Goal: Transaction & Acquisition: Purchase product/service

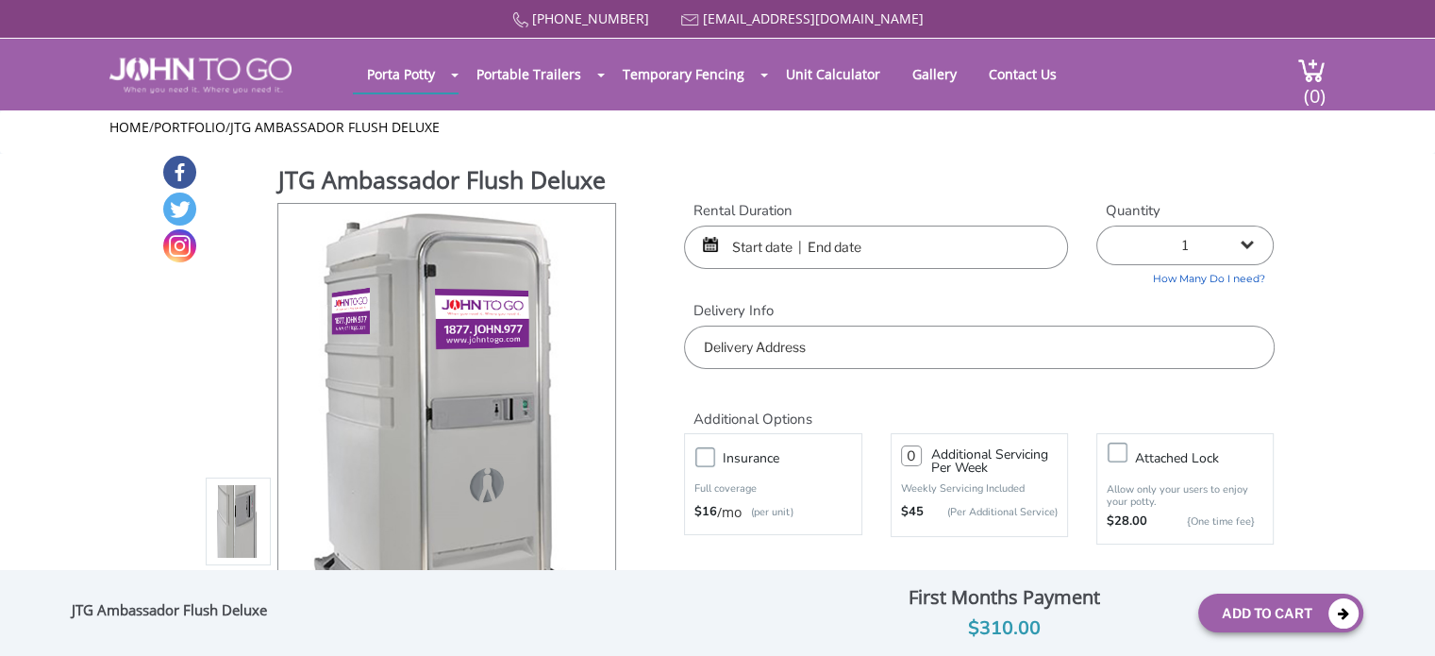
click at [774, 253] on input "text" at bounding box center [876, 246] width 384 height 43
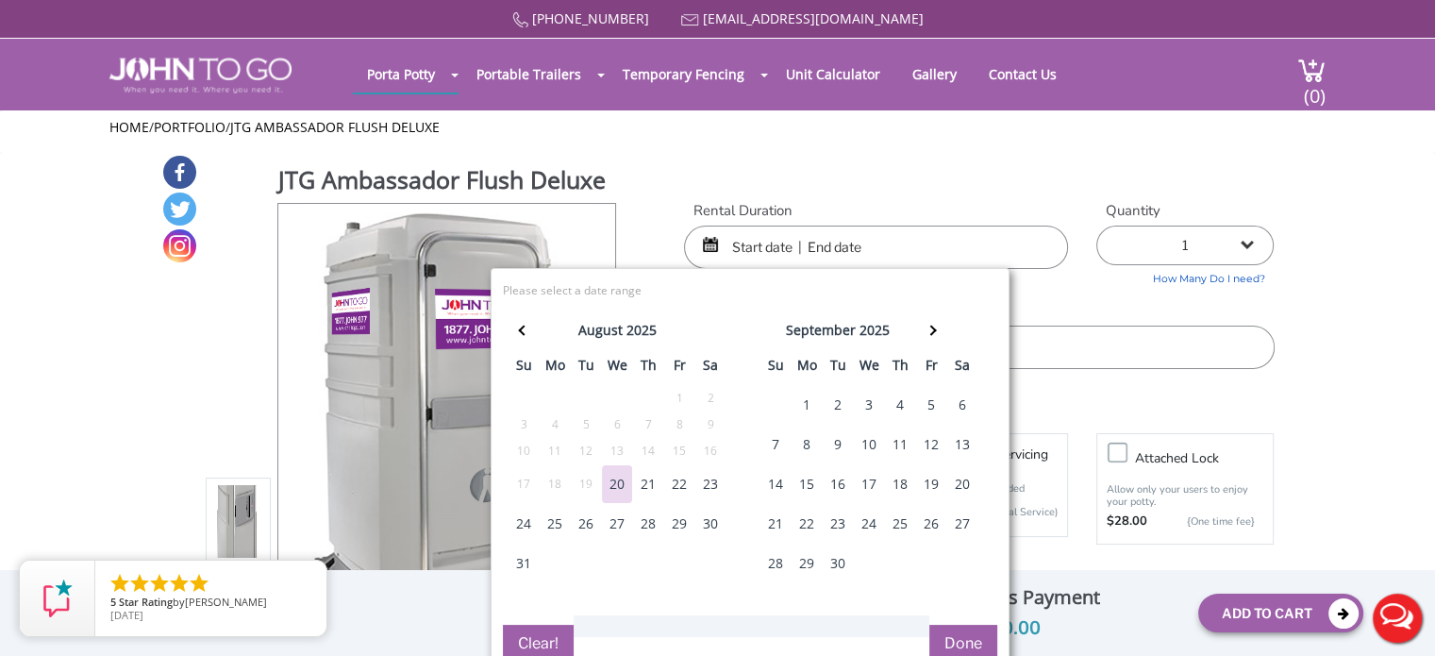
click at [931, 407] on div "5" at bounding box center [931, 405] width 30 height 38
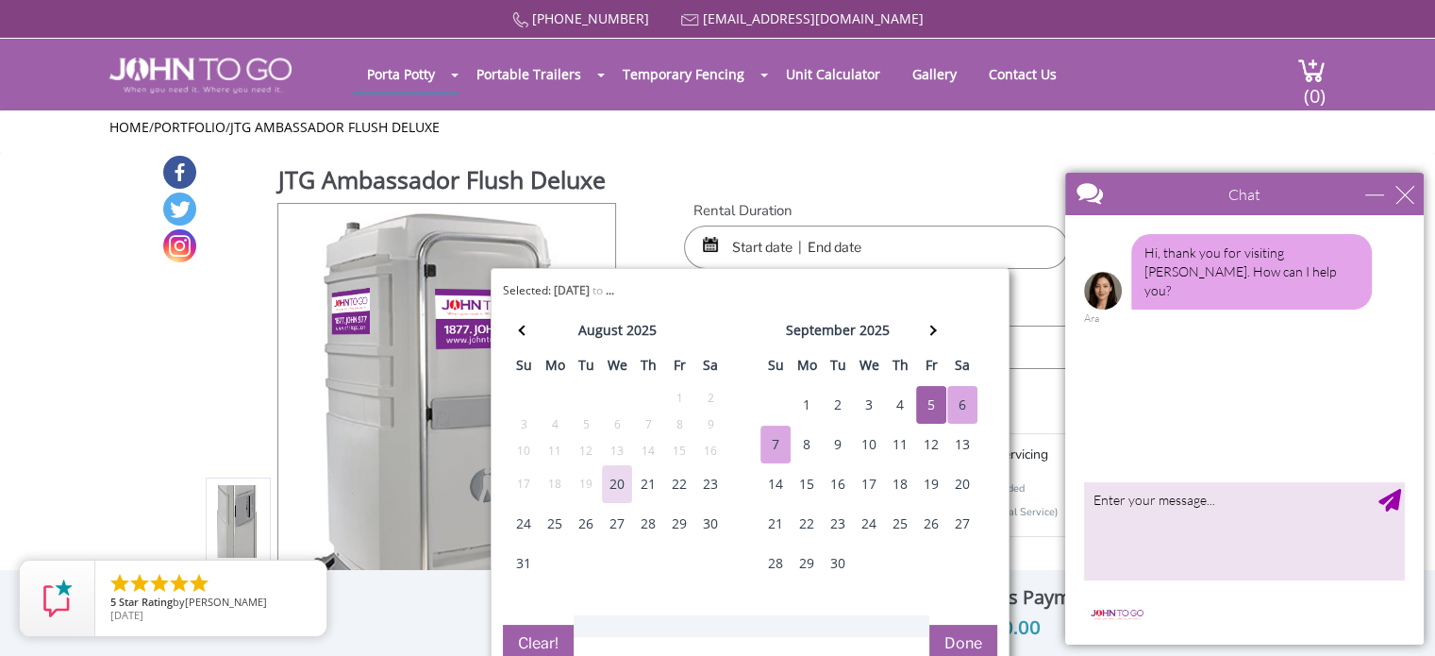
click at [780, 445] on div "7" at bounding box center [775, 444] width 30 height 38
type input "09/05/2025 to 09/07/2025"
drag, startPoint x: 957, startPoint y: 638, endPoint x: 970, endPoint y: 632, distance: 14.4
click at [957, 638] on button "Done" at bounding box center [963, 644] width 68 height 38
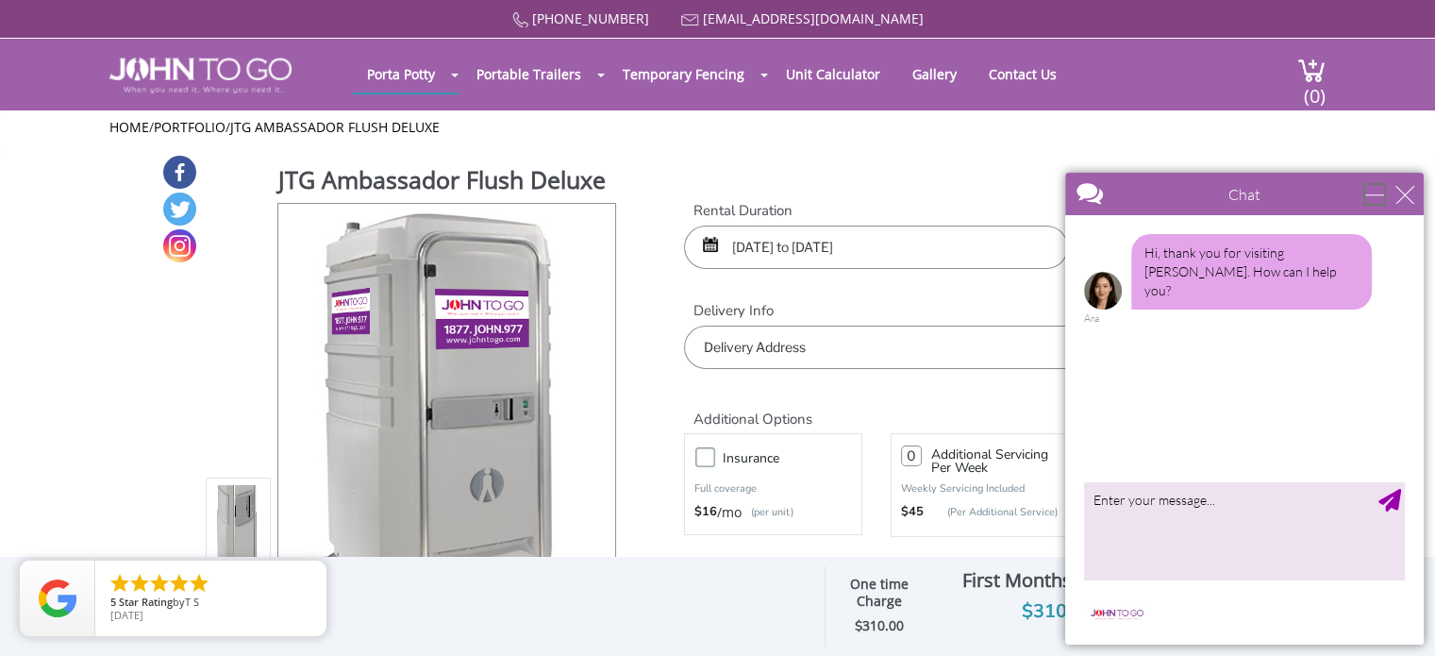
click at [1384, 192] on div "minimize" at bounding box center [1374, 194] width 19 height 19
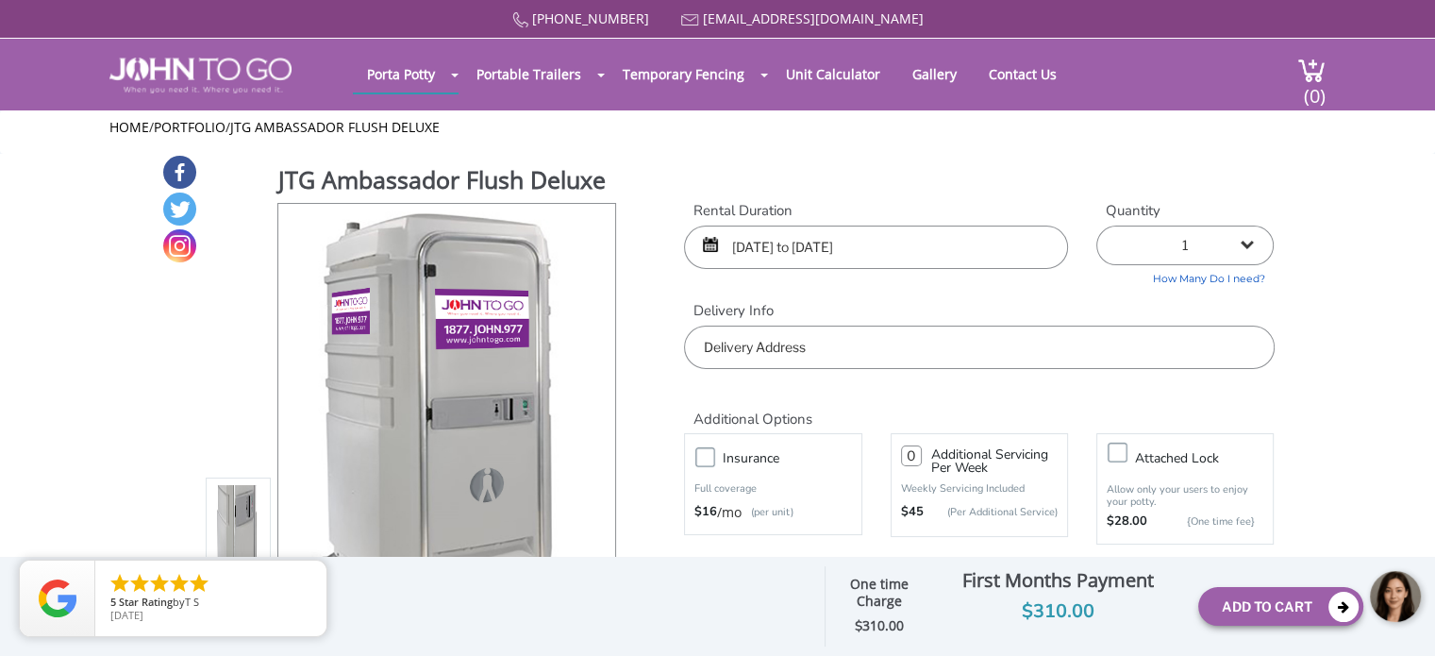
click at [1015, 357] on input "text" at bounding box center [979, 346] width 590 height 43
type input "9"
click at [843, 351] on input "190" at bounding box center [979, 346] width 590 height 43
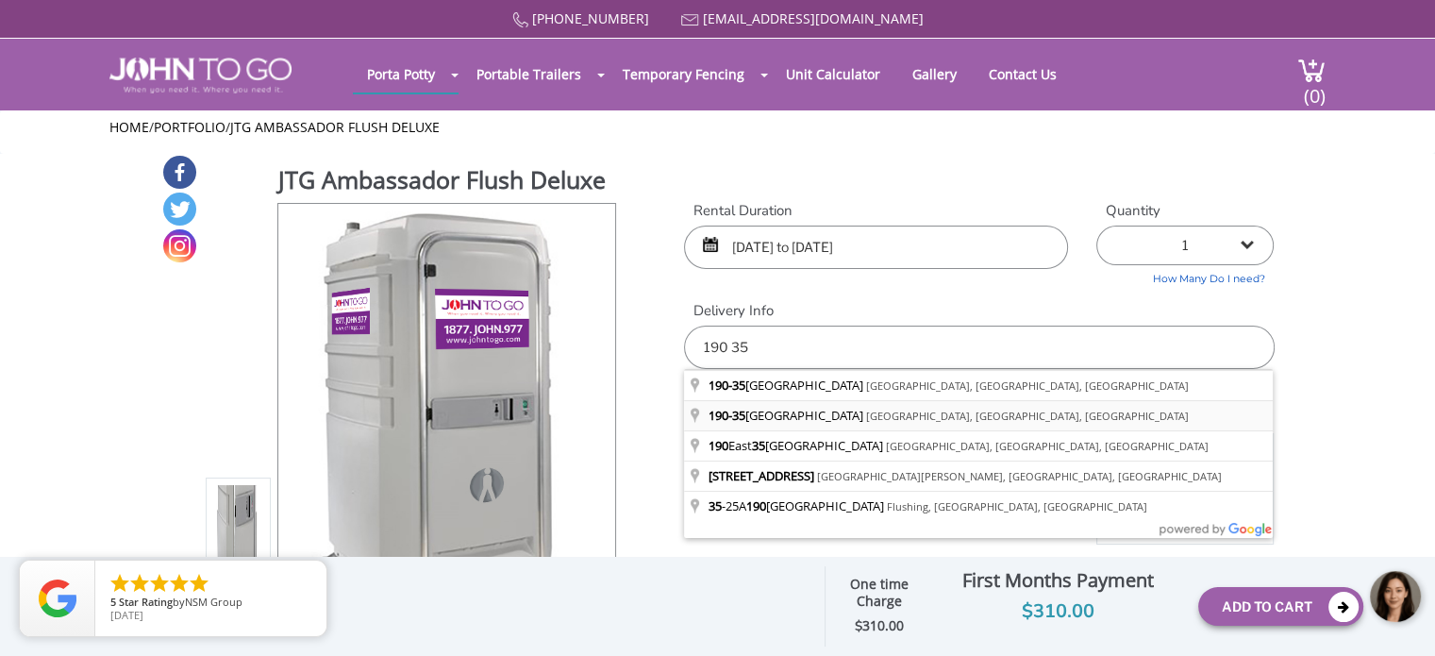
type input "[STREET_ADDRESS]"
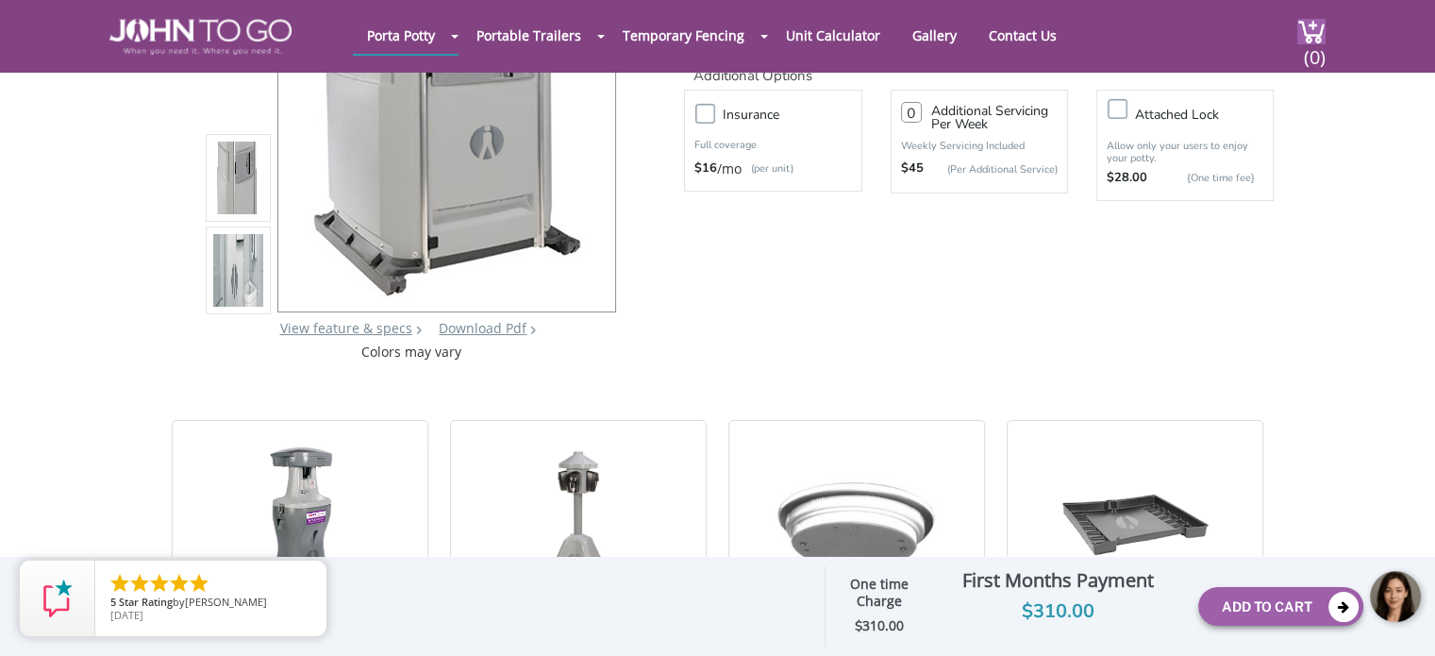
scroll to position [283, 0]
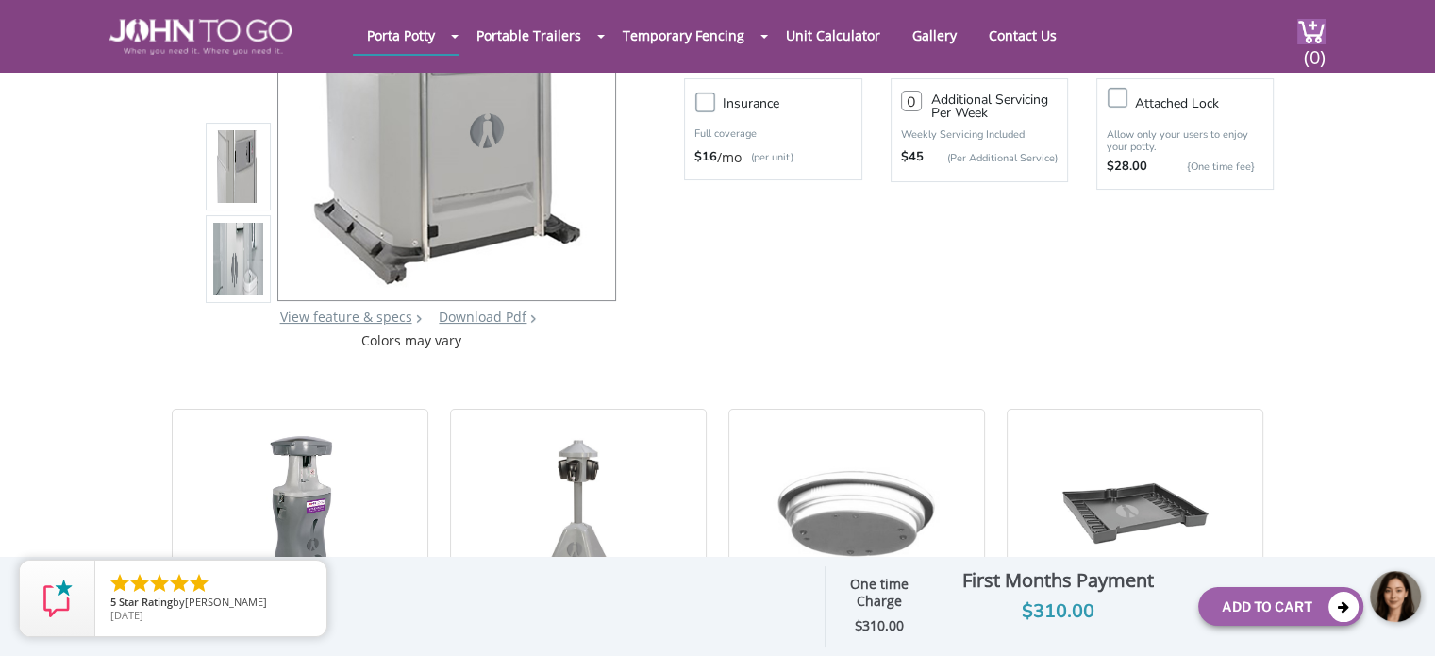
click at [713, 107] on label "Insurance" at bounding box center [791, 104] width 157 height 24
click at [0, 0] on input "Insurance" at bounding box center [0, 0] width 0 height 0
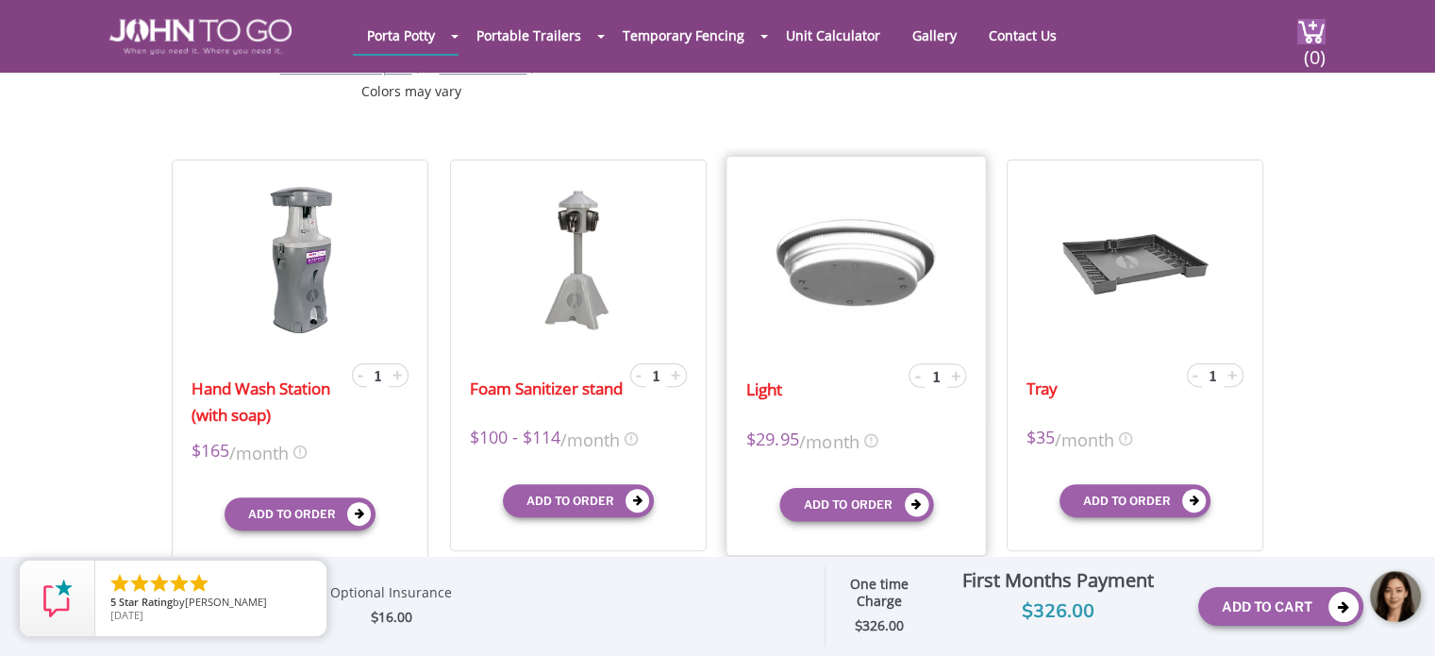
scroll to position [566, 0]
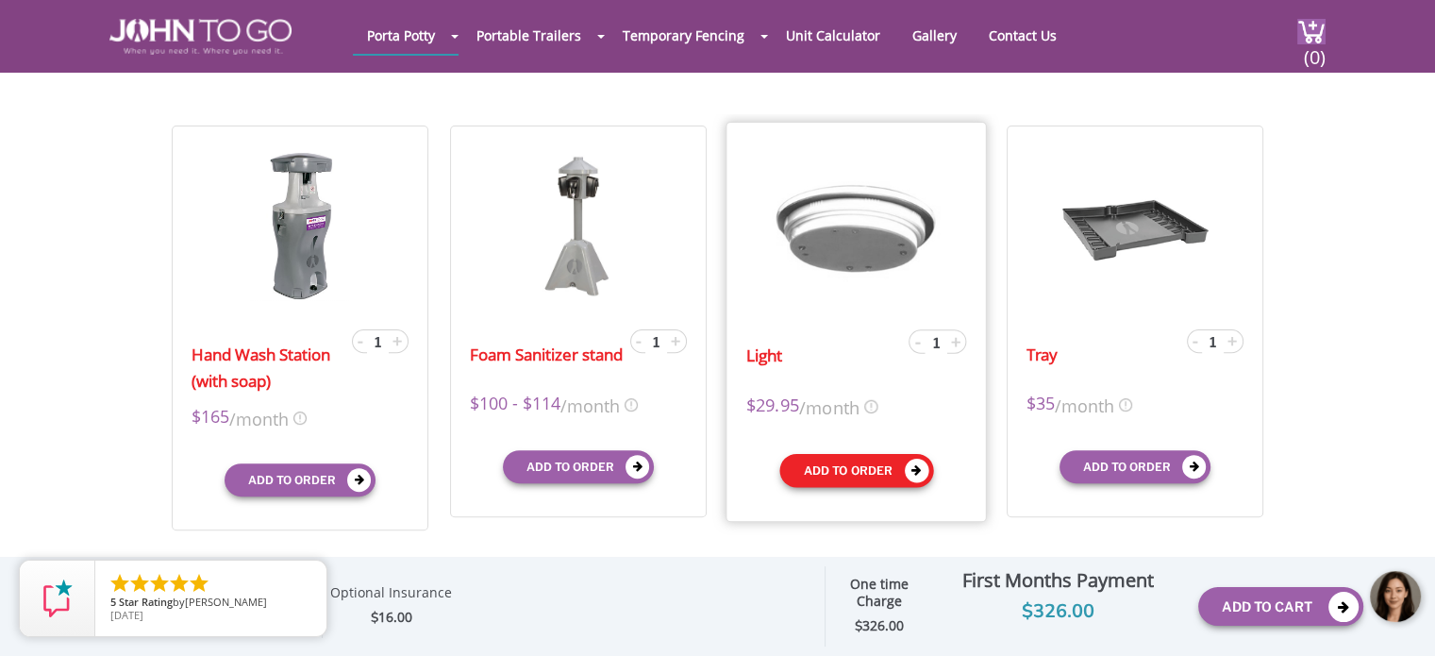
click at [869, 476] on button "Add to order" at bounding box center [856, 470] width 154 height 34
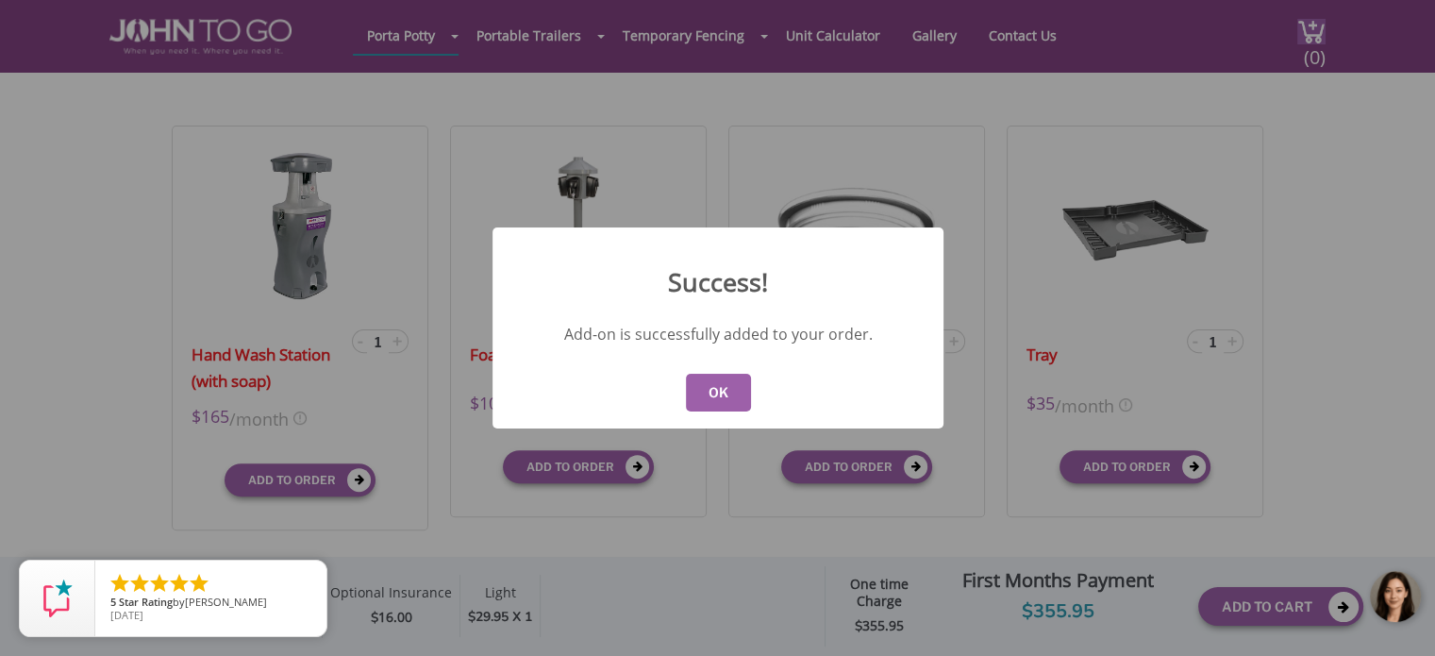
click at [722, 384] on button "OK" at bounding box center [717, 393] width 65 height 38
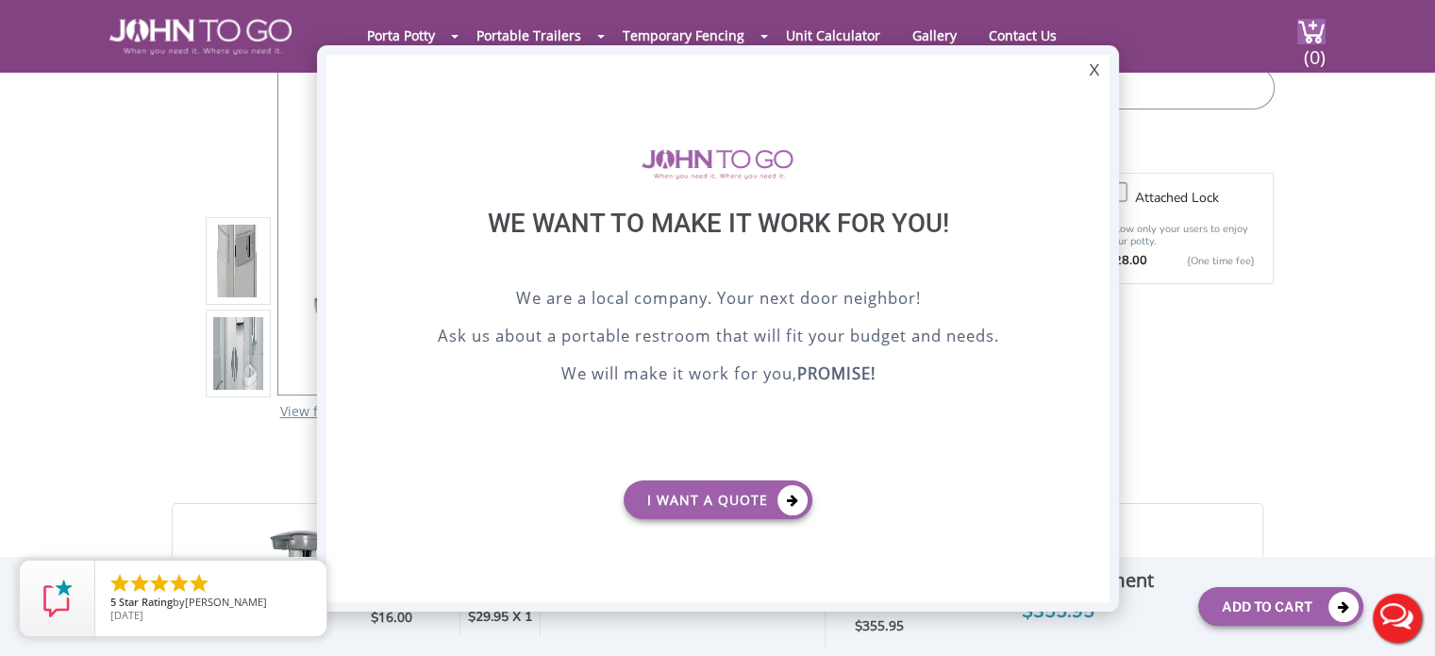
scroll to position [0, 0]
click at [1091, 68] on div "X" at bounding box center [1093, 71] width 29 height 32
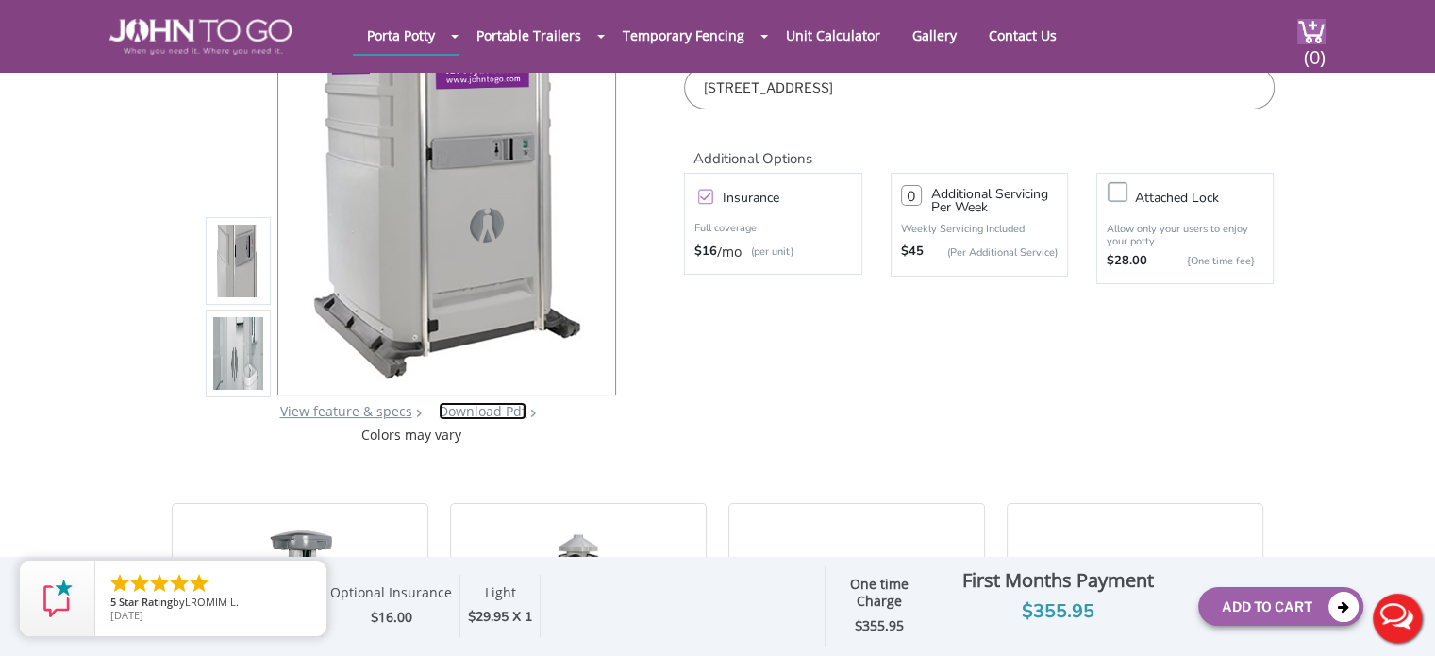
click at [493, 411] on link "Download Pdf" at bounding box center [483, 411] width 88 height 18
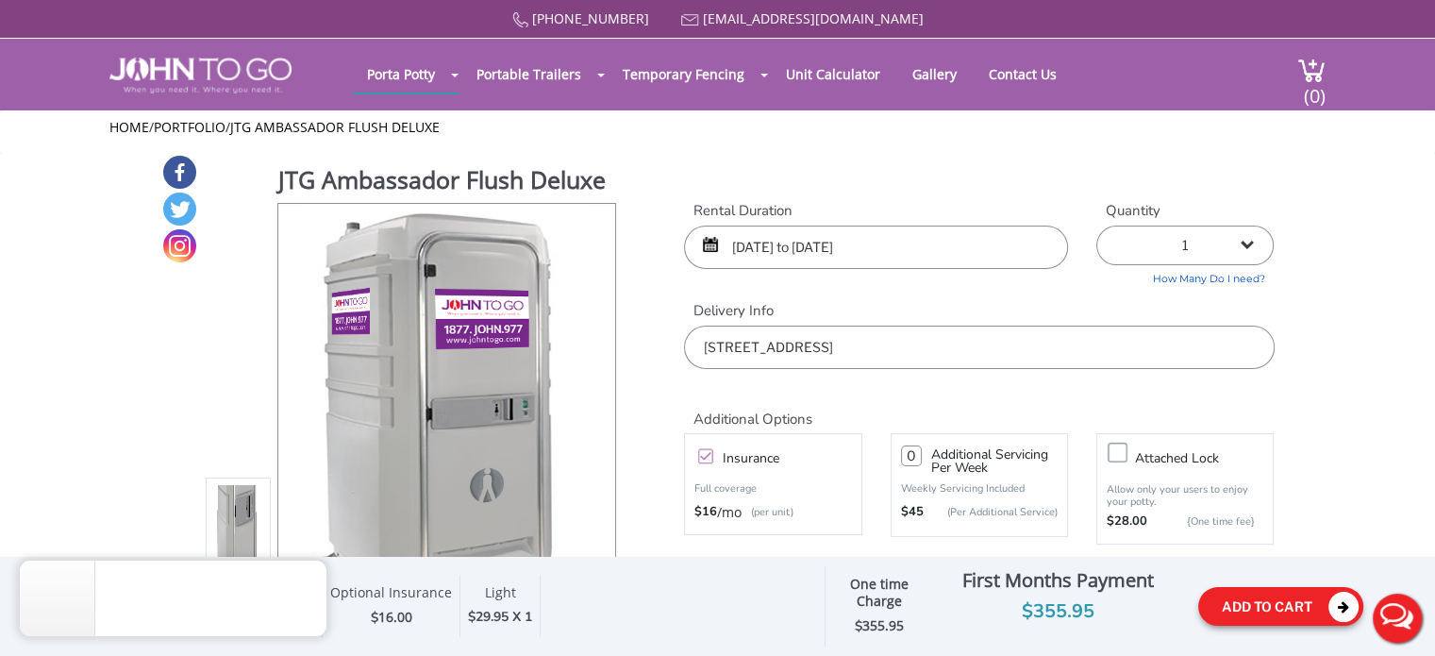
click at [1262, 607] on button "Add To Cart" at bounding box center [1280, 606] width 165 height 39
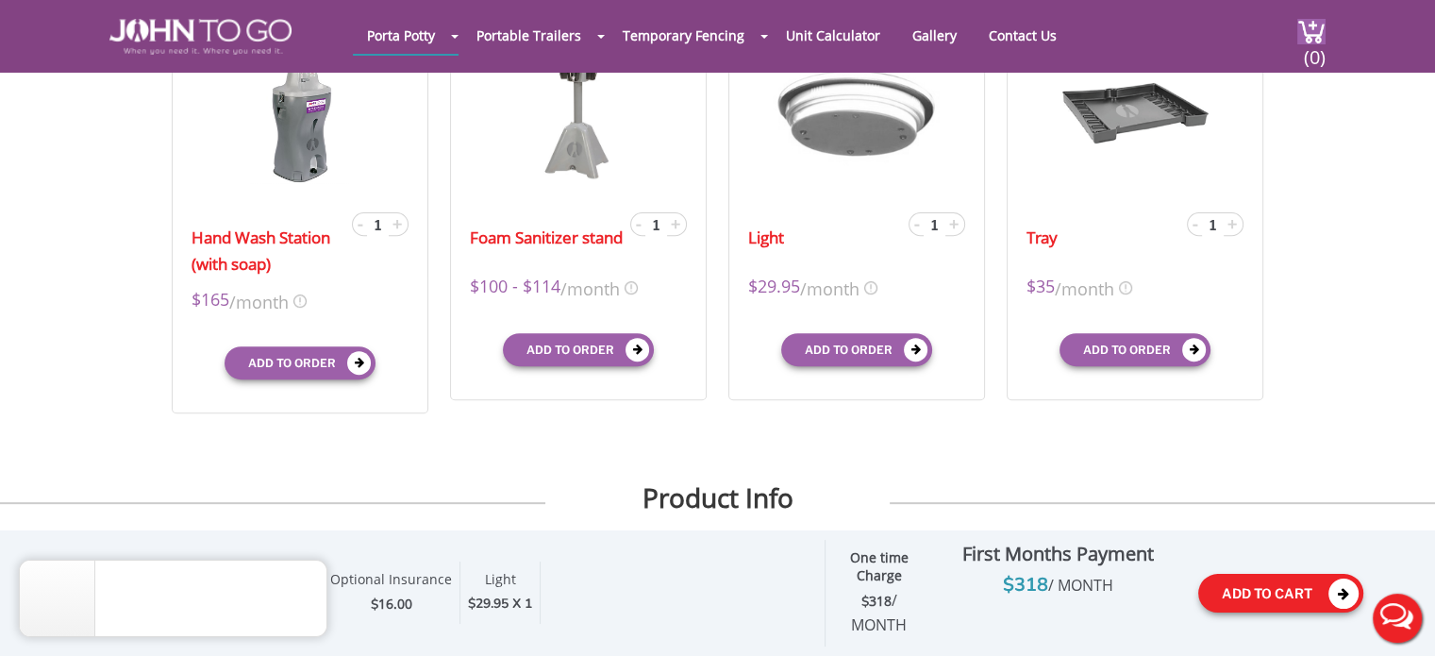
scroll to position [849, 0]
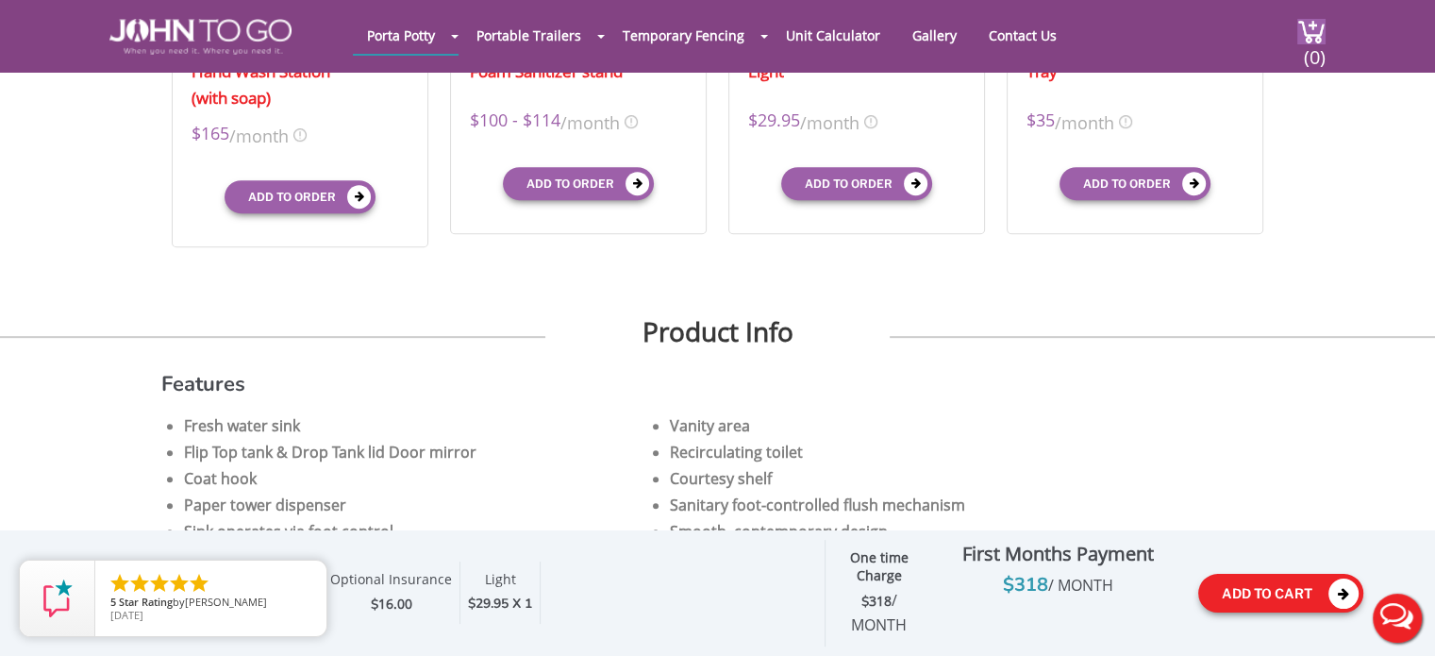
click at [1274, 598] on button "Add To Cart" at bounding box center [1280, 593] width 165 height 39
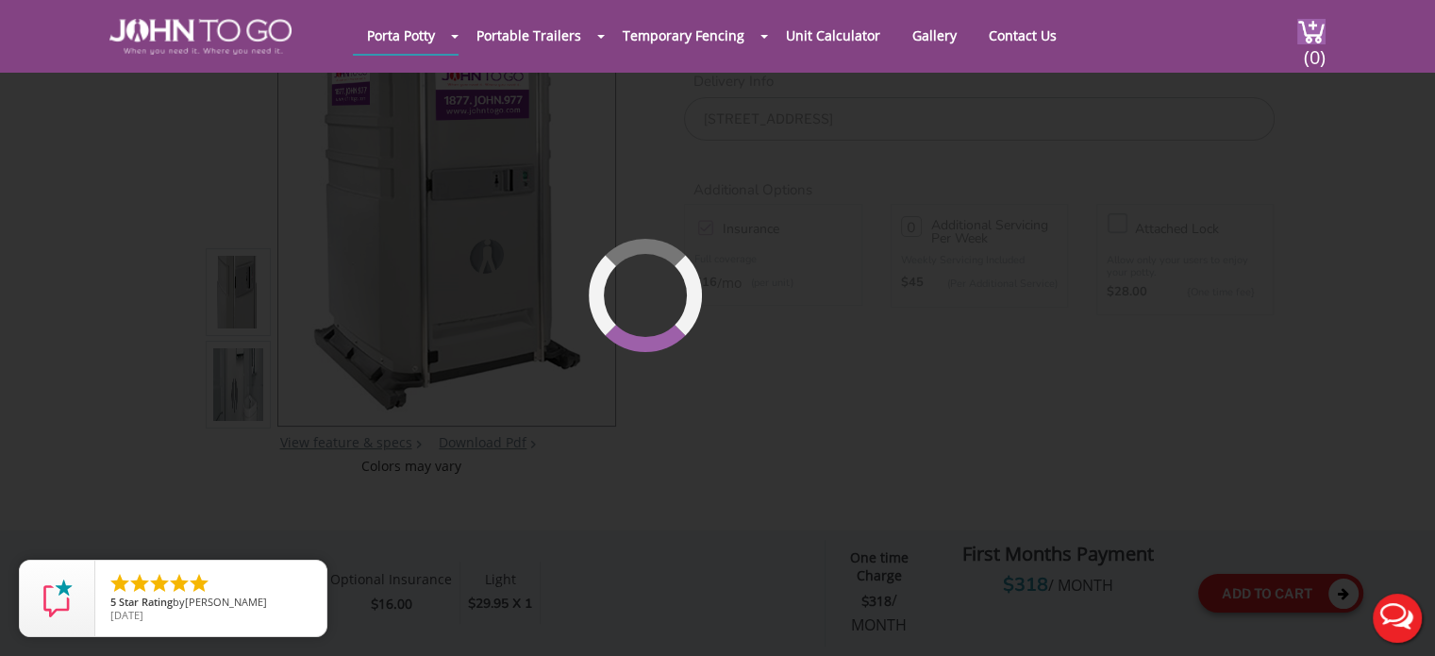
scroll to position [128, 0]
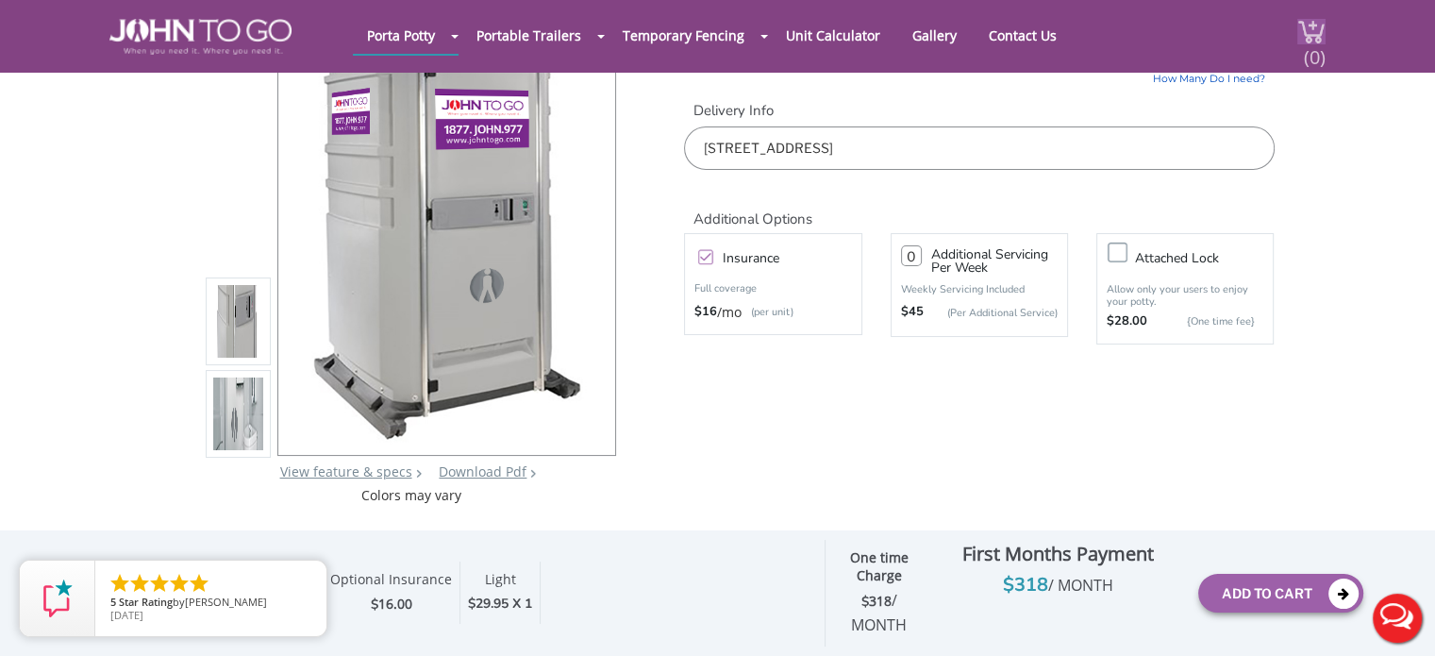
click at [1299, 37] on img at bounding box center [1311, 31] width 28 height 25
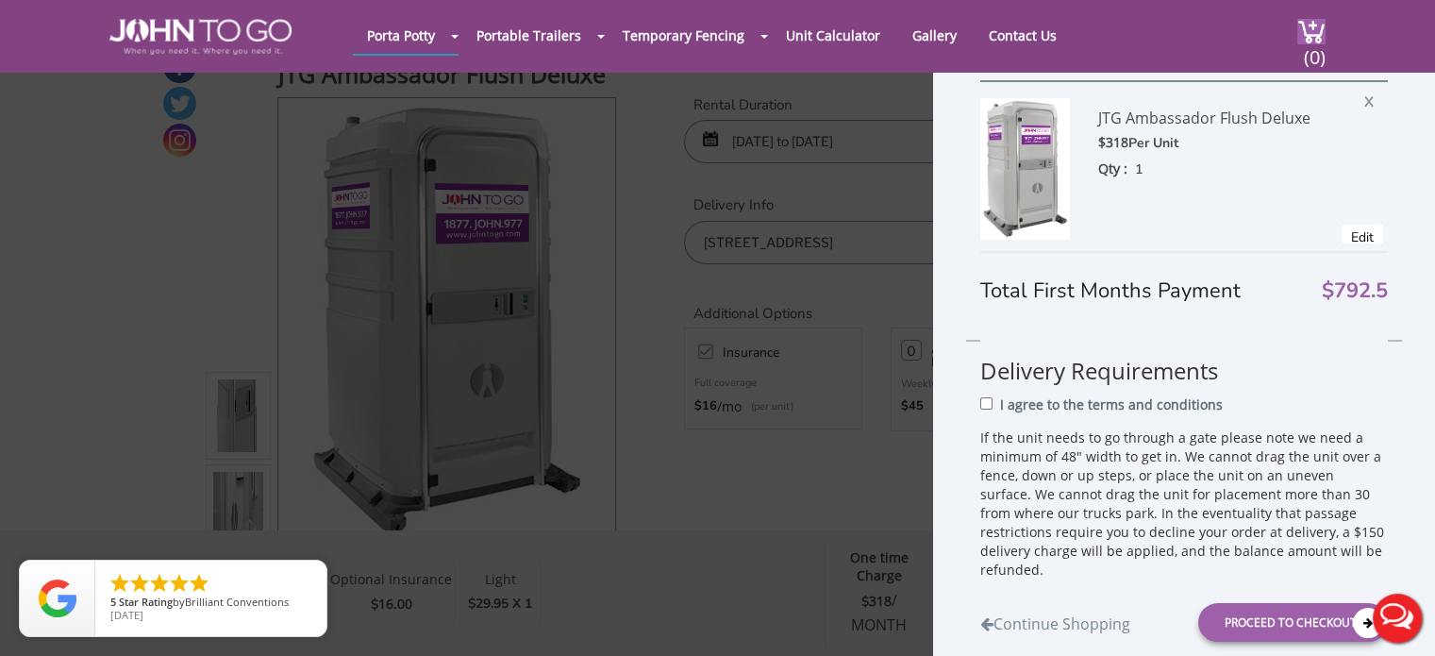
scroll to position [0, 0]
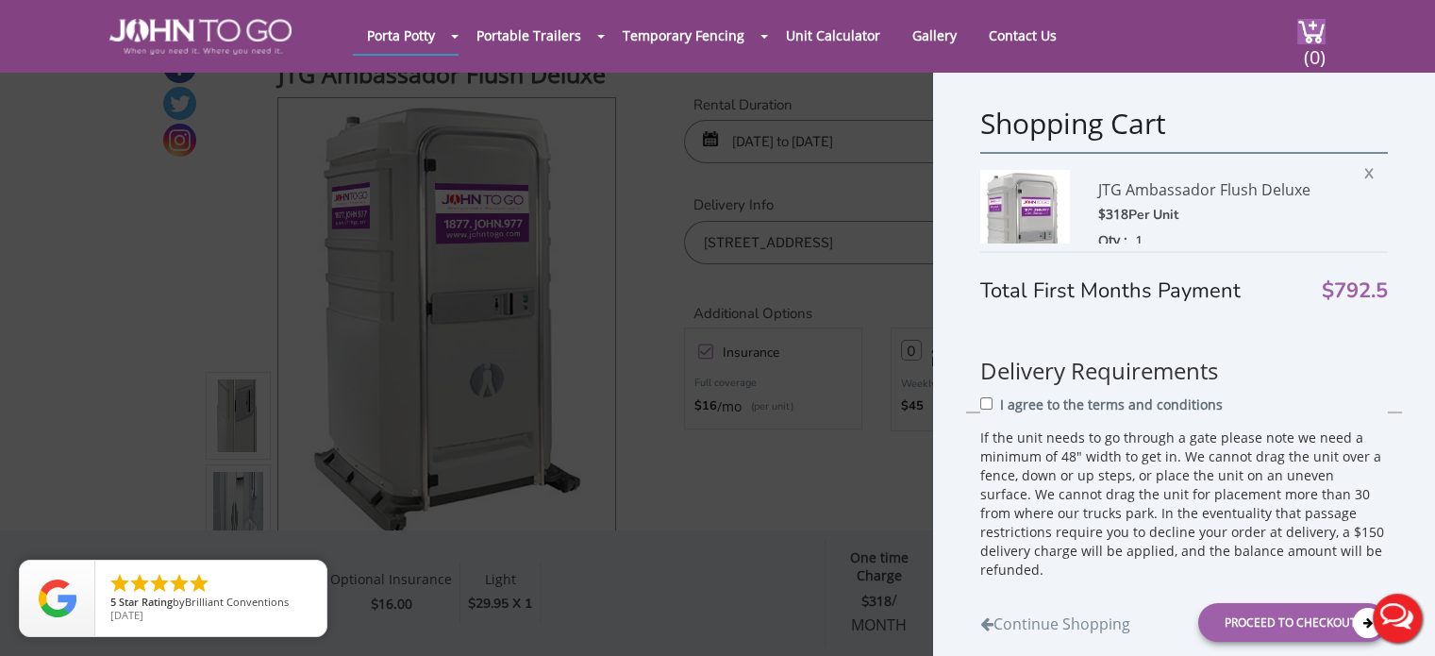
drag, startPoint x: 1350, startPoint y: 165, endPoint x: 797, endPoint y: 67, distance: 561.5
click at [1364, 165] on span "X" at bounding box center [1373, 170] width 19 height 25
click at [885, 472] on div "Shopping Cart JTG Ambassador Flush Deluxe $318 Per Unit Qty : 1 X Edit Rental D…" at bounding box center [717, 328] width 1435 height 656
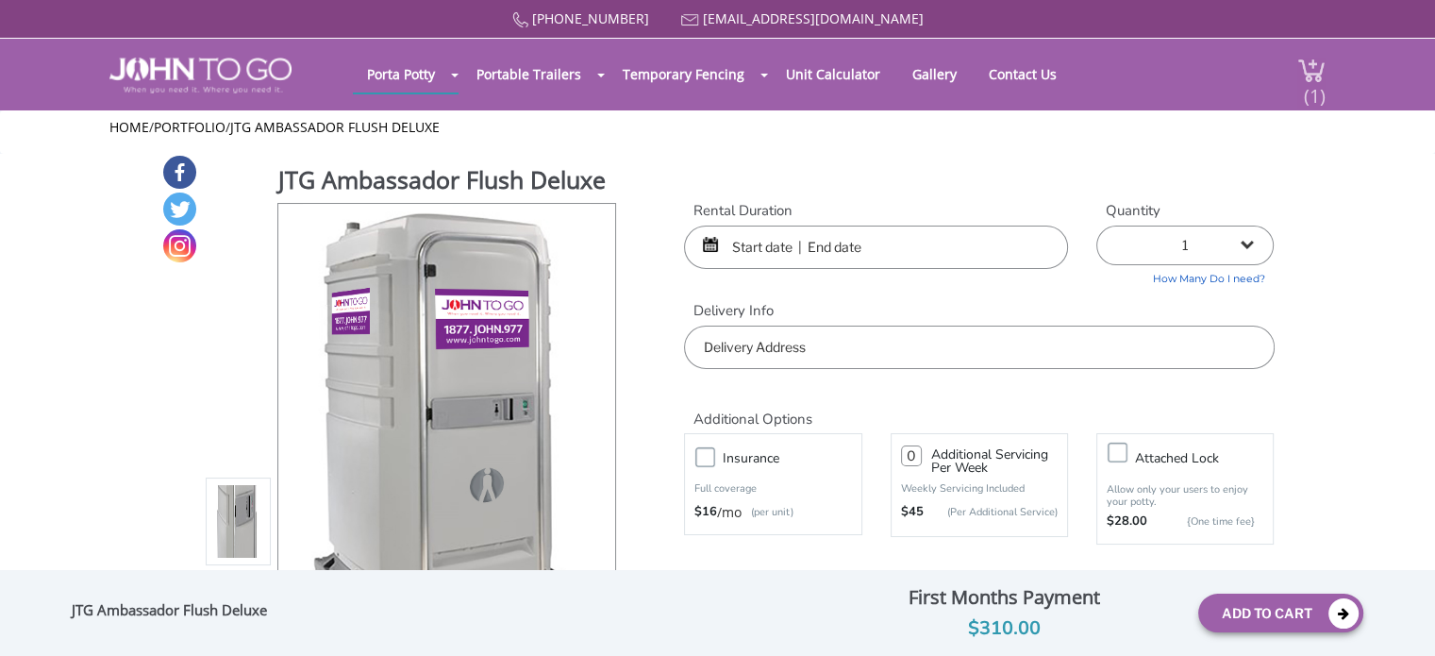
click at [1316, 63] on img at bounding box center [1311, 70] width 28 height 25
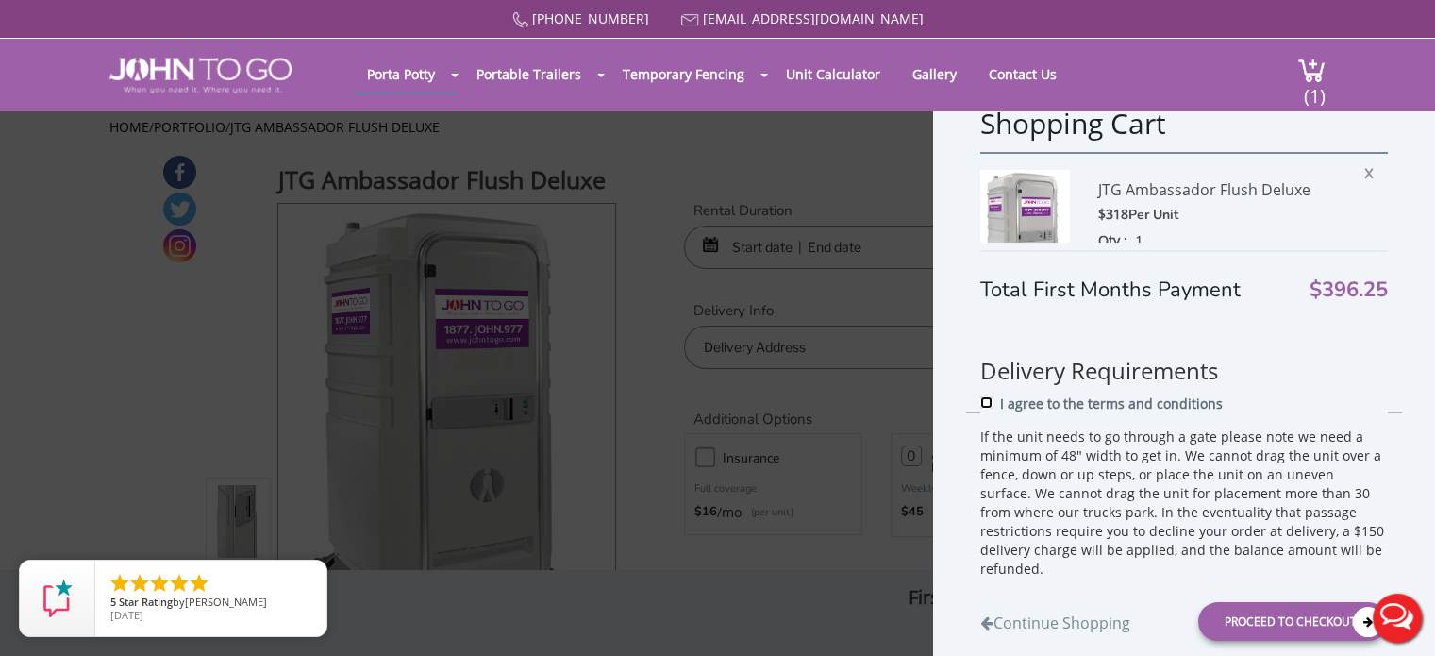
click at [987, 403] on input "I agree to the terms and conditions" at bounding box center [986, 402] width 12 height 12
checkbox input "true"
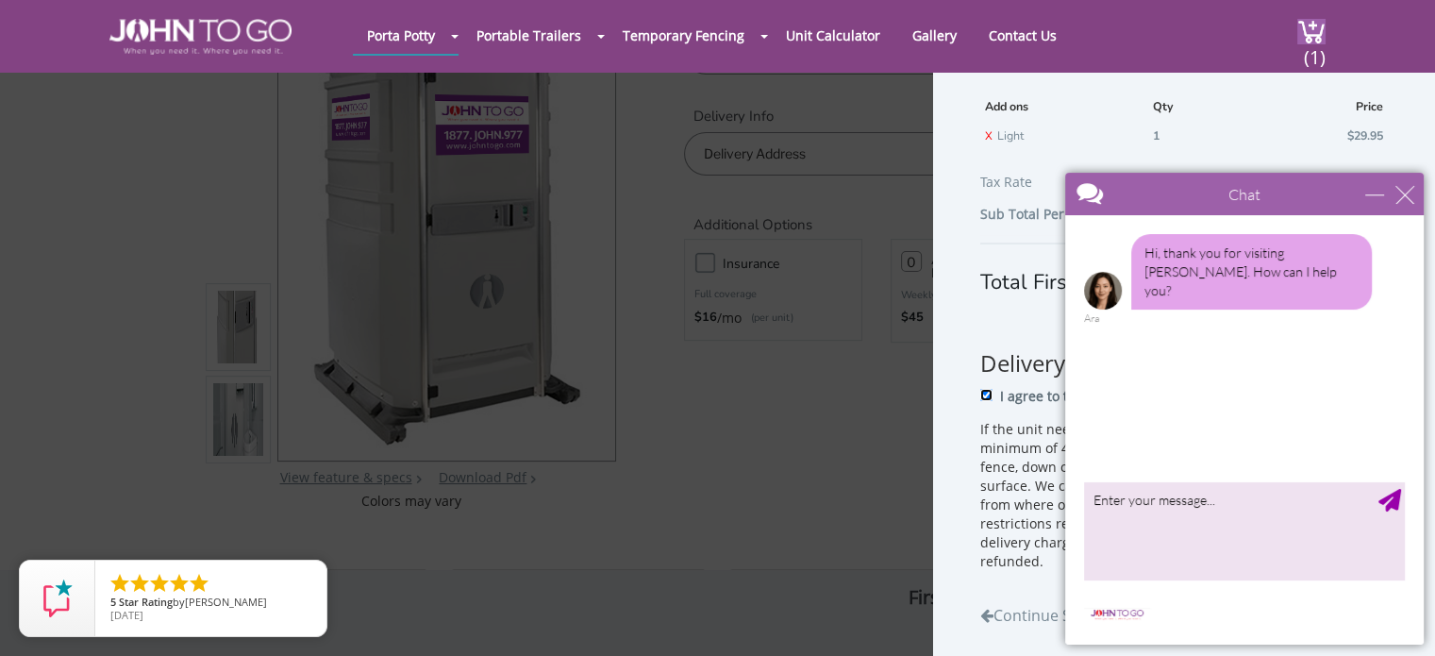
scroll to position [283, 0]
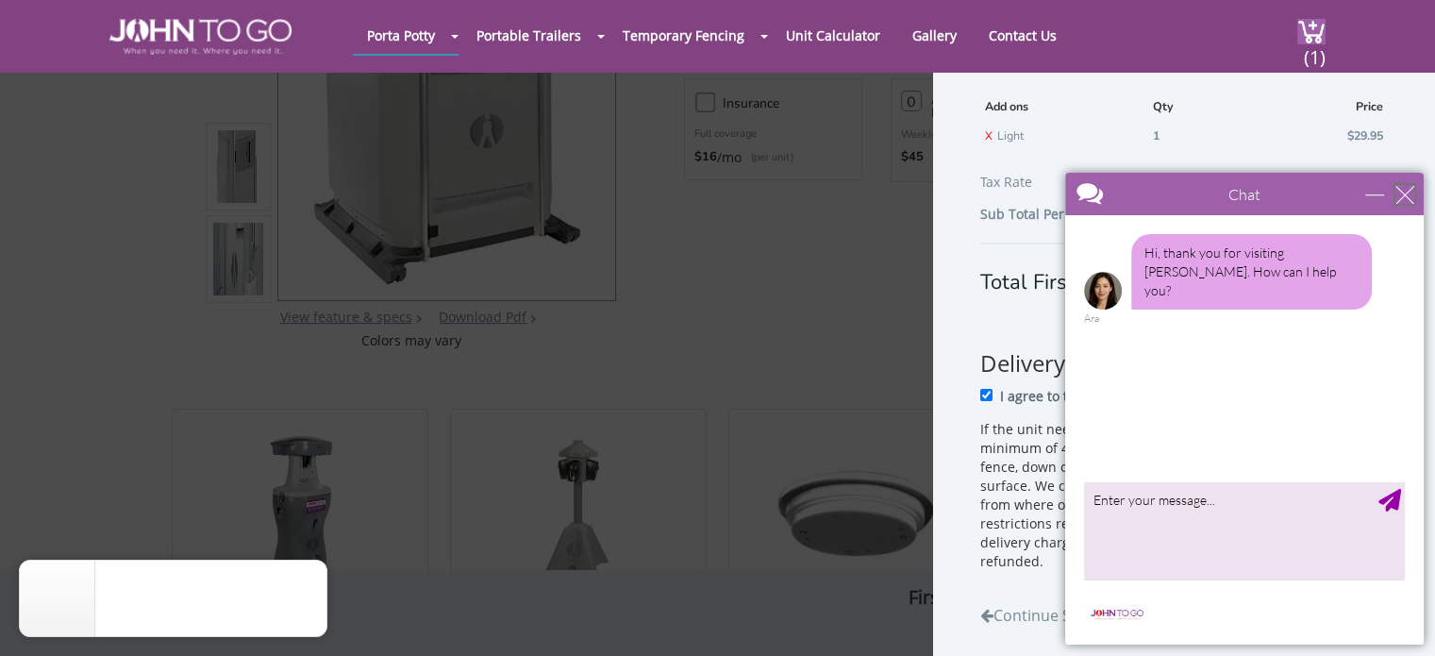
click at [1405, 191] on div "close" at bounding box center [1404, 194] width 19 height 19
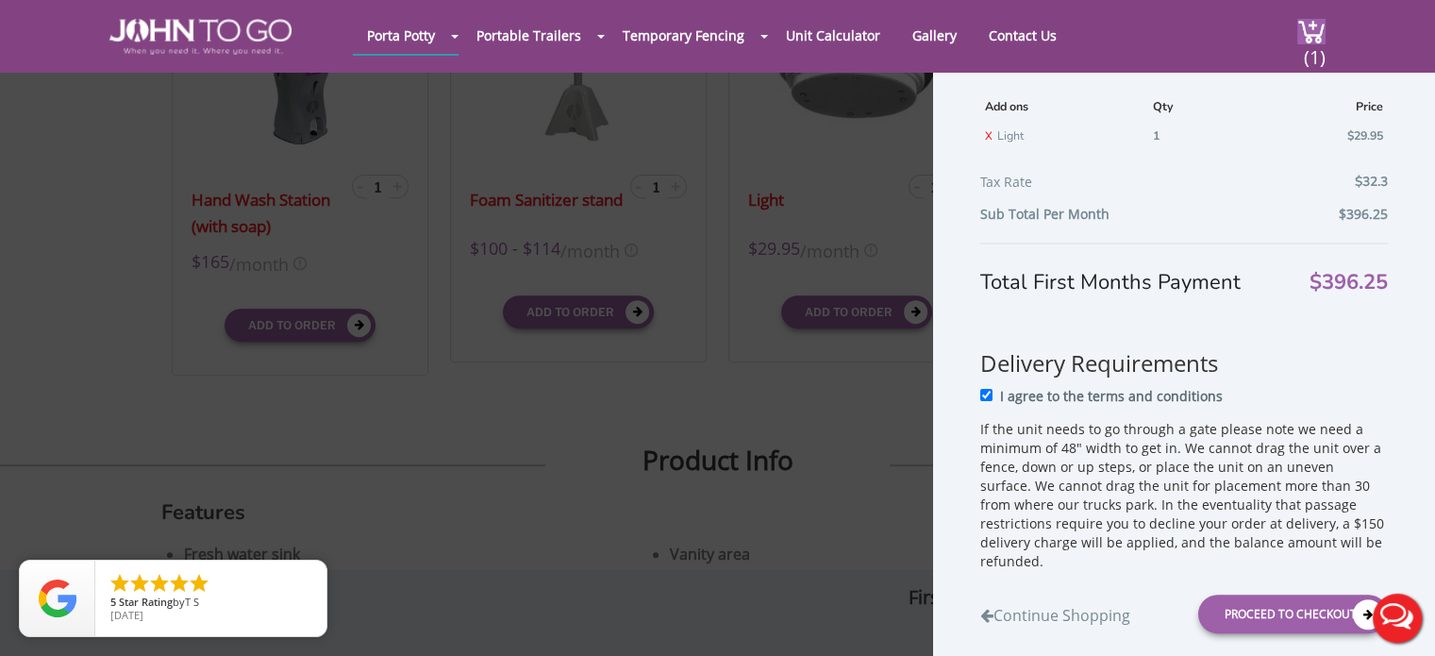
scroll to position [755, 0]
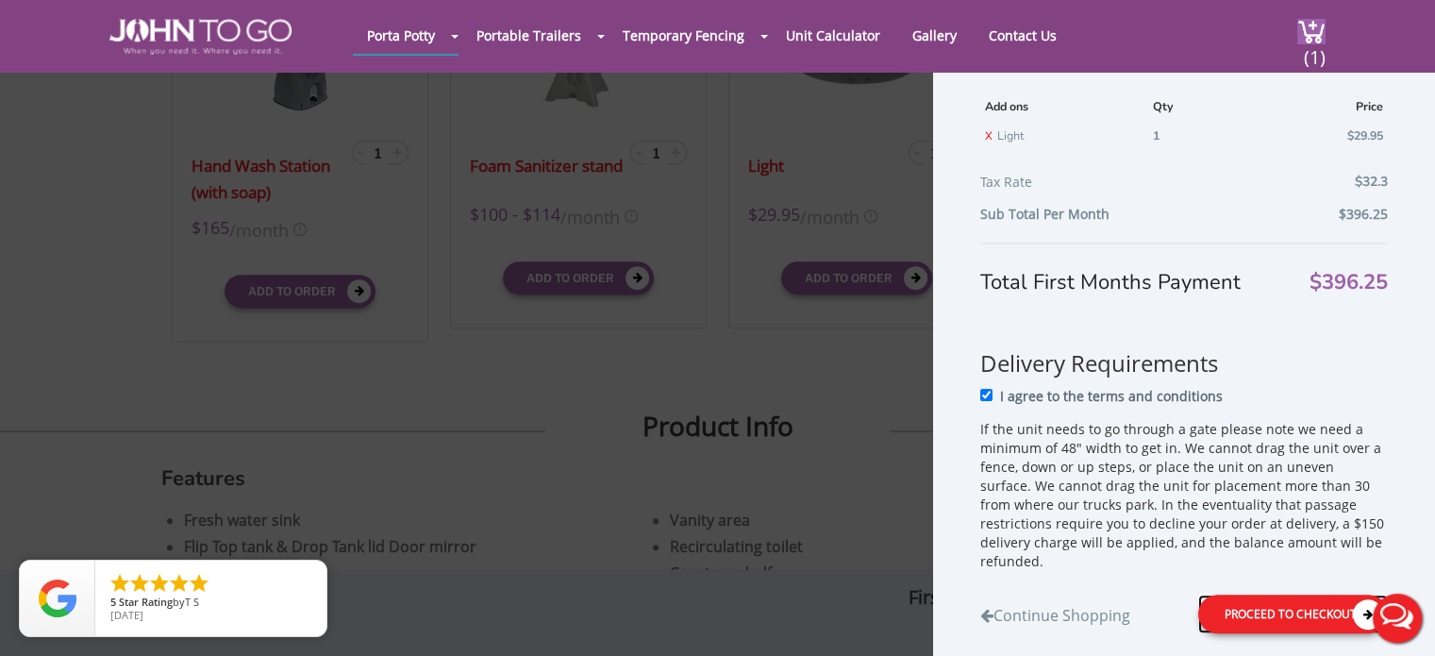
click at [1257, 603] on div "Proceed to Checkout" at bounding box center [1293, 613] width 190 height 39
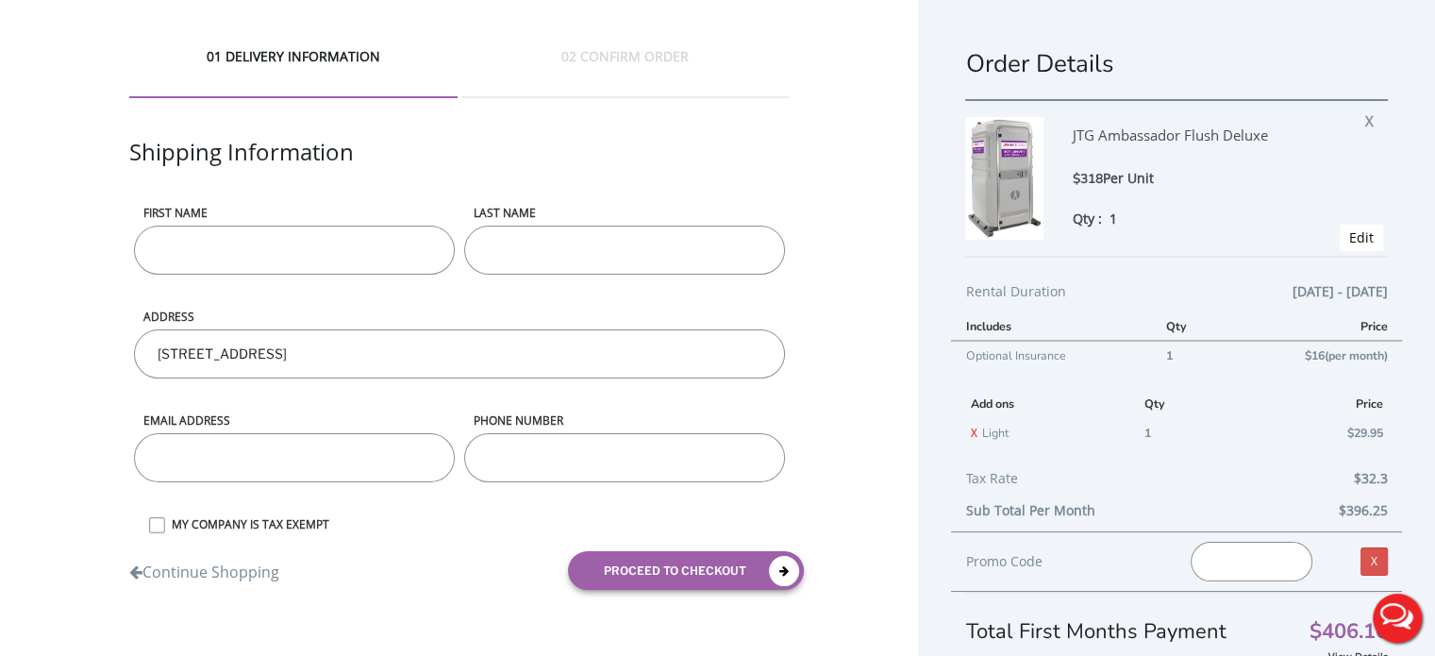
click at [294, 236] on input "First name" at bounding box center [294, 249] width 321 height 49
type input "a"
type input "Amoy"
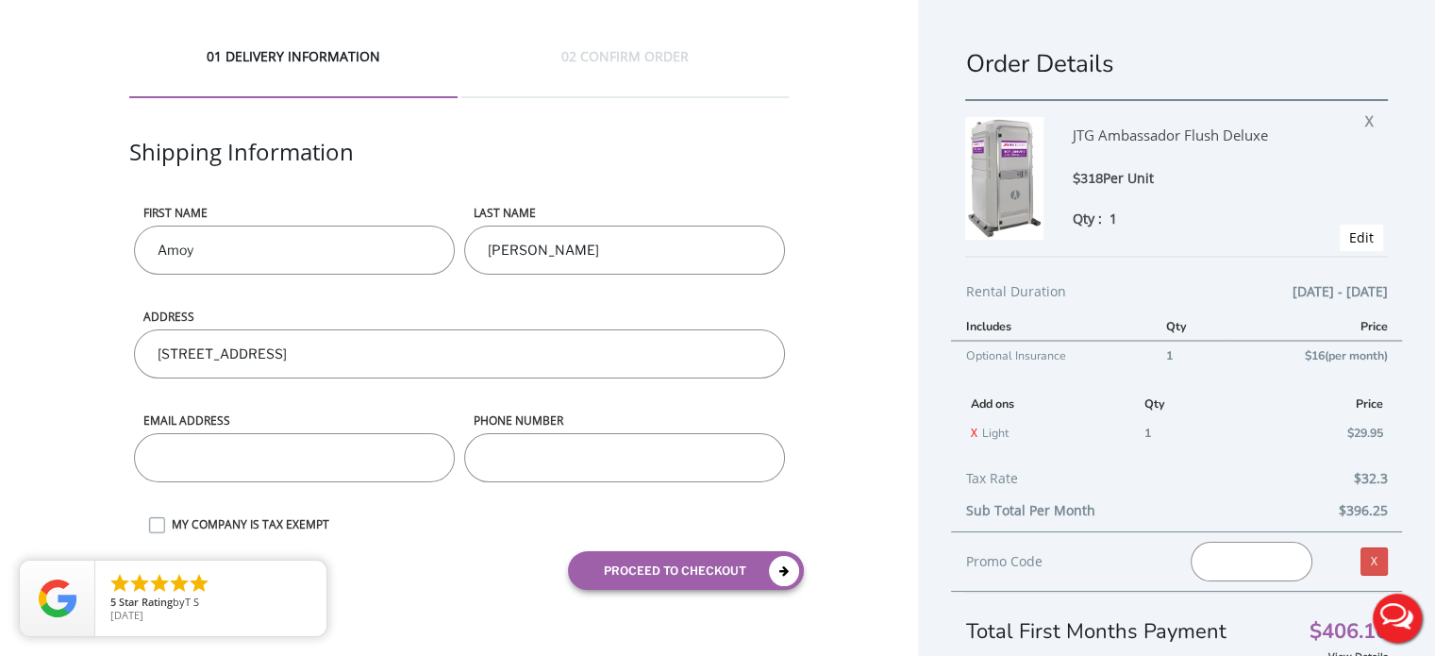
type input "Jagdees"
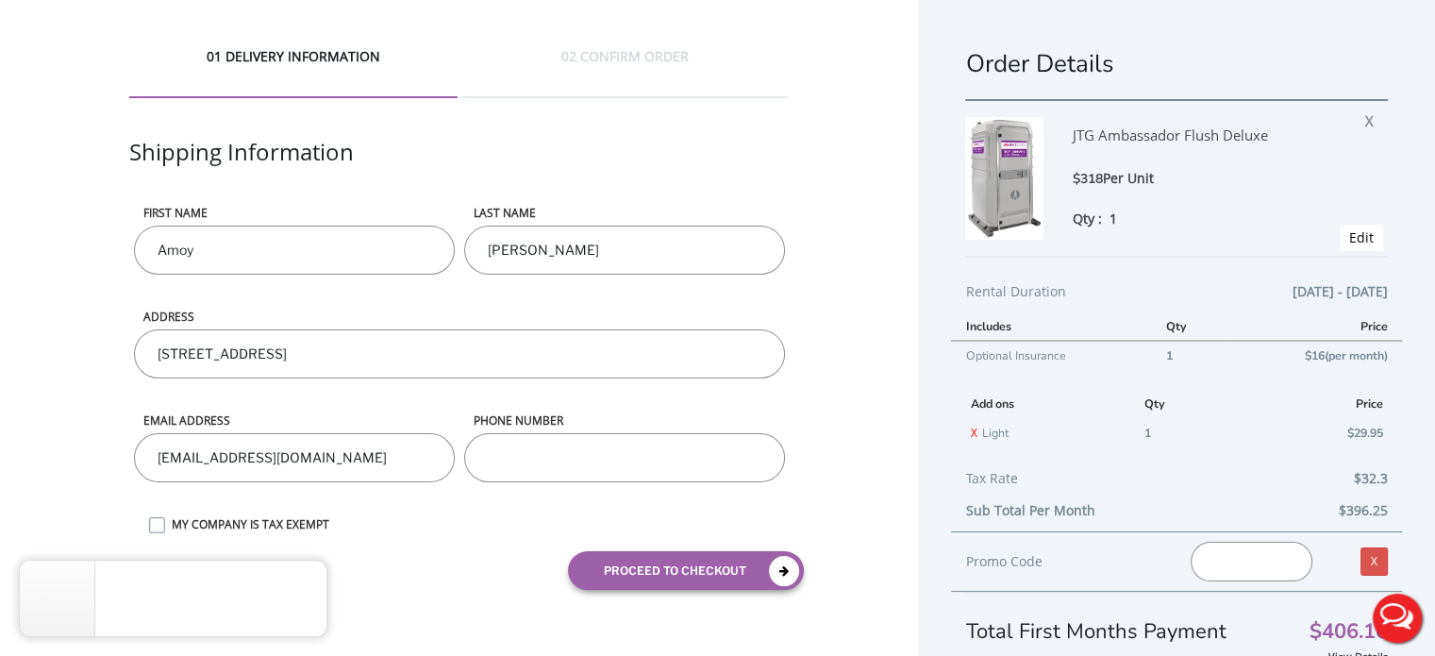
type input "[EMAIL_ADDRESS][DOMAIN_NAME]"
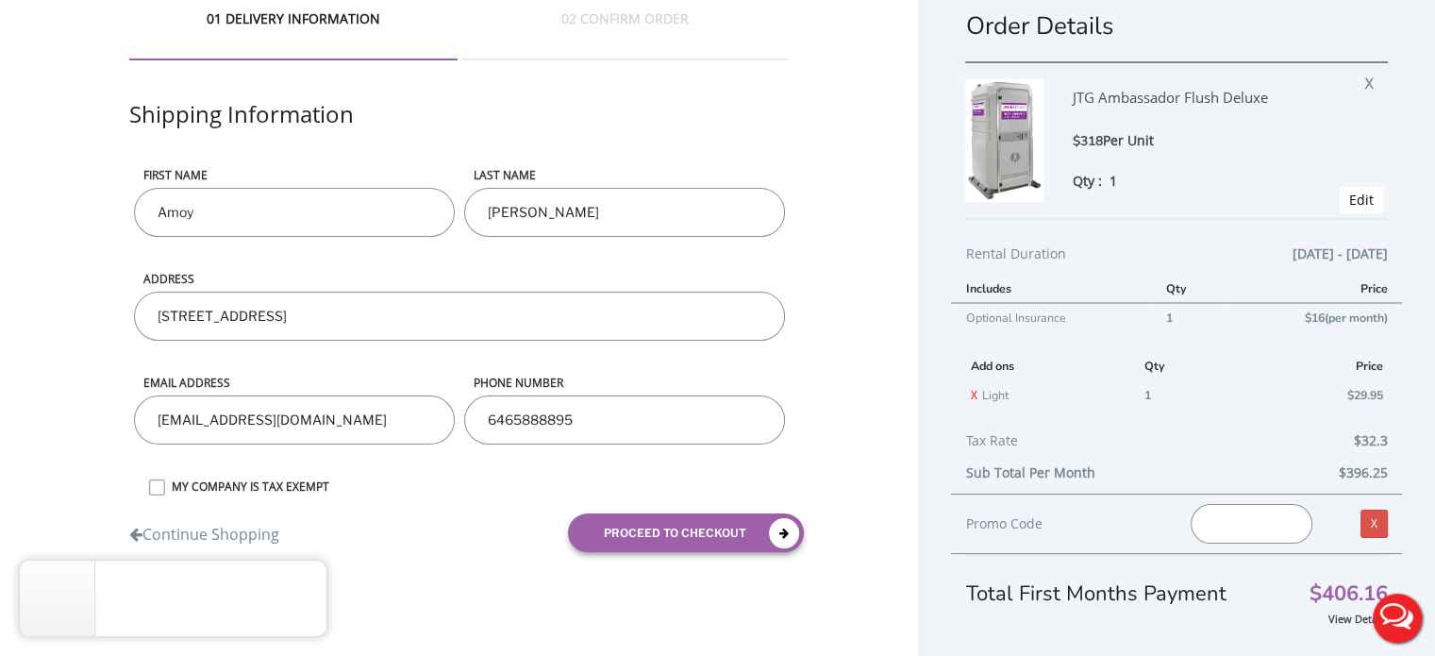
scroll to position [57, 0]
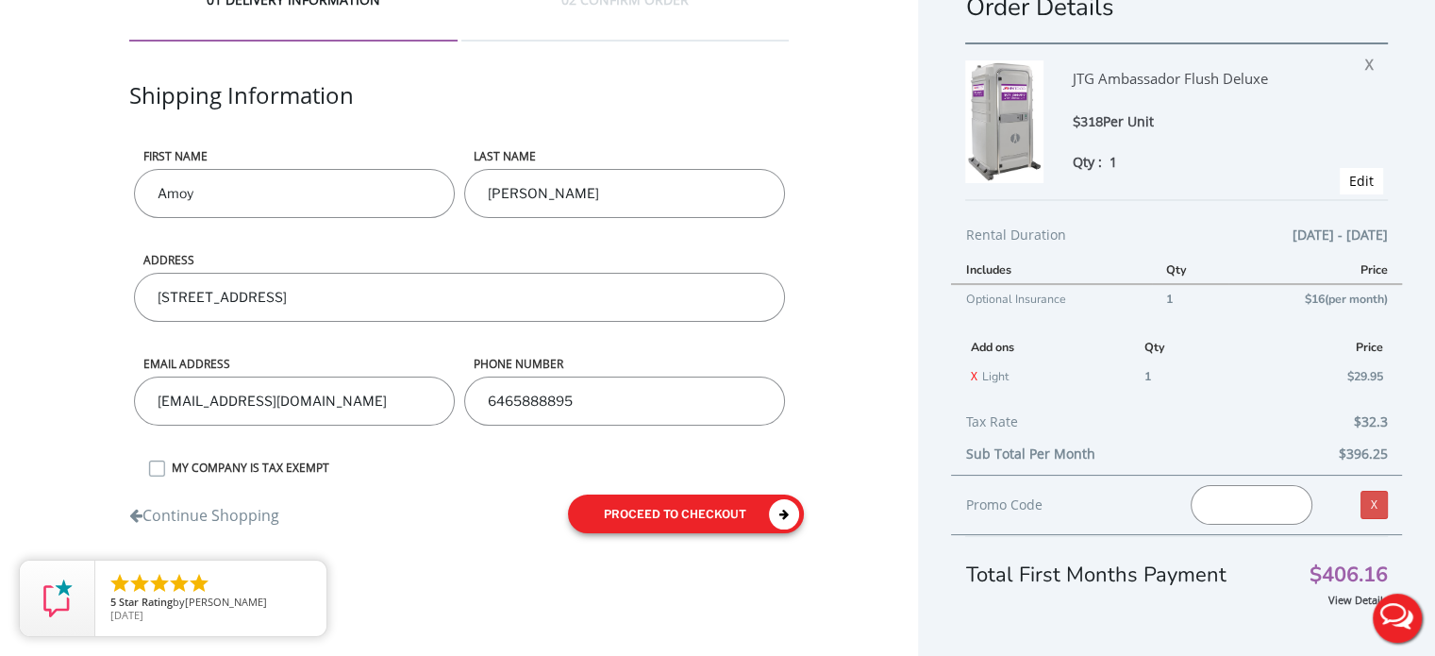
type input "6465888895"
click at [689, 504] on button "proceed to checkout" at bounding box center [686, 513] width 236 height 39
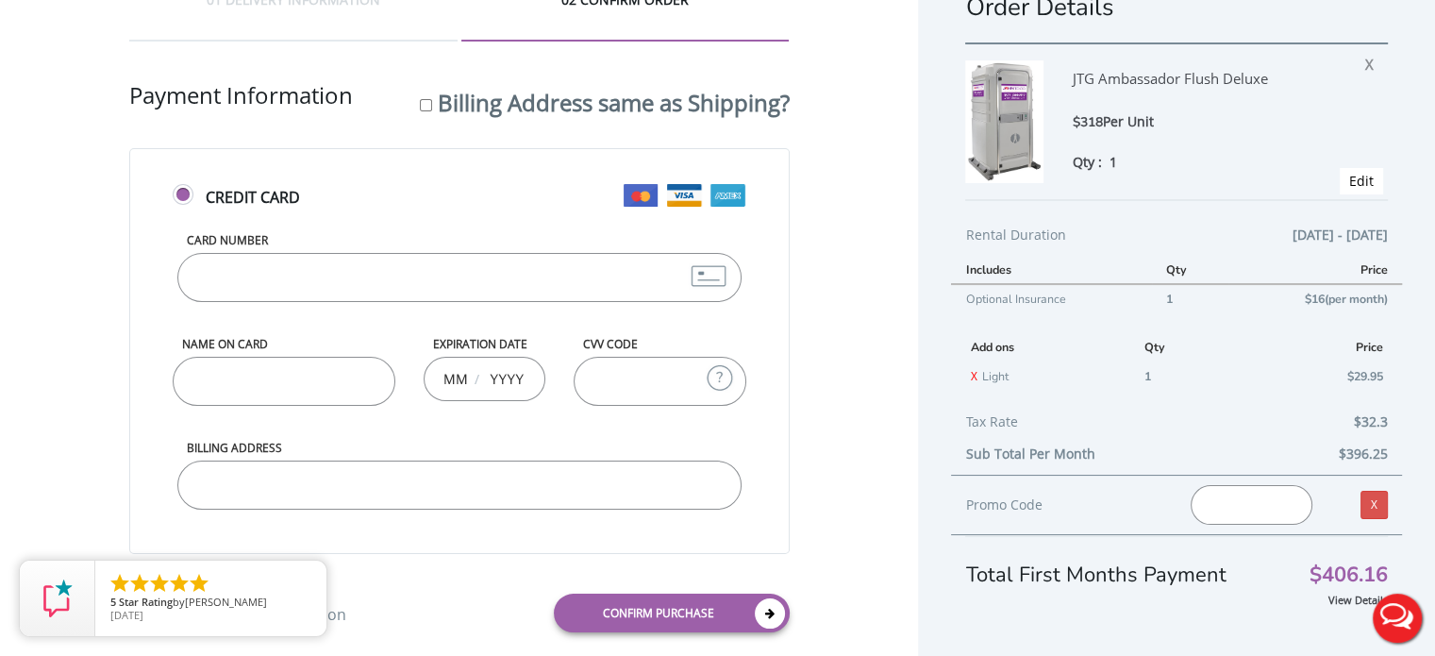
click at [356, 286] on input "Card Number" at bounding box center [459, 277] width 564 height 49
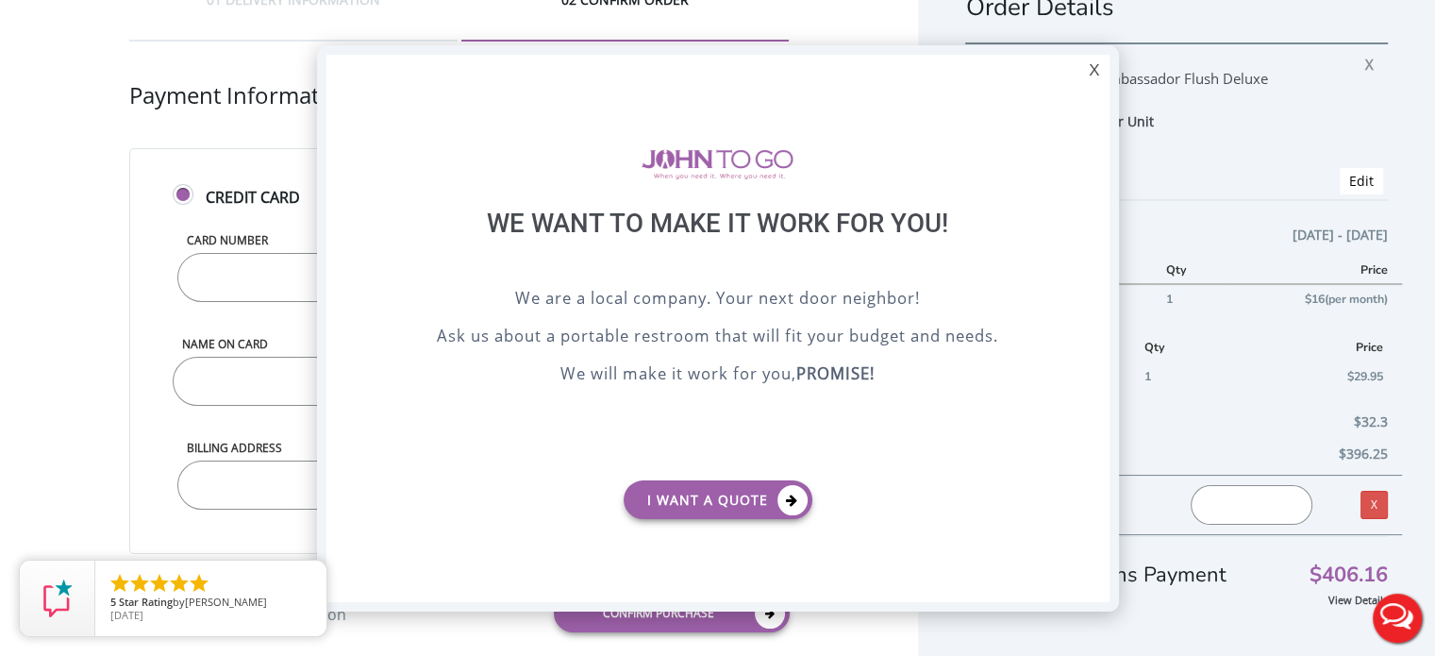
scroll to position [0, 0]
click at [533, 354] on div "We are a local company. Your next door neighbor! Ask us about a portable restro…" at bounding box center [718, 375] width 689 height 179
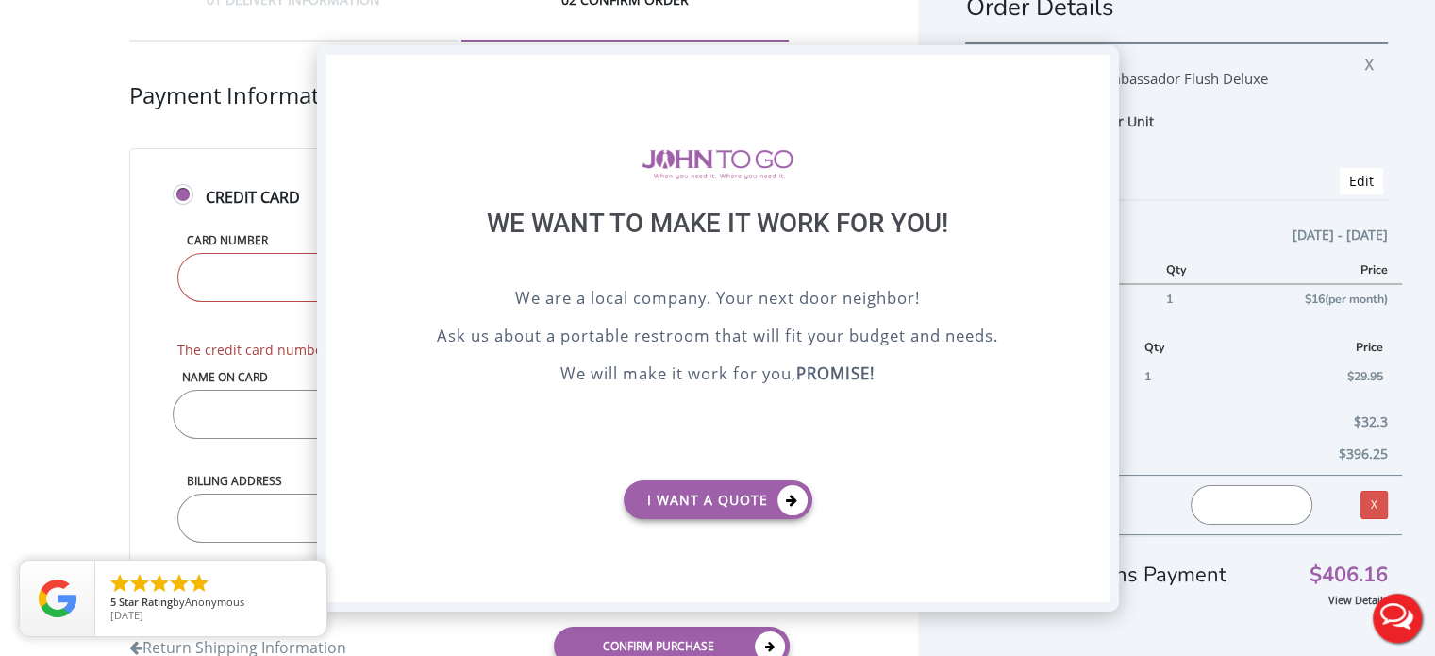
click at [1089, 63] on div "X" at bounding box center [1093, 71] width 29 height 32
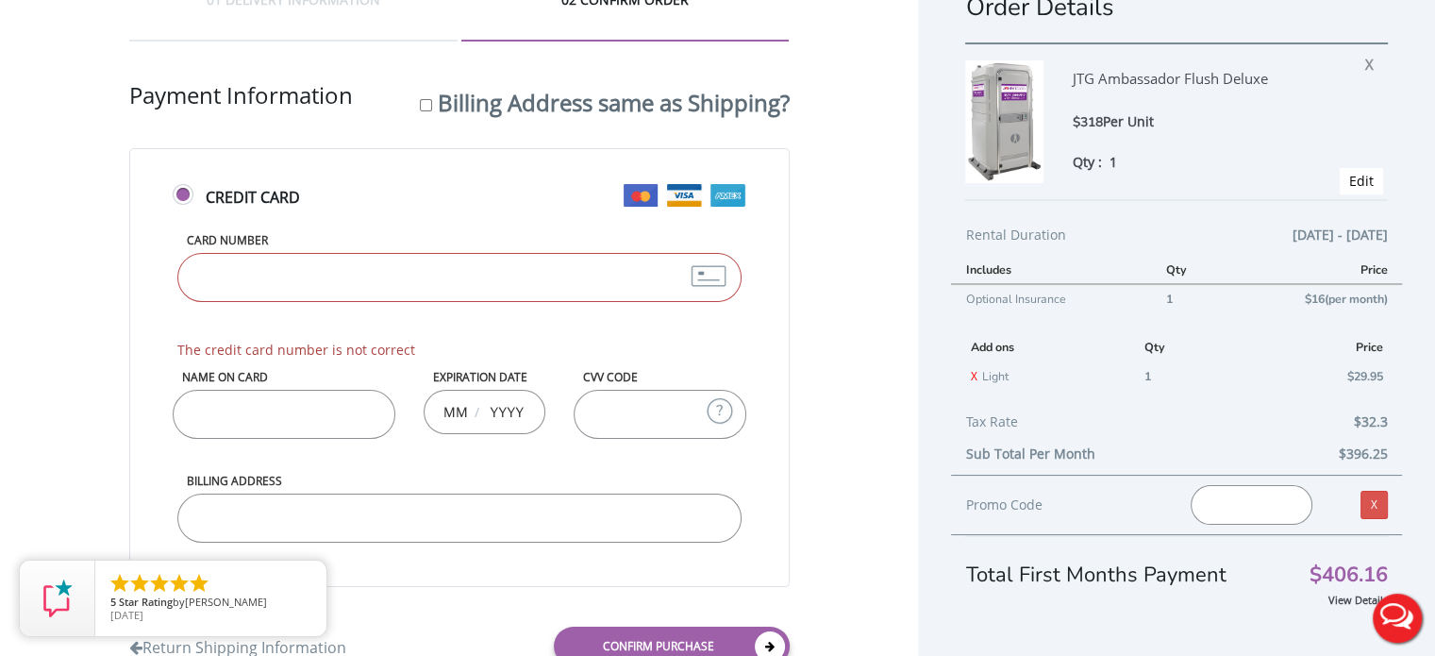
click at [294, 275] on input "Card Number" at bounding box center [459, 277] width 564 height 49
type input "4207670262712295"
type input "Adrian Jagdees"
type input "09"
type input "2026"
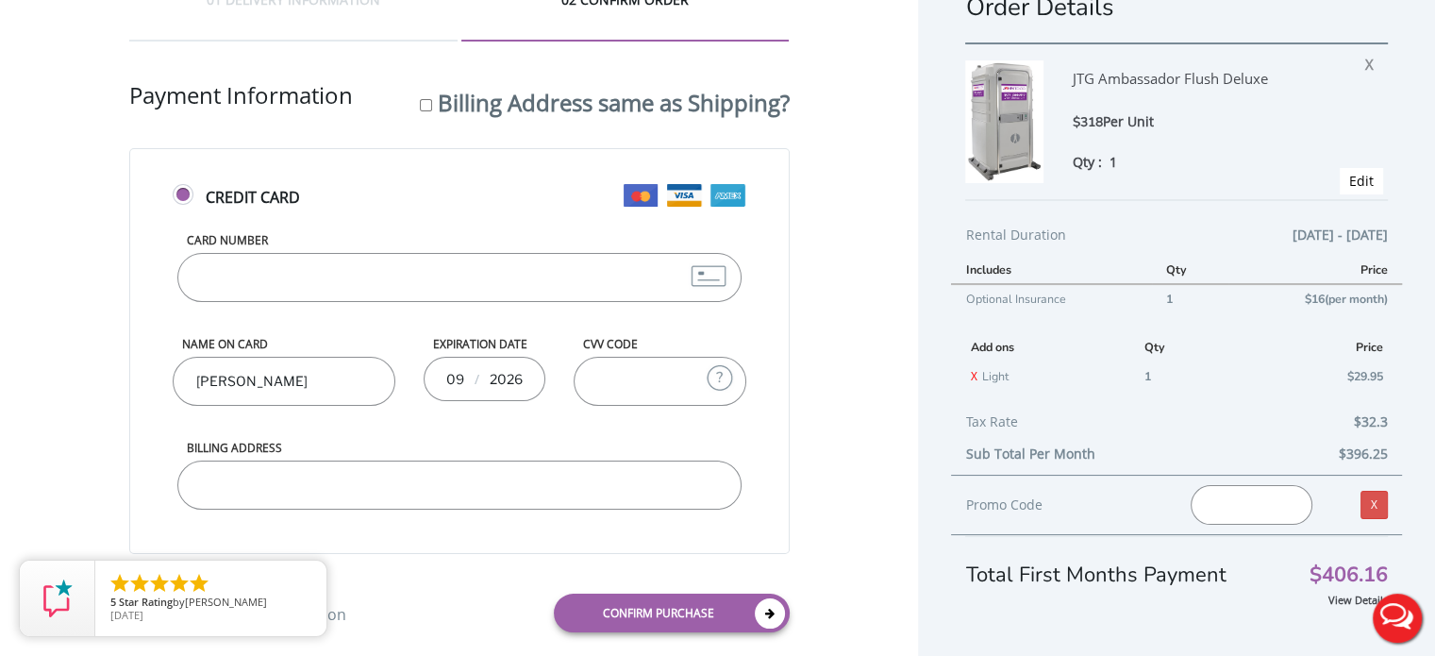
click at [732, 427] on div at bounding box center [660, 398] width 173 height 83
click at [622, 367] on input "CVV Code" at bounding box center [660, 381] width 173 height 49
type input "780"
click at [494, 490] on input "Billing Address" at bounding box center [459, 484] width 564 height 49
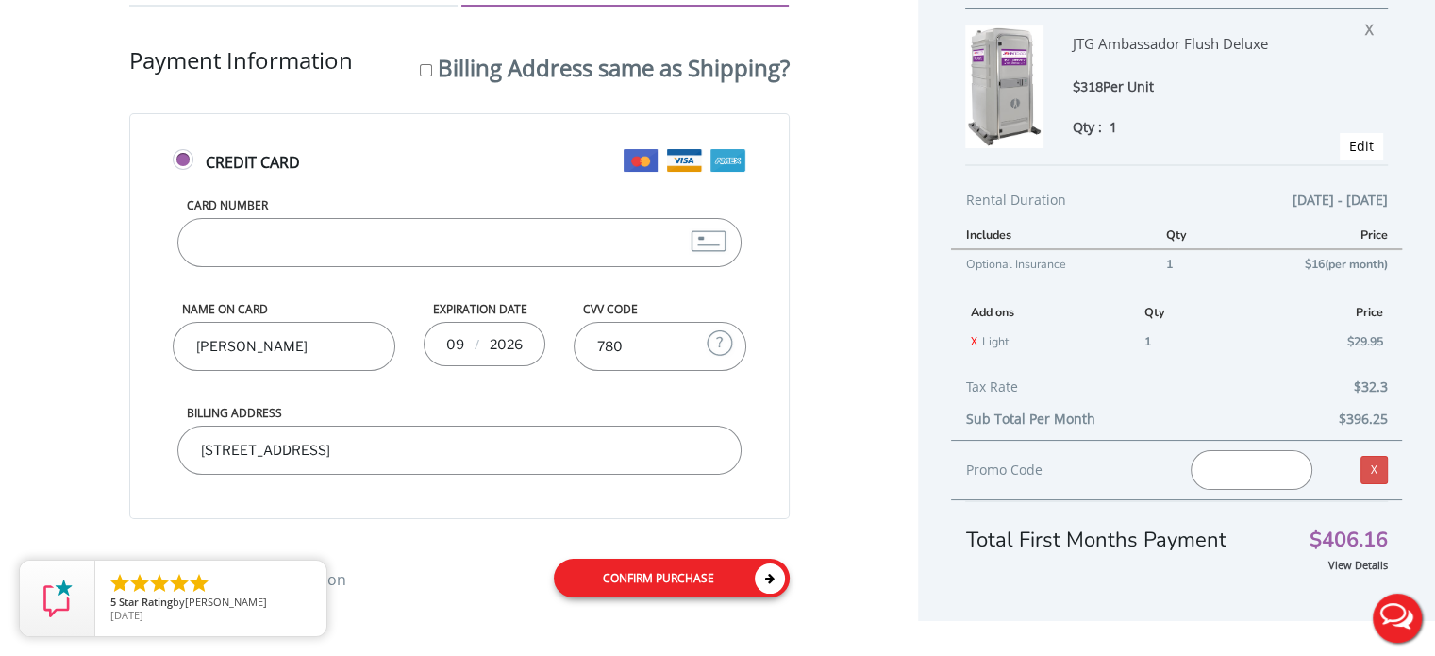
type input "19035 118th Road, Saint Albans, NY 11412"
click at [681, 576] on link "Confirm purchase" at bounding box center [672, 578] width 236 height 39
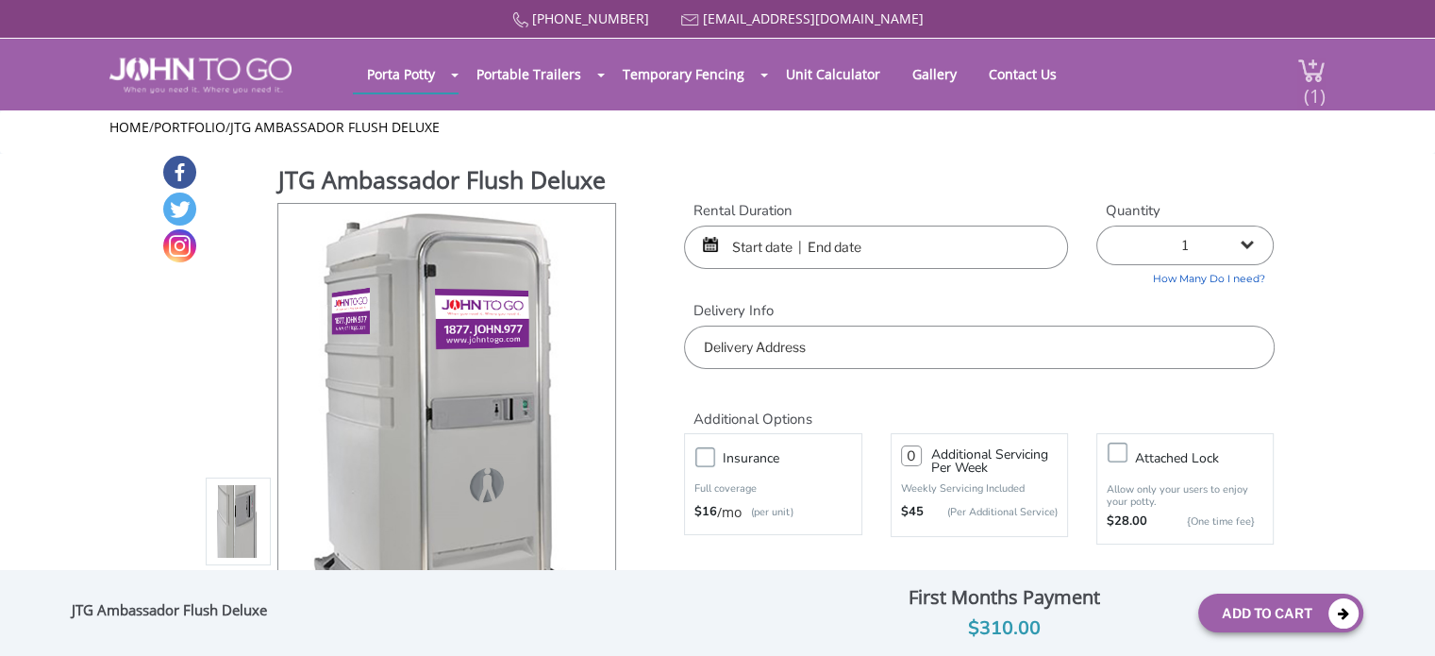
click at [1317, 75] on span "(1)" at bounding box center [1314, 88] width 23 height 41
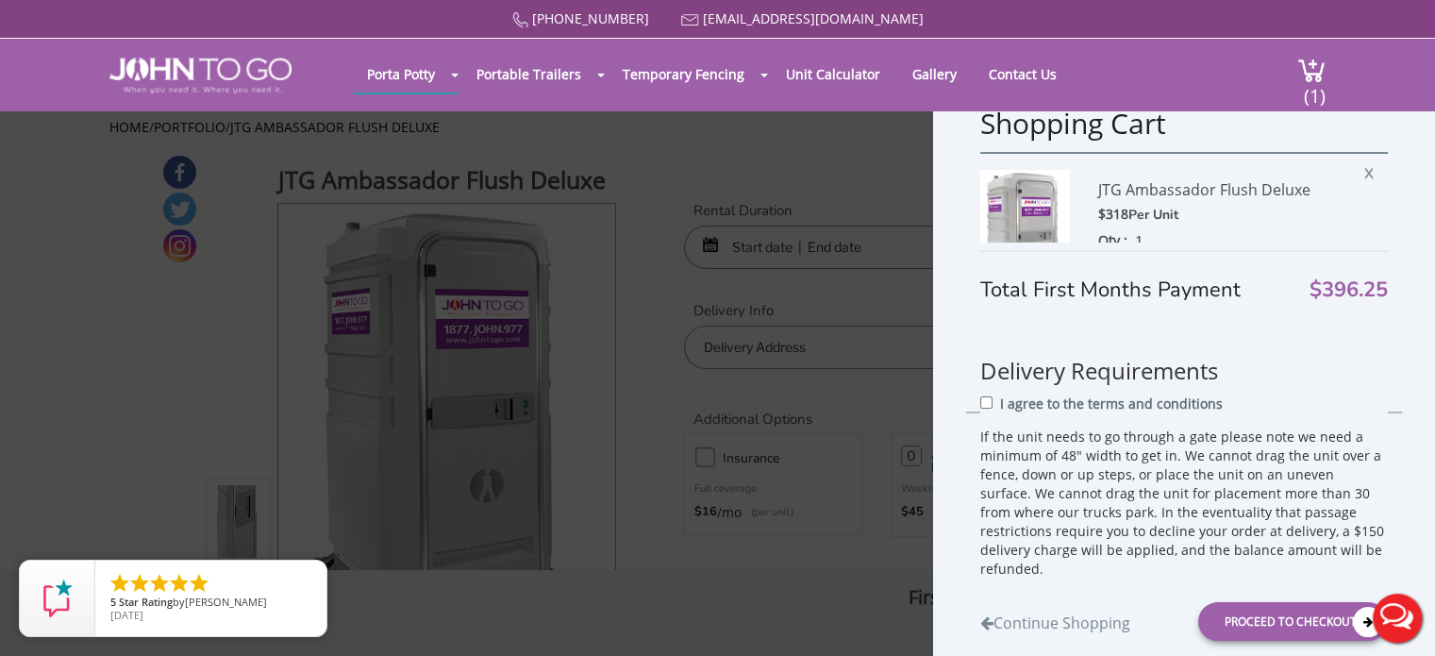
click at [984, 394] on div "I agree to the terms and conditions" at bounding box center [1184, 409] width 408 height 35
click at [984, 405] on input "I agree to the terms and conditions" at bounding box center [986, 402] width 12 height 12
checkbox input "true"
click at [1226, 623] on div "Proceed to Checkout" at bounding box center [1293, 621] width 190 height 39
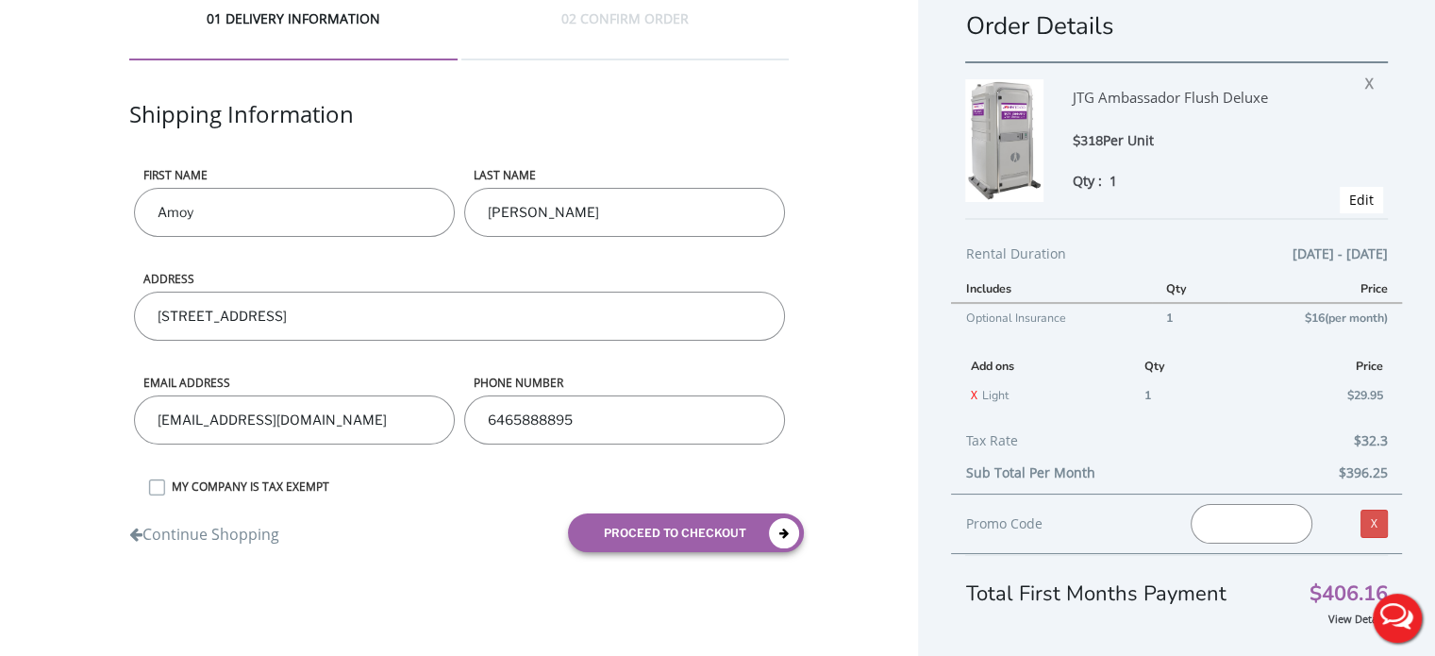
scroll to position [57, 0]
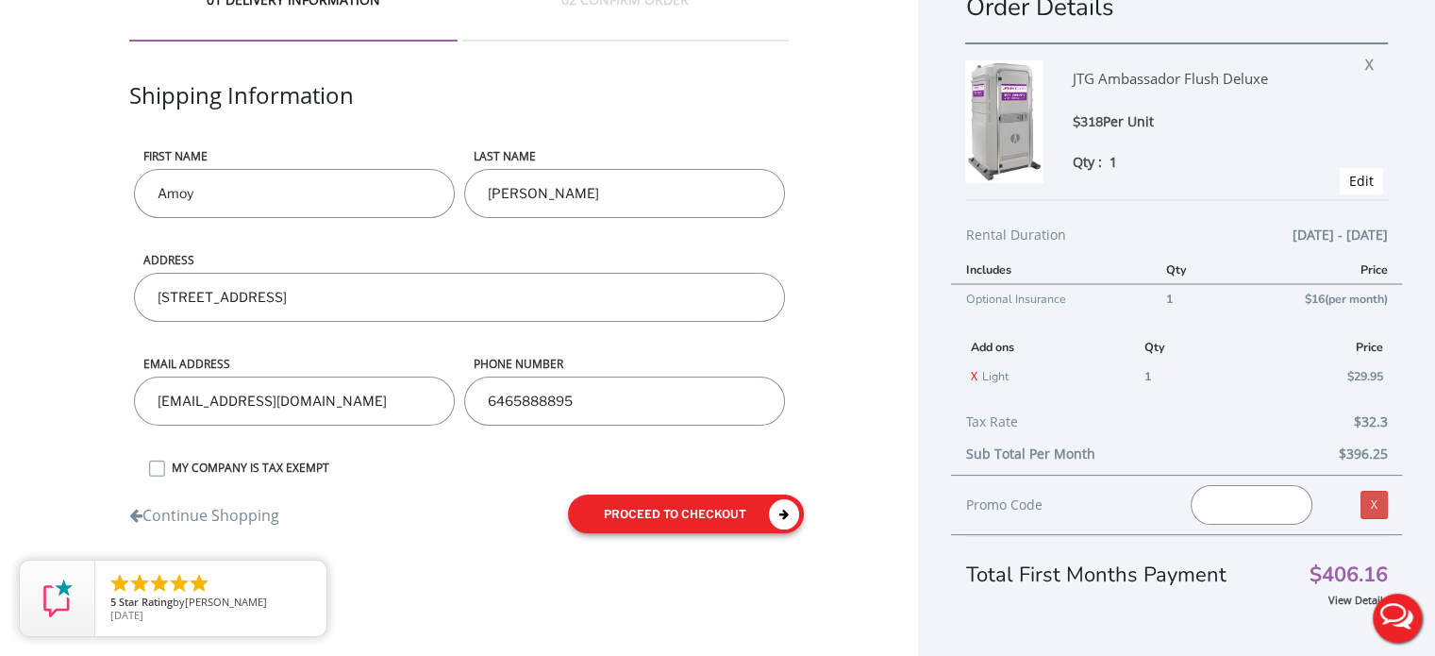
click at [630, 516] on button "proceed to checkout" at bounding box center [686, 513] width 236 height 39
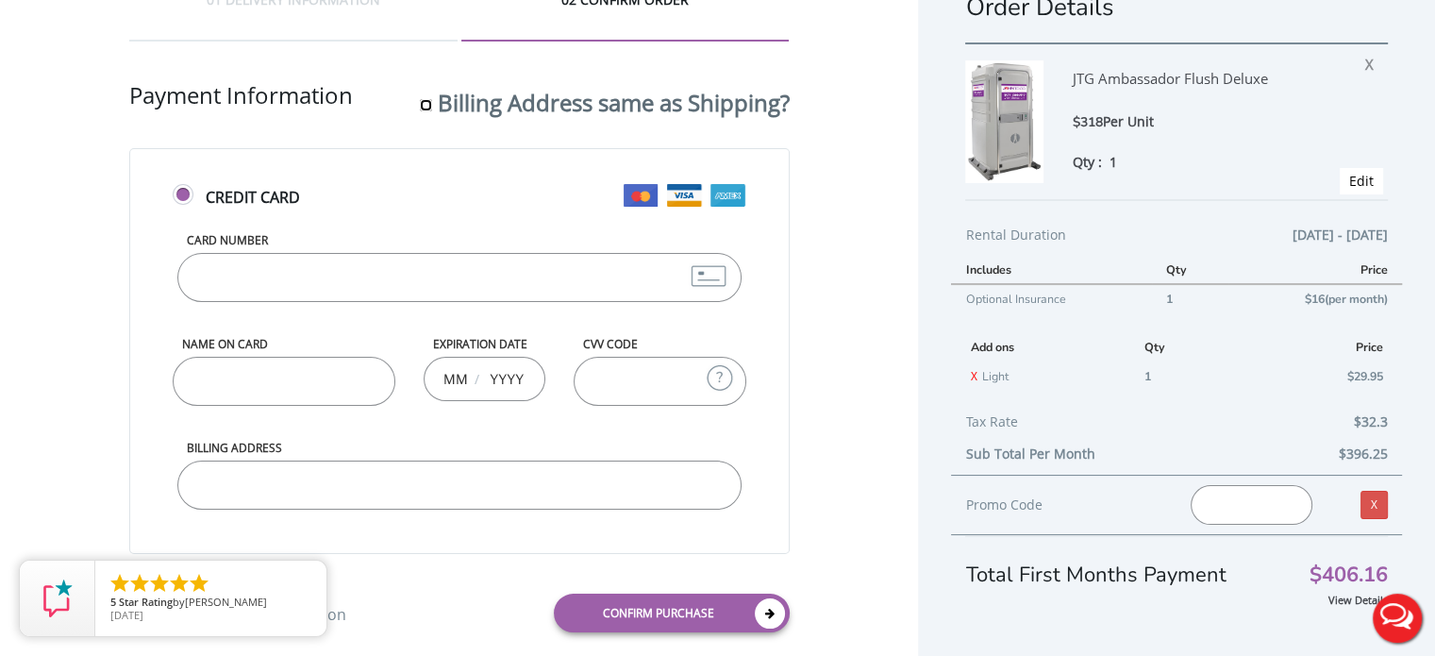
click at [420, 107] on input "Billing Address same as Shipping?" at bounding box center [426, 105] width 12 height 12
checkbox input "true"
type input "[STREET_ADDRESS]"
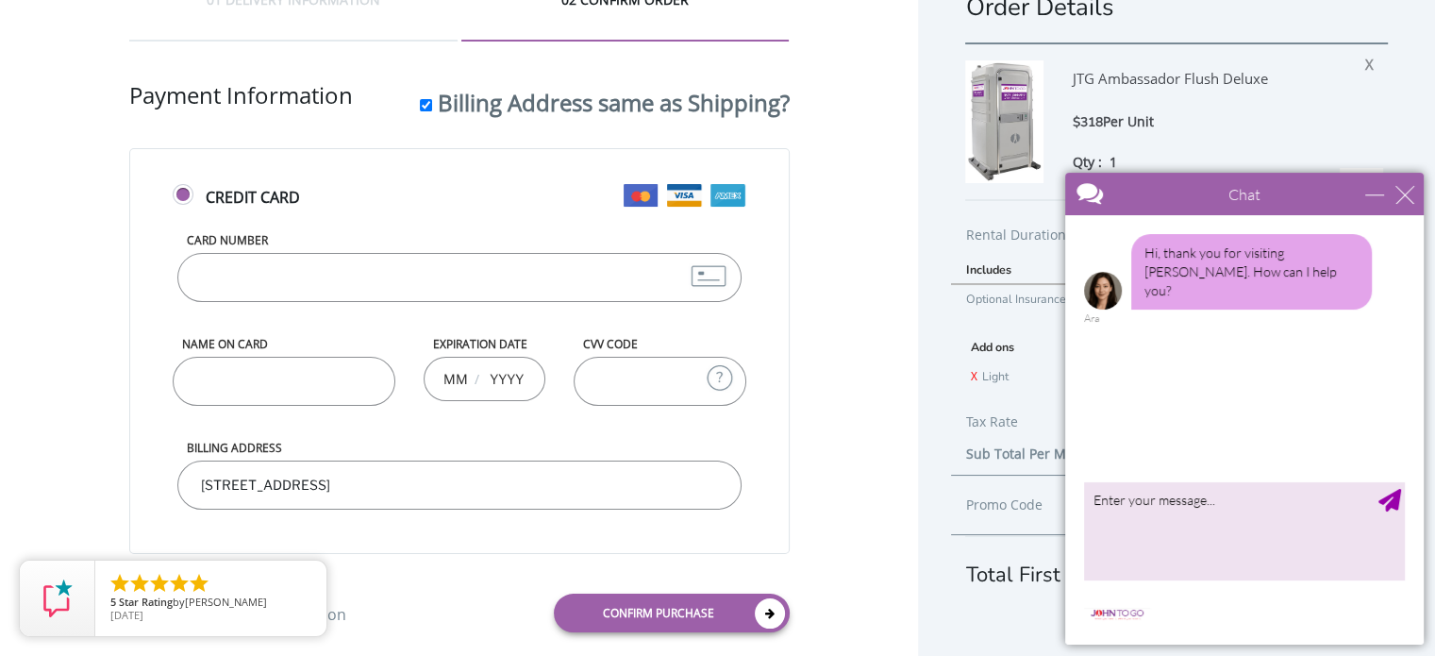
click at [343, 274] on input "Card Number" at bounding box center [459, 277] width 564 height 49
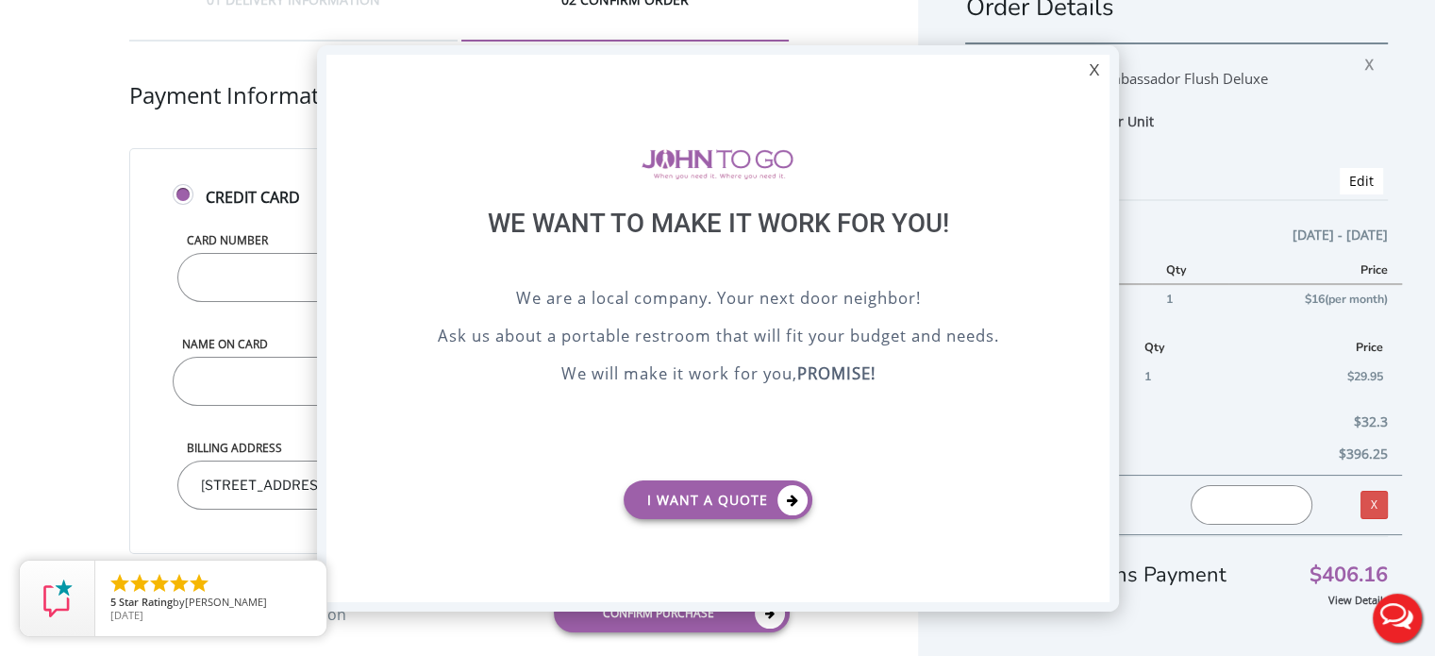
scroll to position [0, 0]
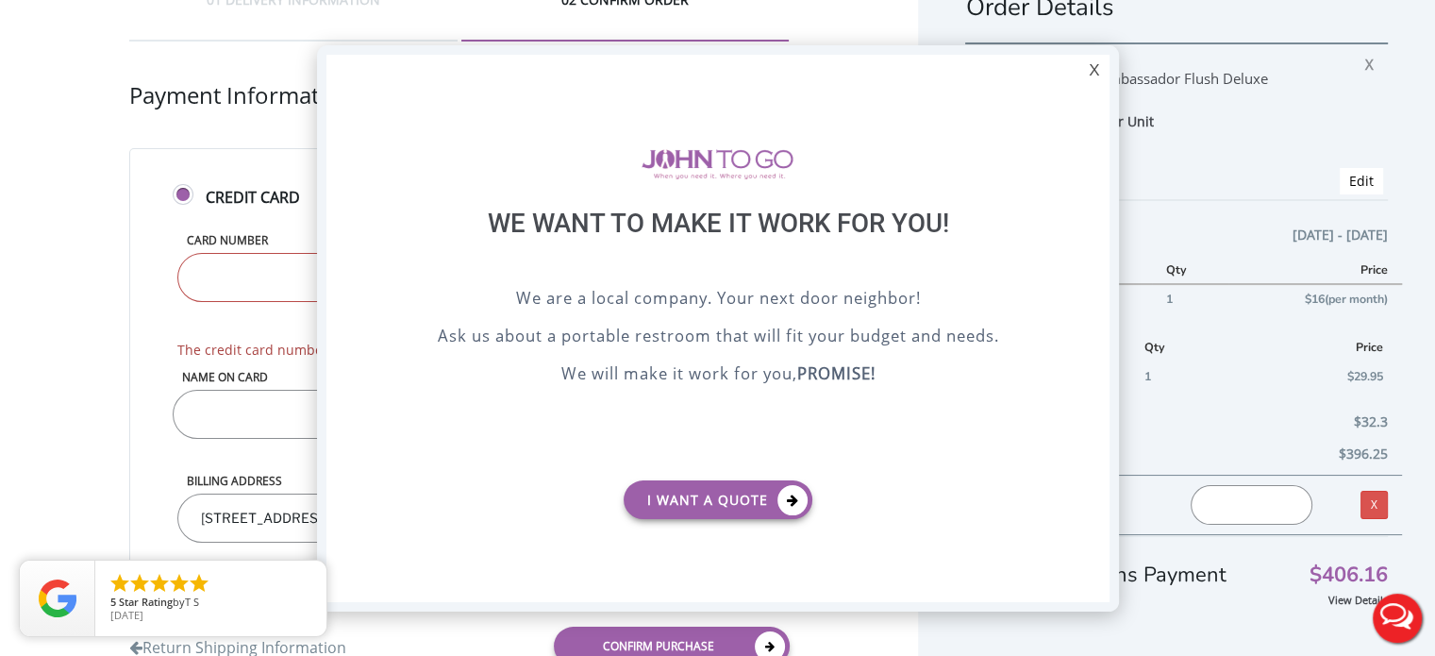
type input "[CREDIT_CARD_NUMBER]"
type input "[PERSON_NAME]"
type input "09"
type input "2026"
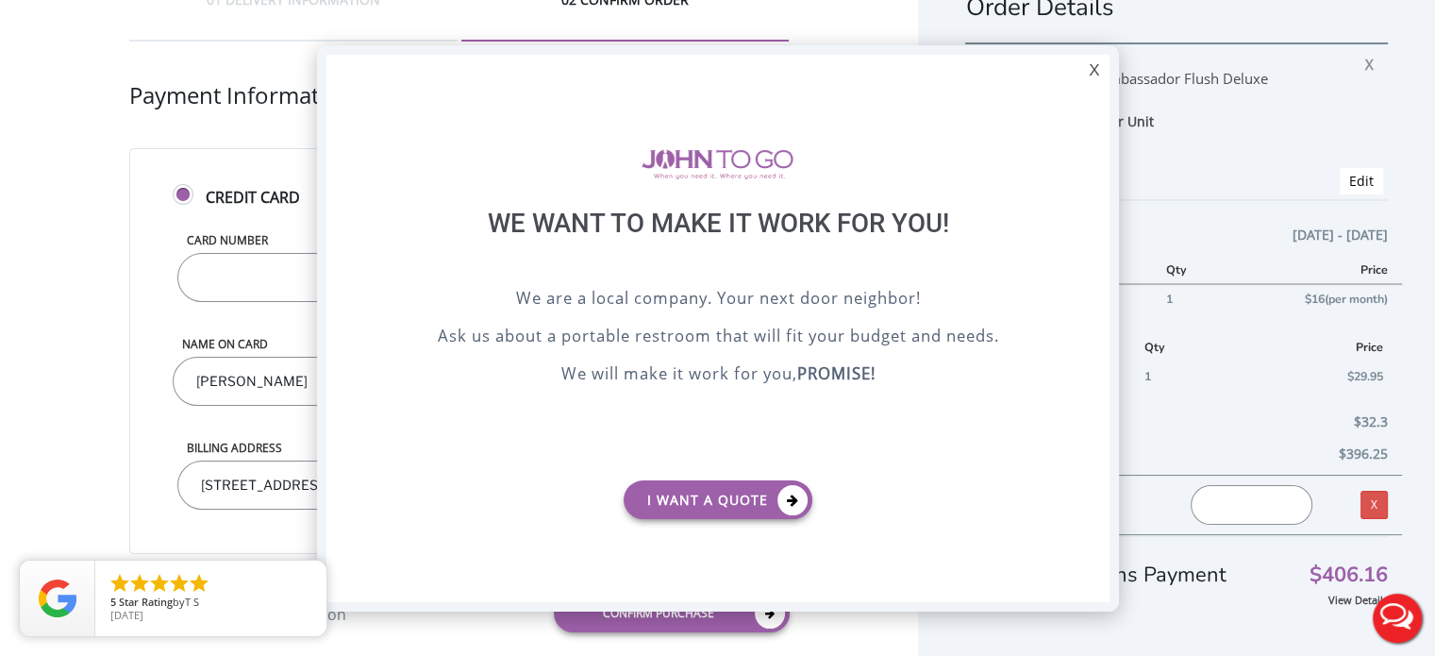
click at [1084, 306] on div "X We want to make it work for you! We are a local company. Your next door neigh…" at bounding box center [718, 328] width 802 height 566
click at [1093, 73] on div "X" at bounding box center [1093, 71] width 29 height 32
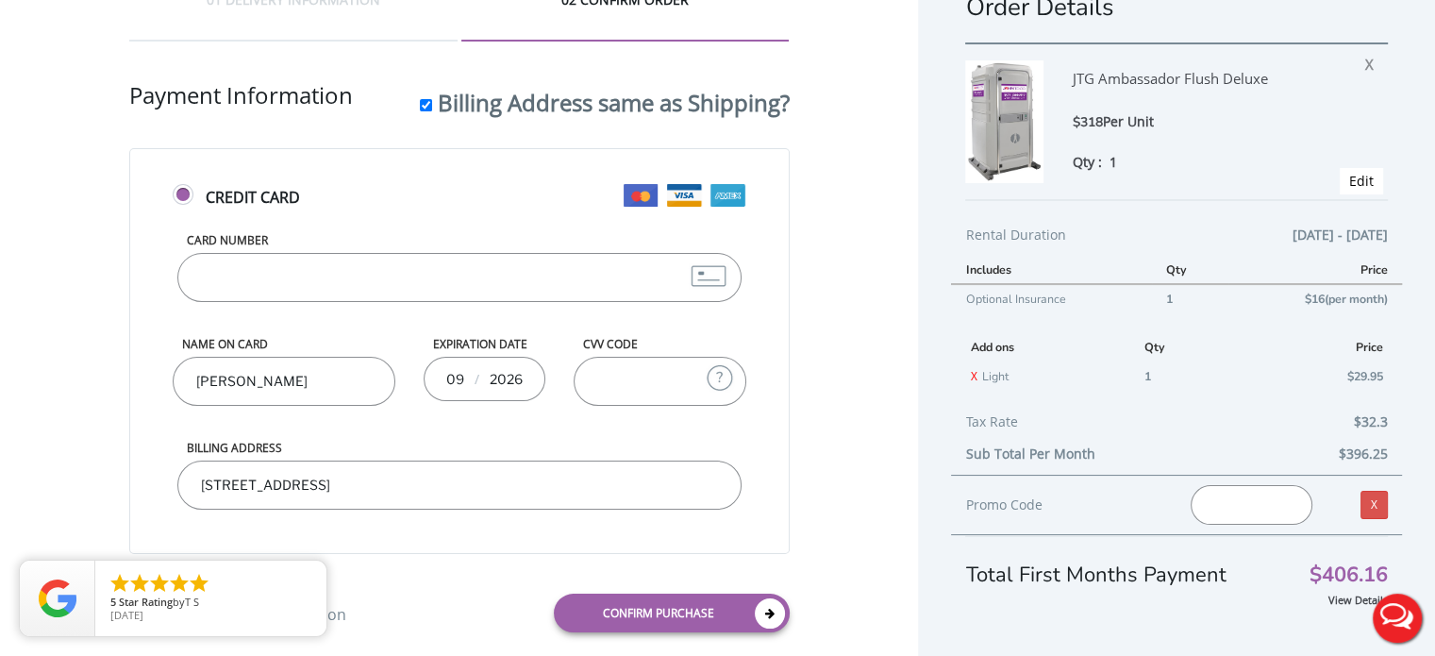
click at [626, 373] on input "CVV Code" at bounding box center [660, 381] width 173 height 49
type input "780"
click at [134, 419] on div "Credit Card Card Number [CREDIT_CARD_NUMBER] Name on Card [PERSON_NAME] Expirat…" at bounding box center [459, 351] width 660 height 406
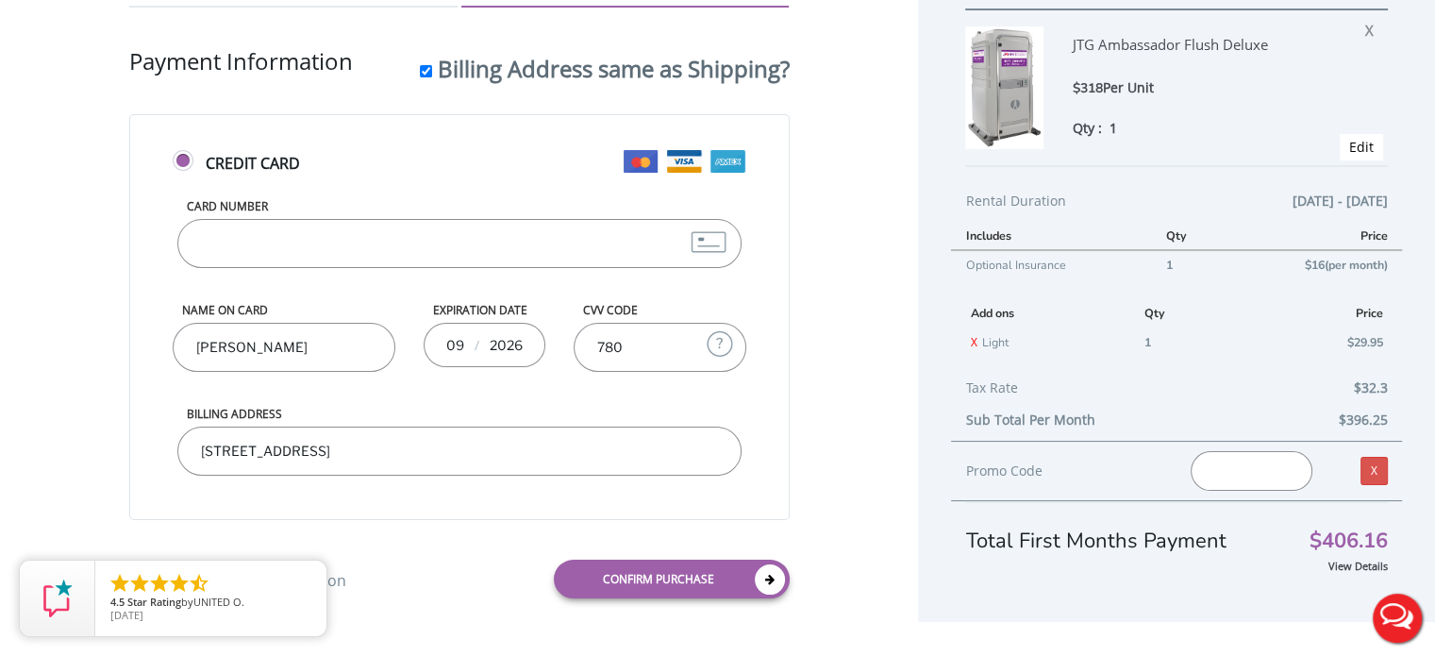
scroll to position [92, 0]
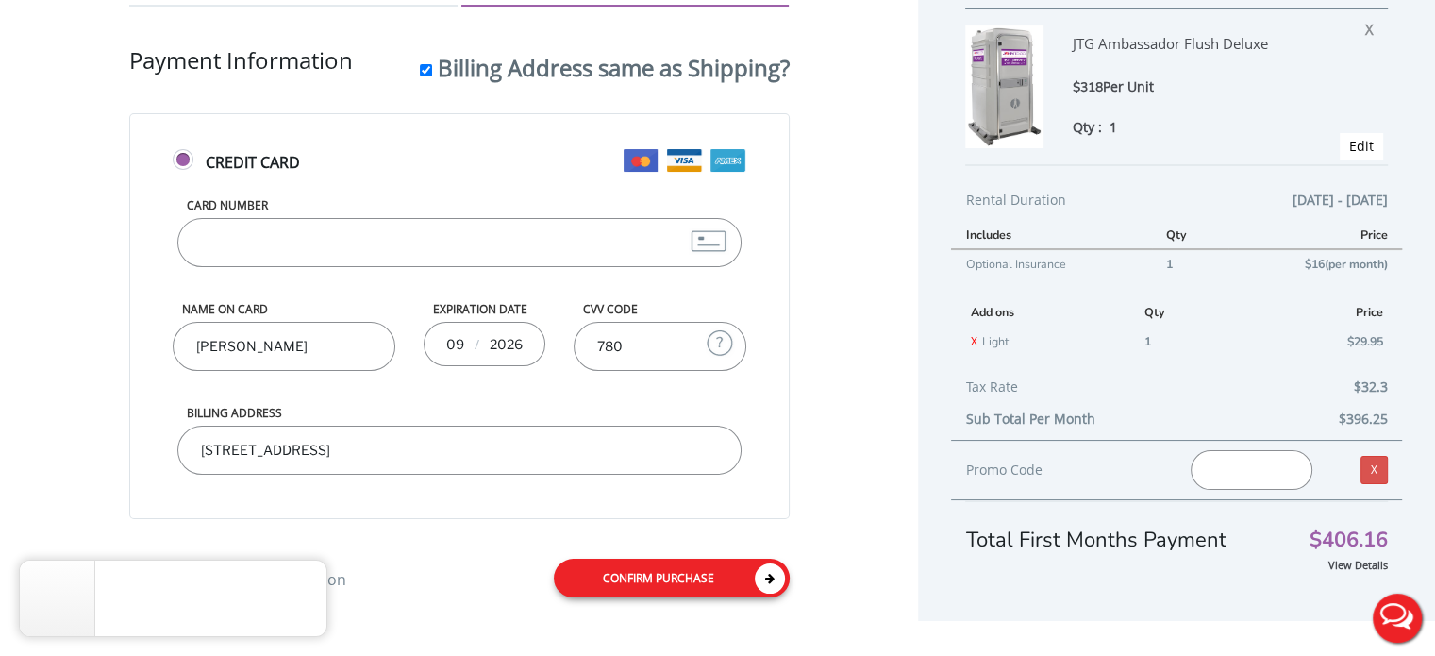
click at [623, 577] on link "Confirm purchase" at bounding box center [672, 578] width 236 height 39
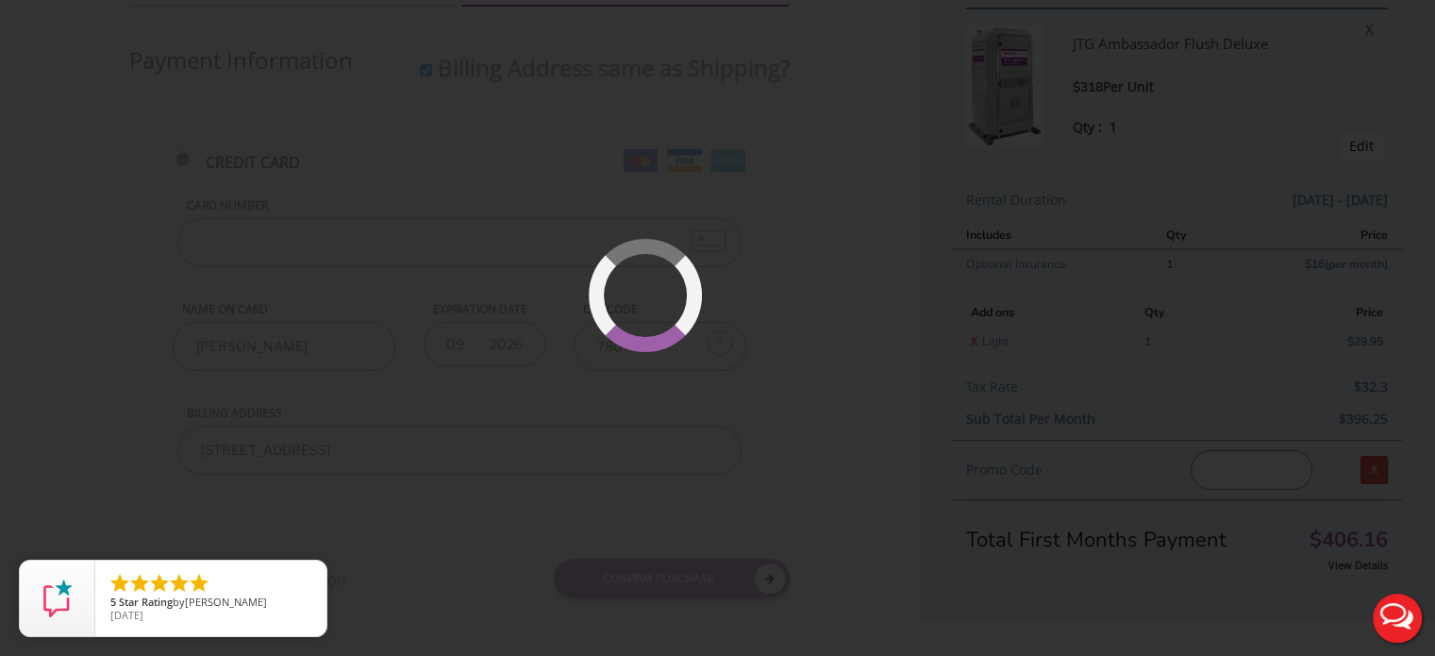
click at [1400, 618] on button "Live Chat" at bounding box center [1396, 617] width 75 height 75
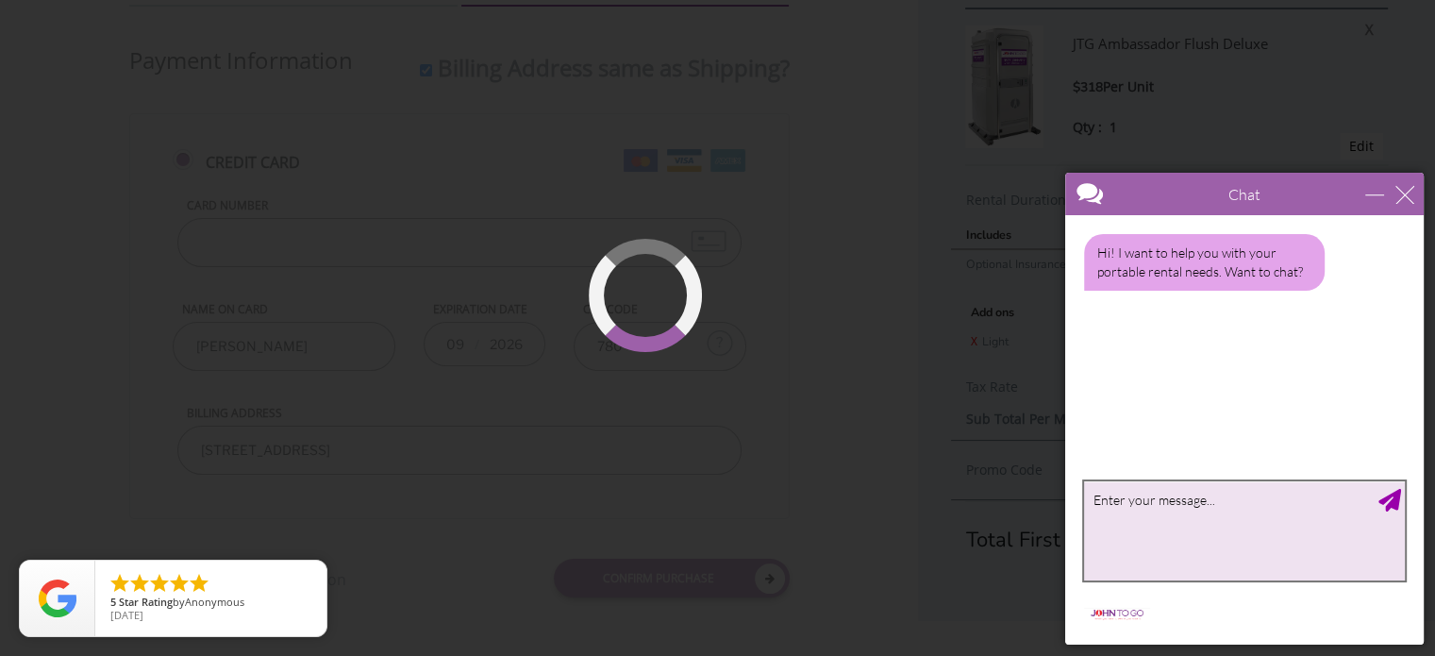
click at [1221, 542] on textarea "type your message" at bounding box center [1244, 530] width 321 height 99
type textarea "i"
type textarea "I am trying to book a unit but the site will not stop loading"
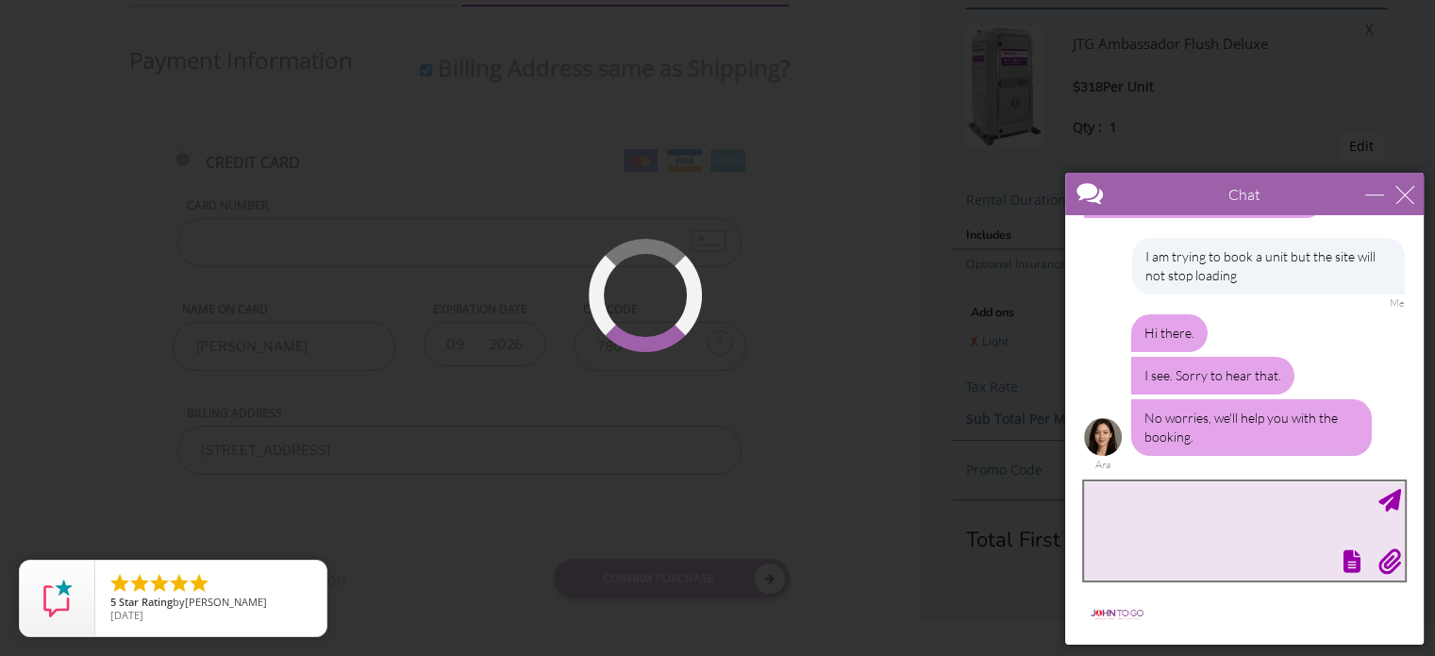
scroll to position [130, 0]
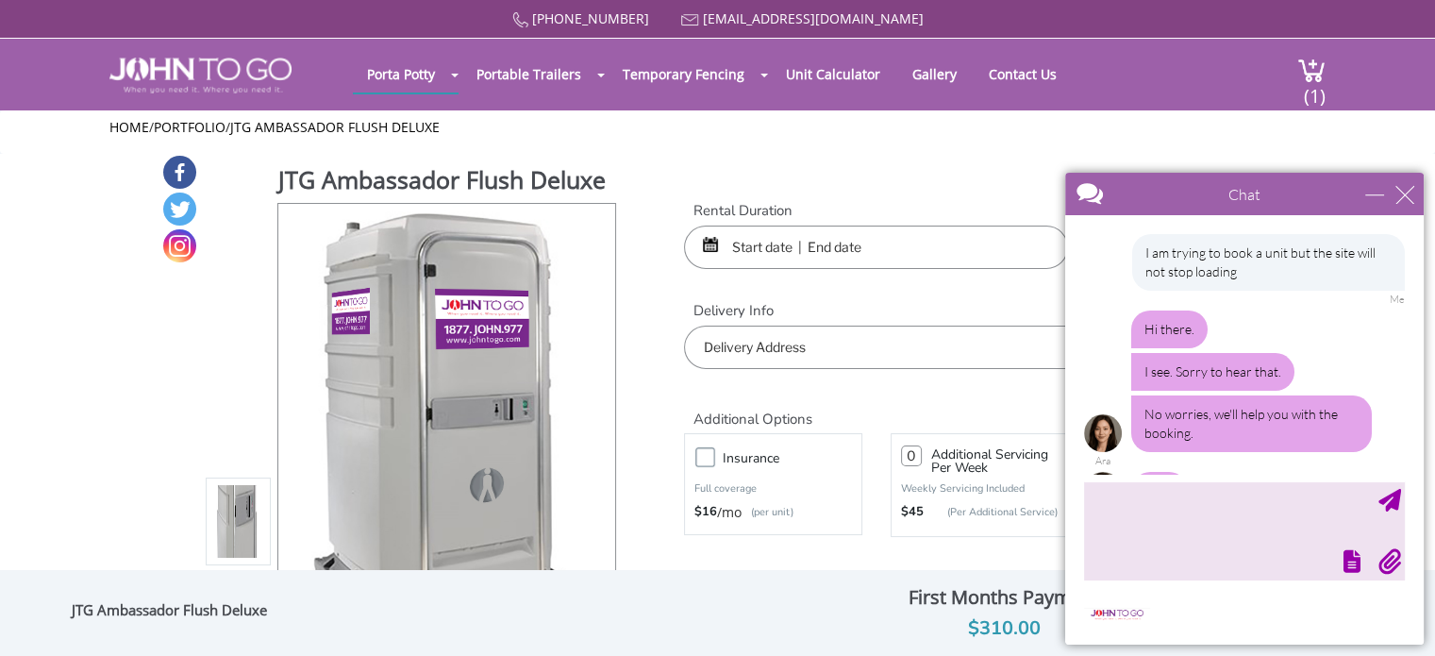
scroll to position [54, 0]
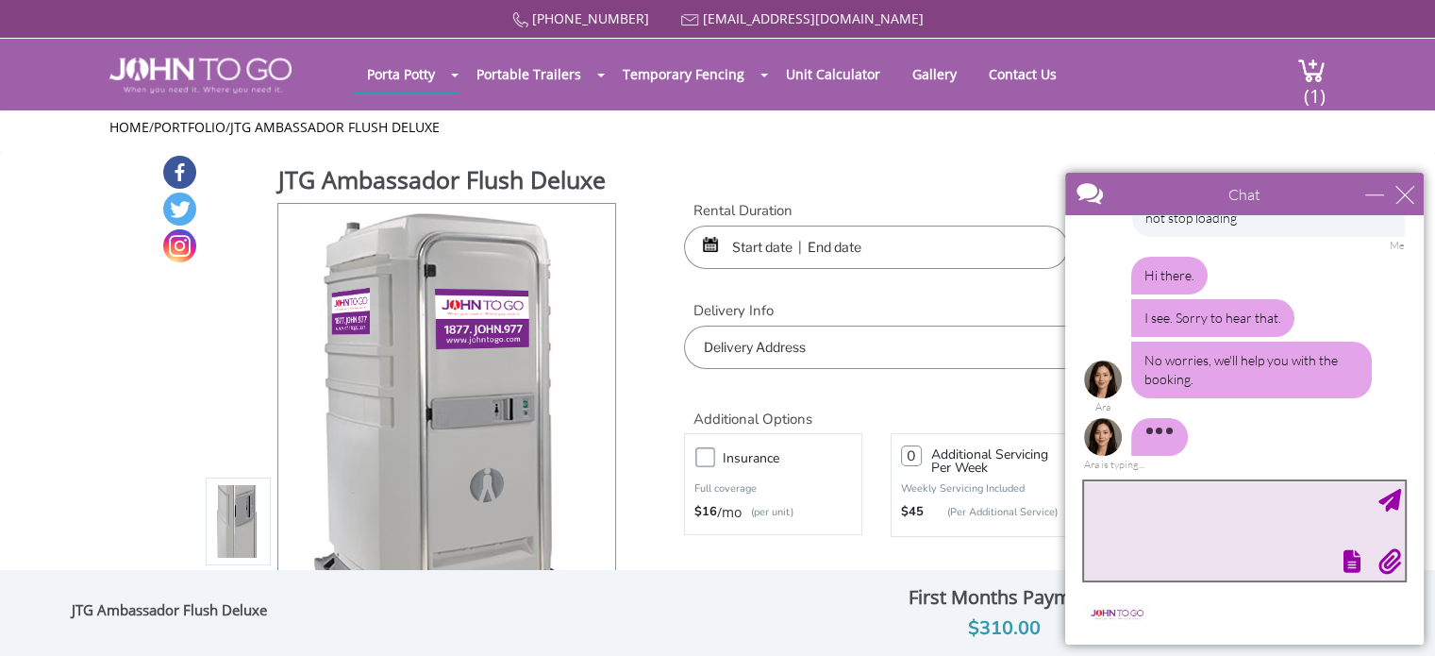
click at [1164, 535] on textarea "type your message" at bounding box center [1244, 530] width 321 height 99
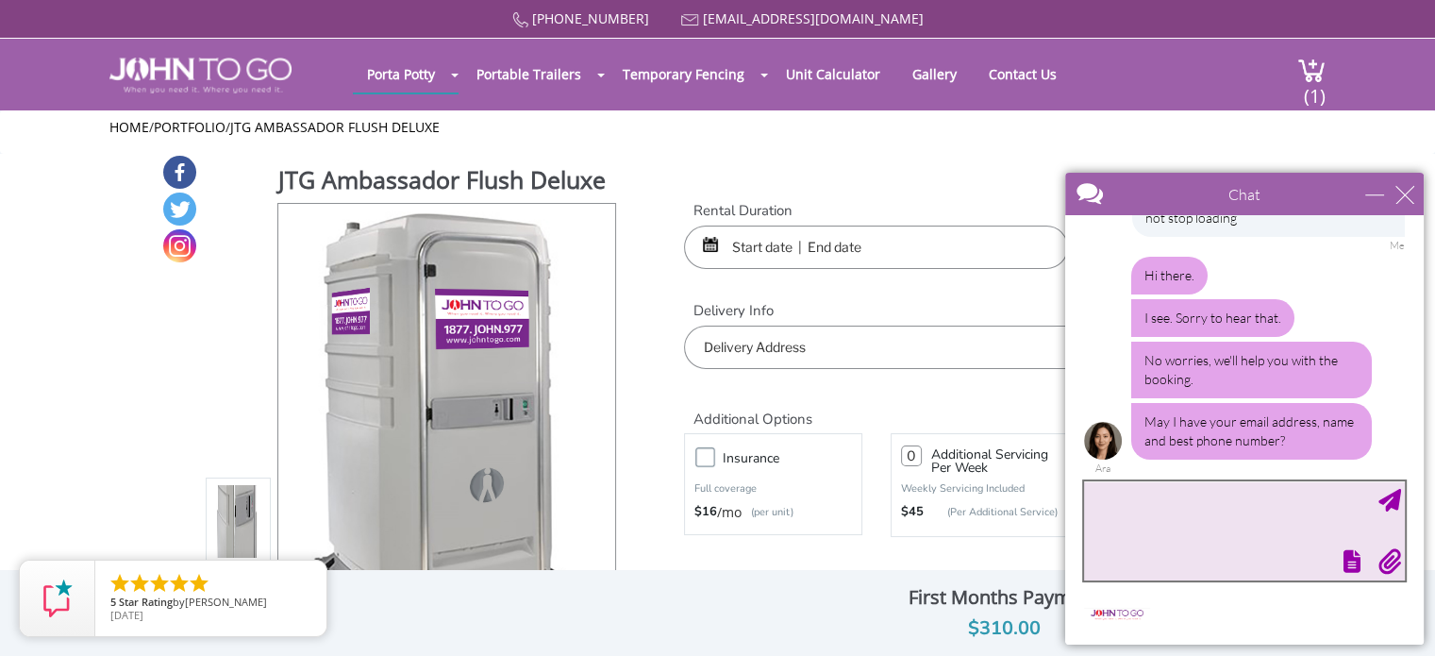
scroll to position [58, 0]
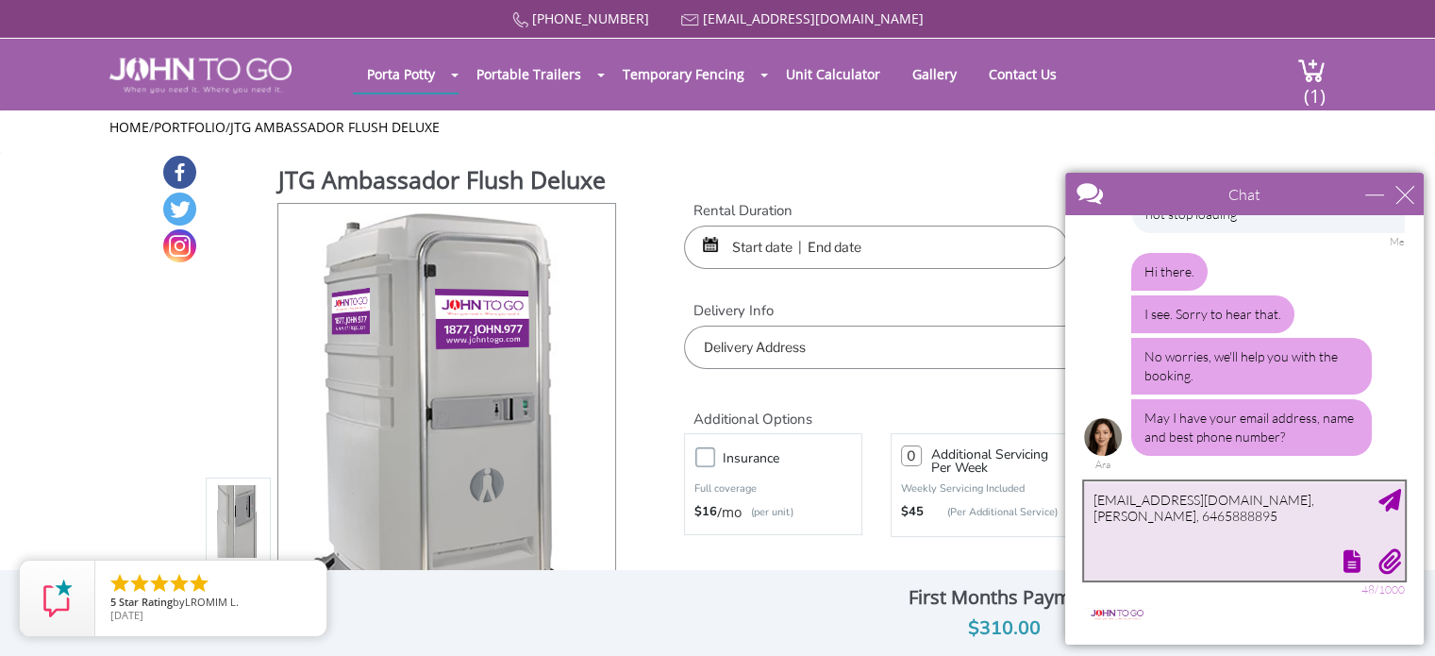
type textarea "[EMAIL_ADDRESS][DOMAIN_NAME], [PERSON_NAME], 6465888895"
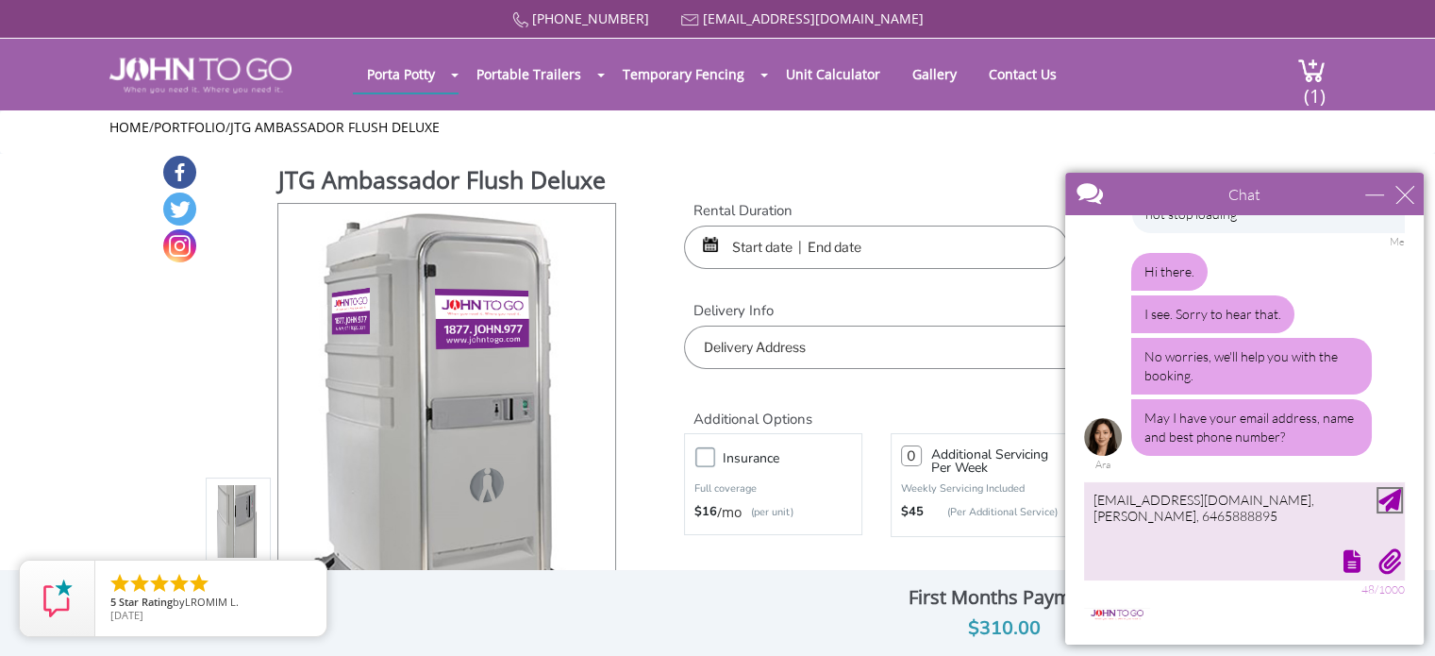
click at [1382, 496] on div "Send Message" at bounding box center [1389, 500] width 23 height 23
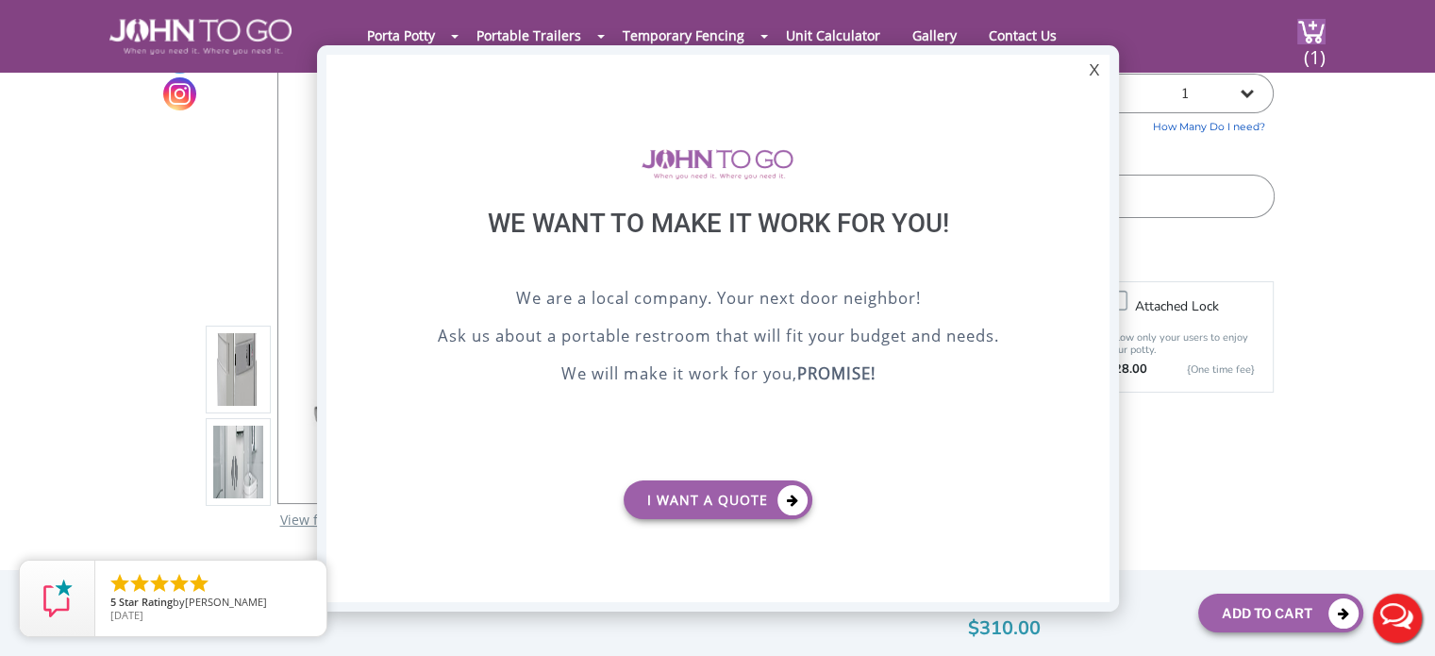
scroll to position [0, 0]
click at [1089, 72] on div "X" at bounding box center [1093, 71] width 29 height 32
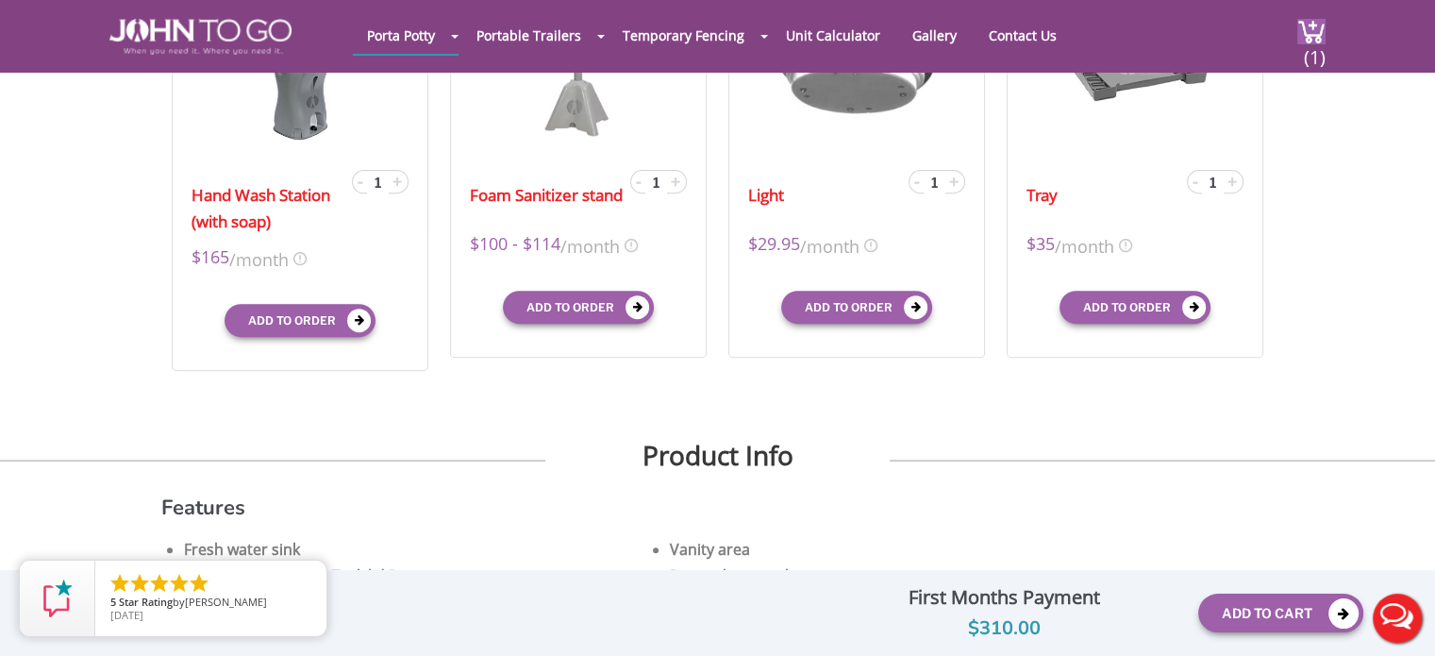
scroll to position [741, 0]
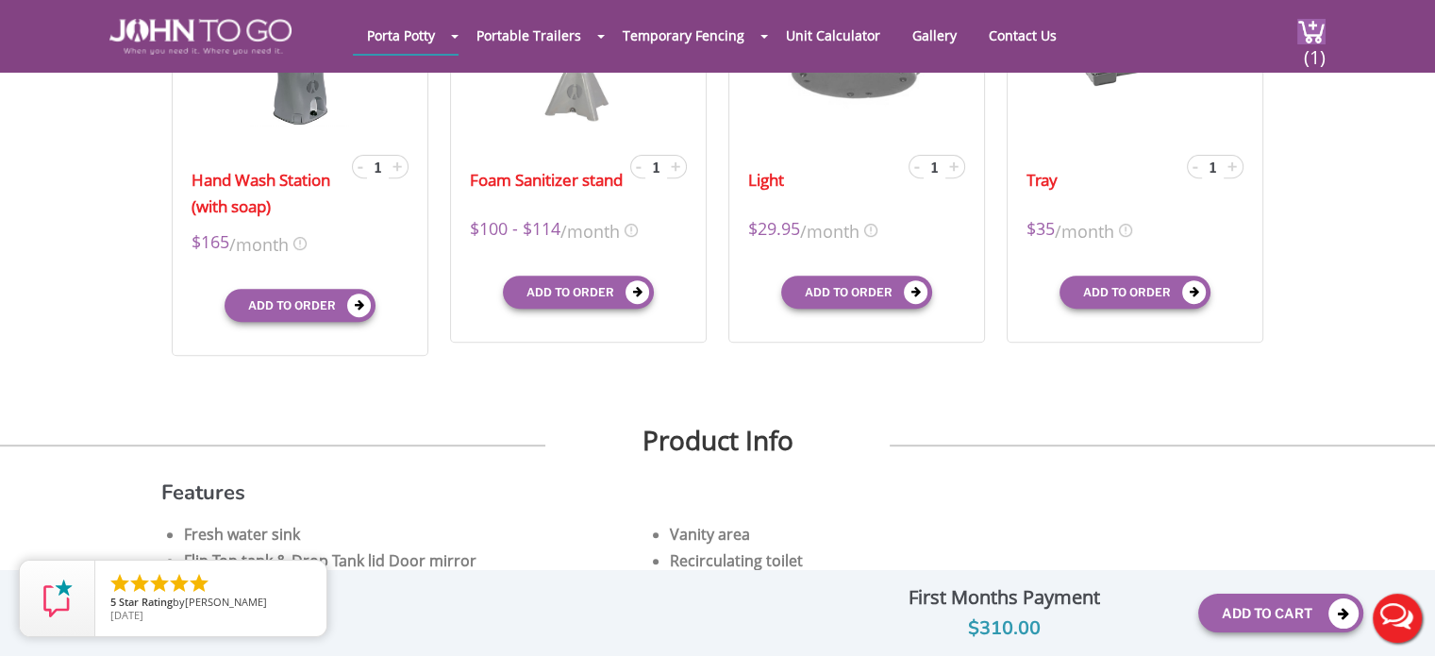
click at [1403, 607] on button "Live Chat" at bounding box center [1396, 617] width 75 height 75
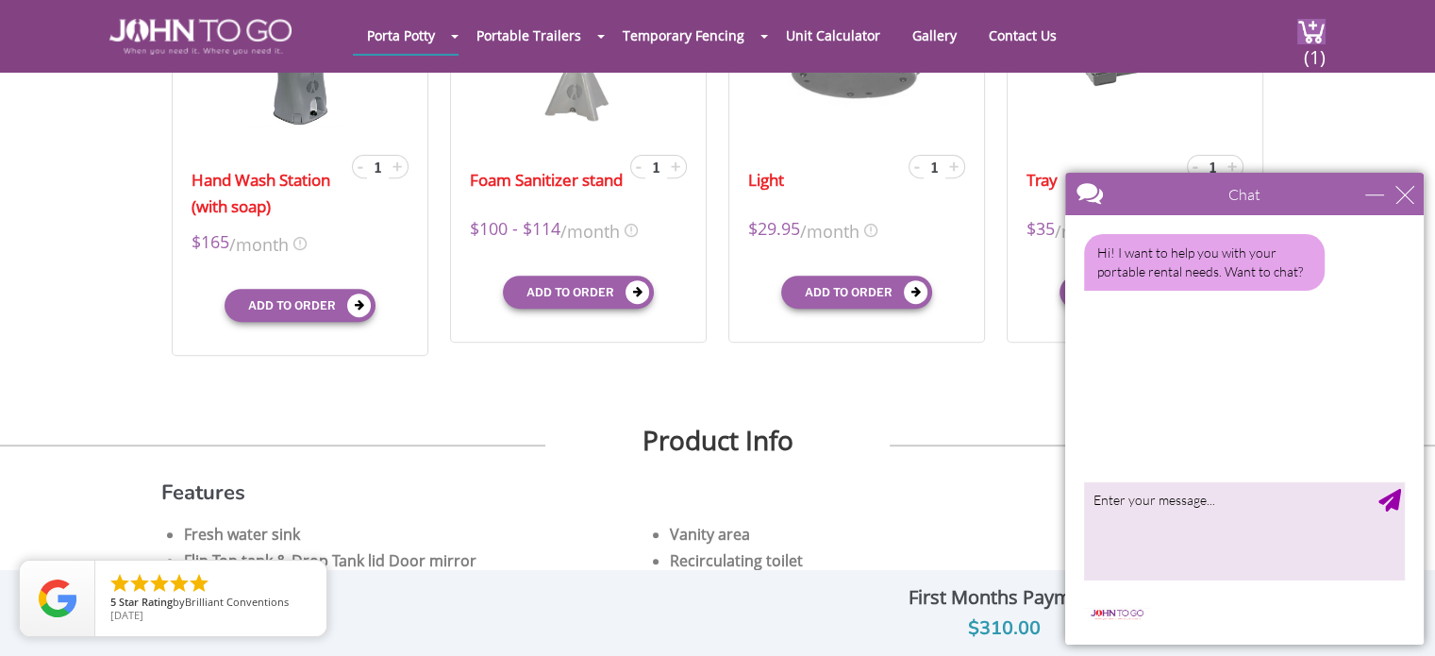
click at [1104, 199] on div at bounding box center [1211, 195] width 292 height 45
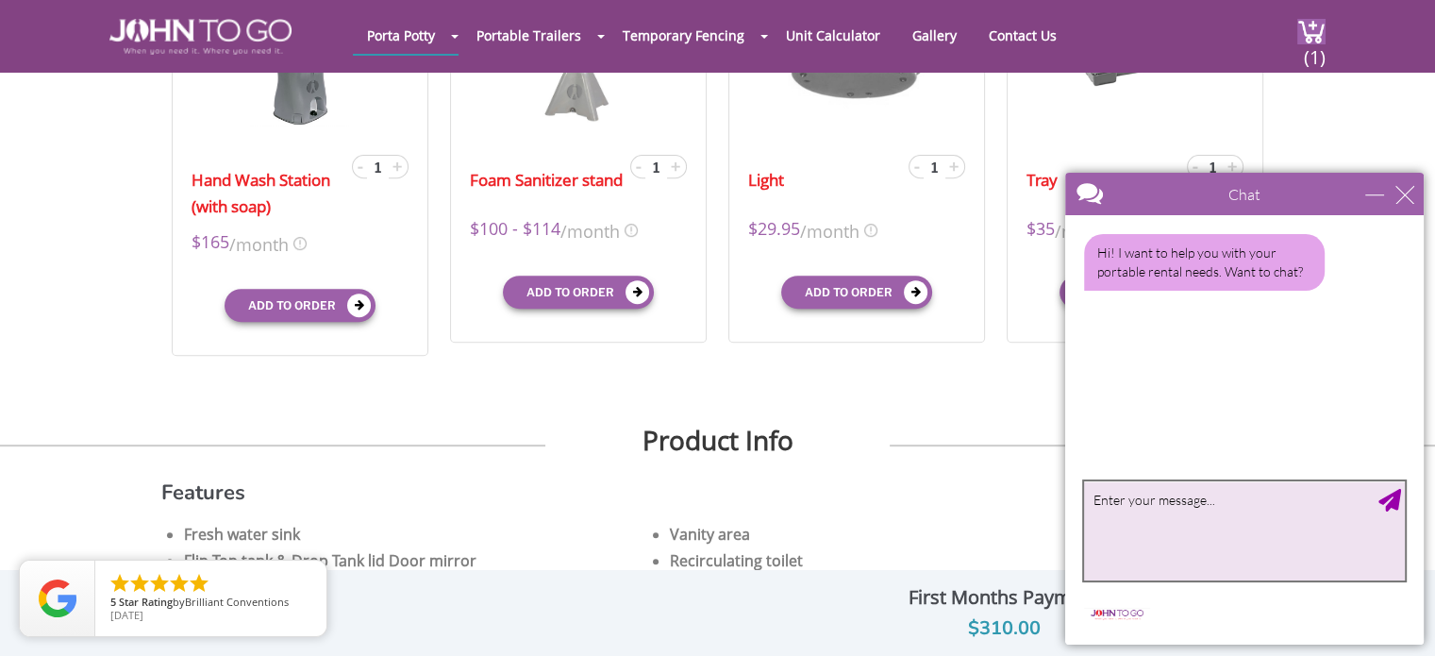
click at [1219, 536] on textarea "type your message" at bounding box center [1244, 530] width 321 height 99
type textarea "i got disconnected from ari"
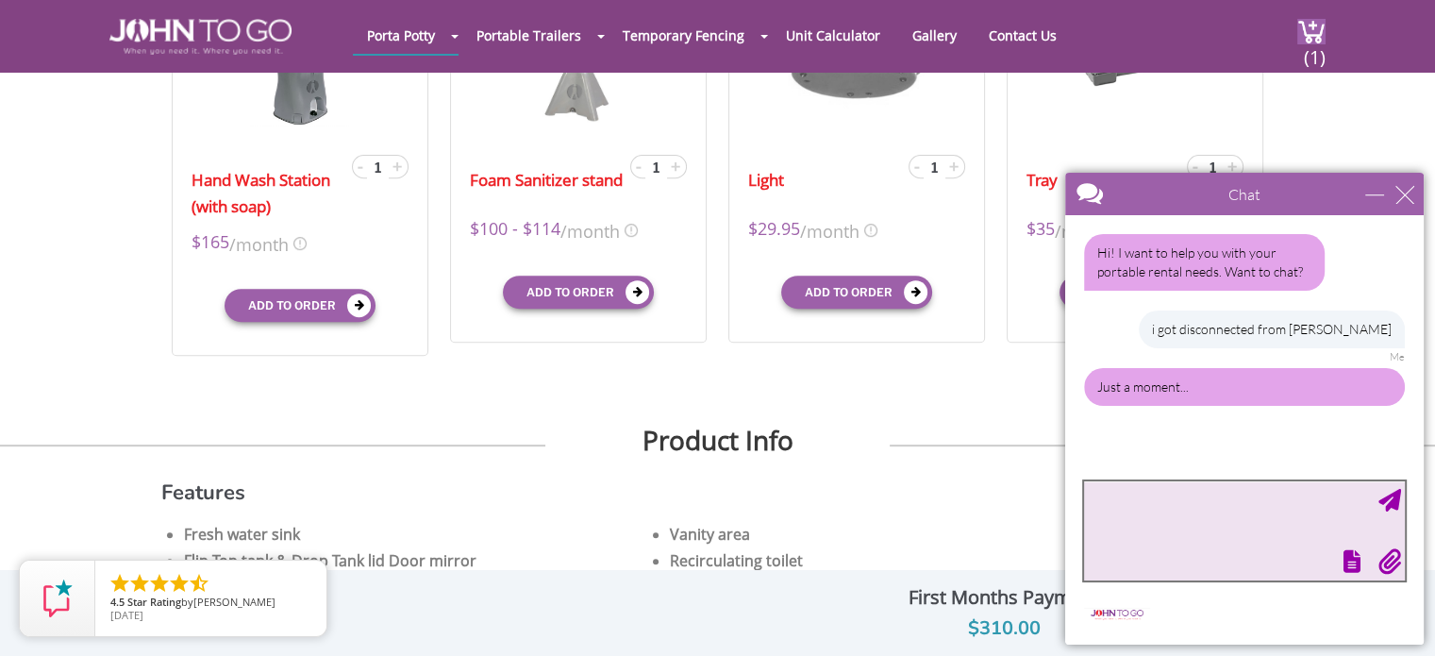
scroll to position [2, 0]
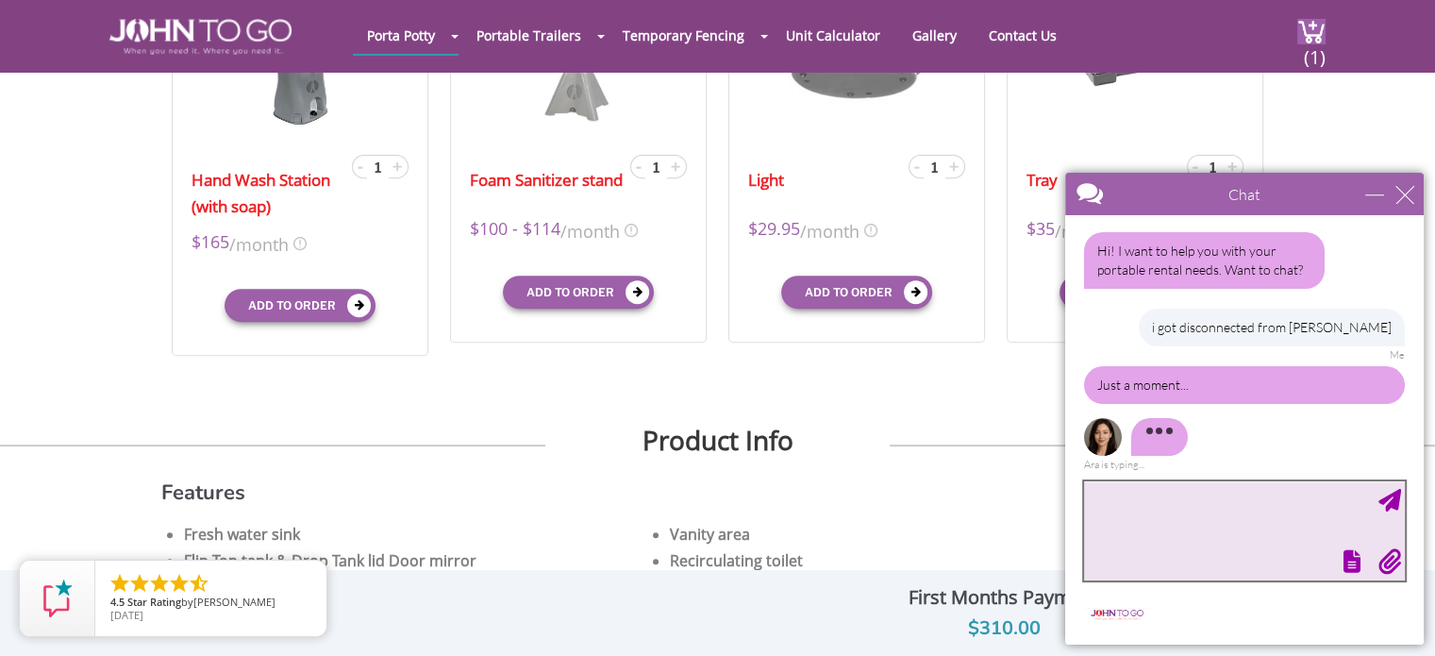
click at [1157, 534] on textarea "type your message" at bounding box center [1244, 530] width 321 height 99
type textarea "a"
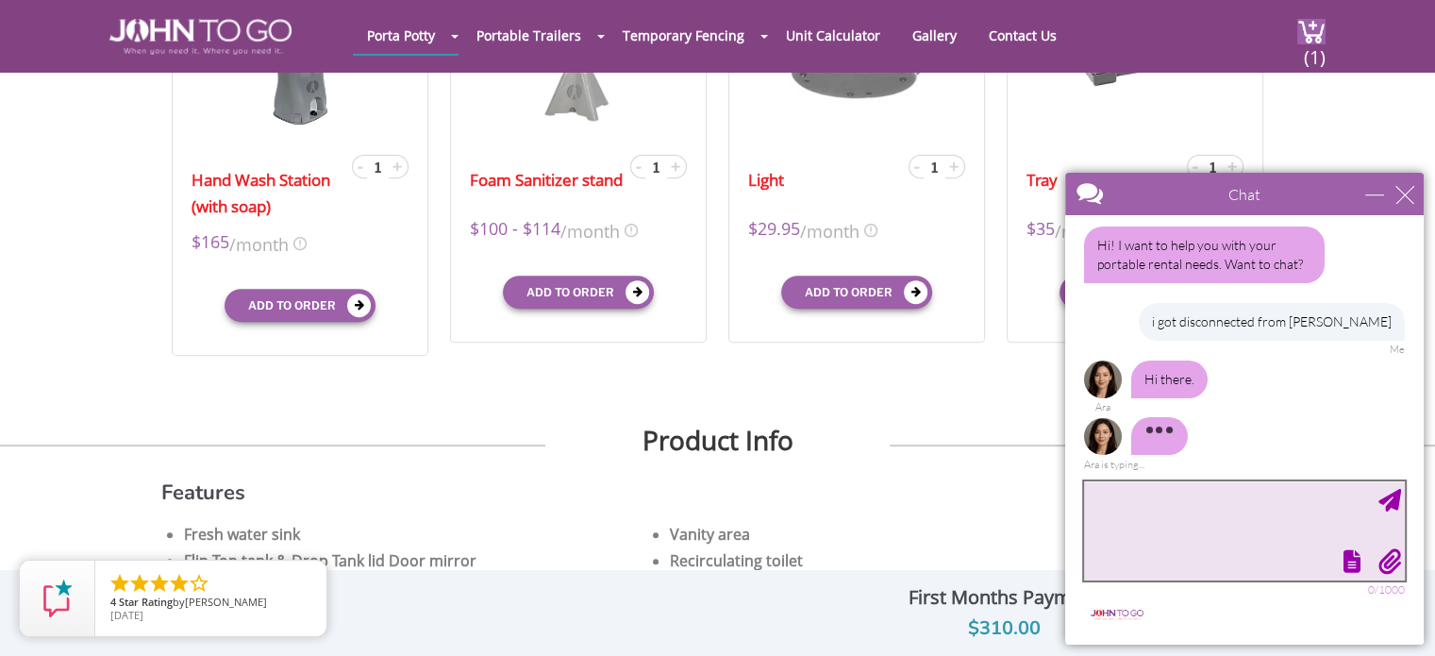
scroll to position [0, 0]
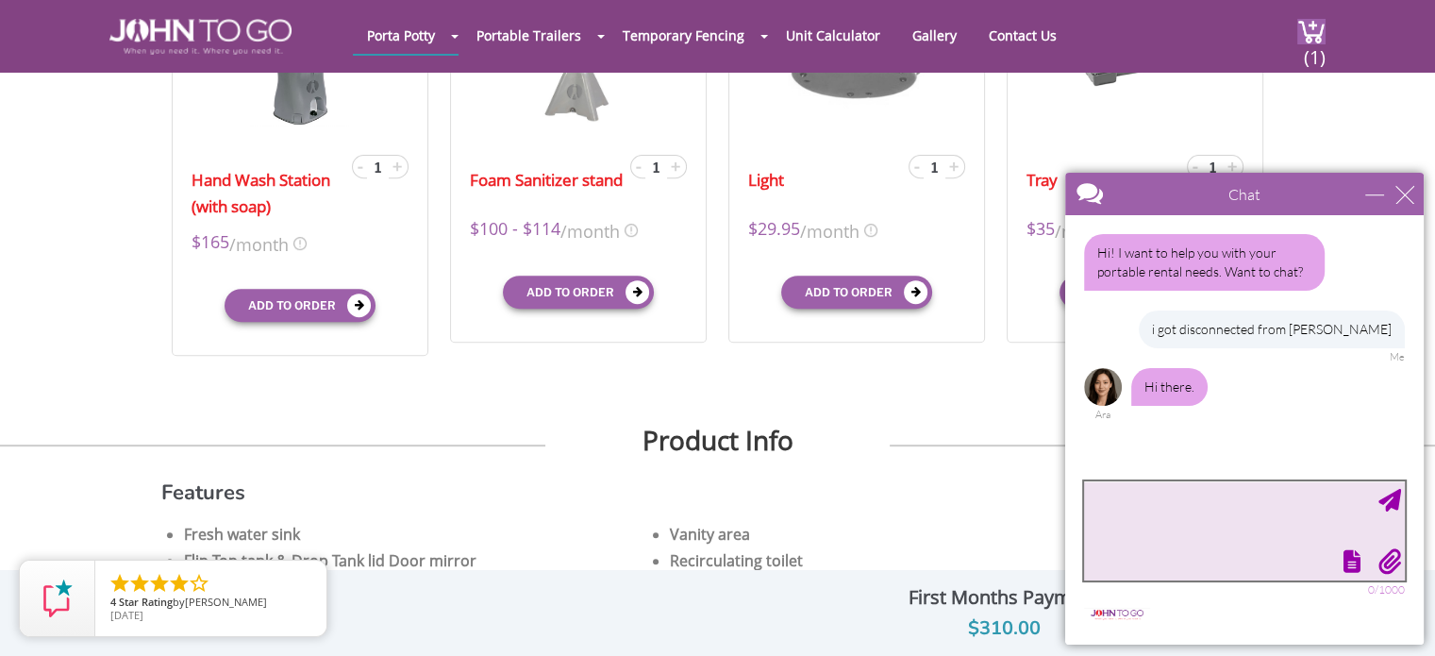
click at [1138, 502] on textarea "type your message" at bounding box center [1244, 530] width 321 height 99
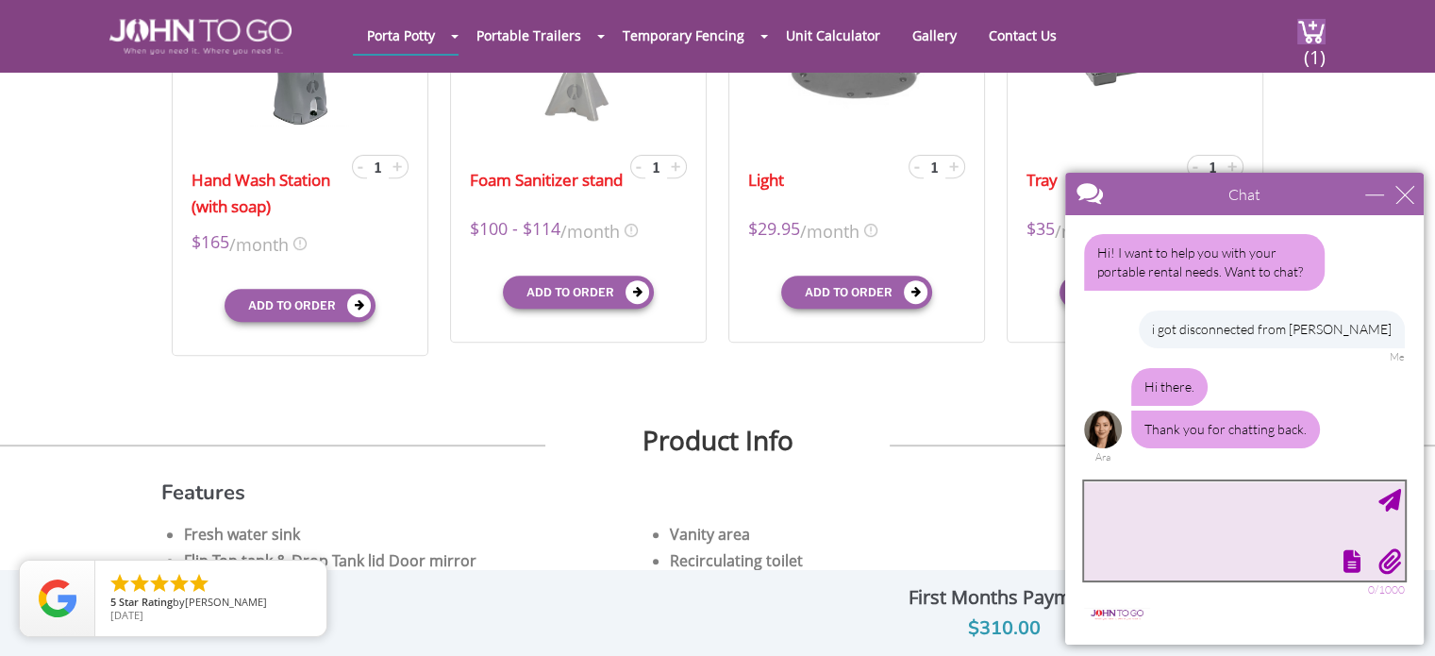
click at [1224, 527] on textarea "type your message" at bounding box center [1244, 530] width 321 height 99
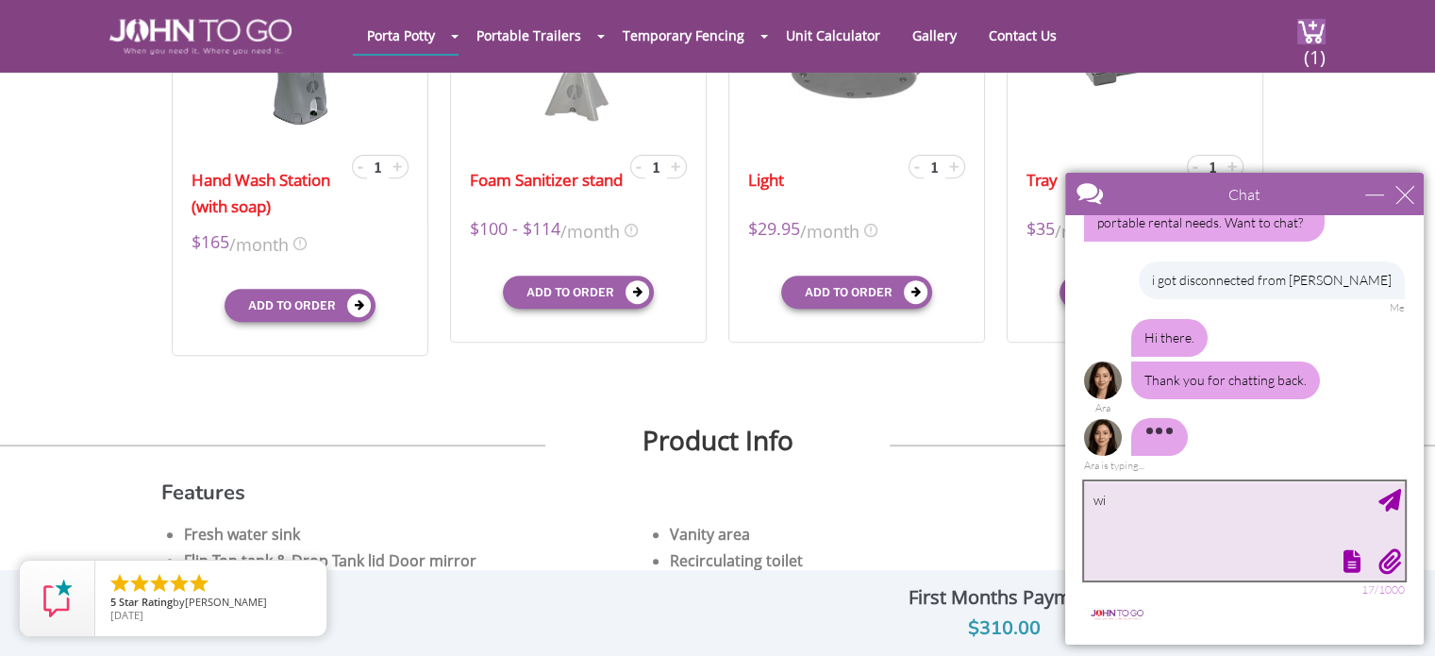
type textarea "w"
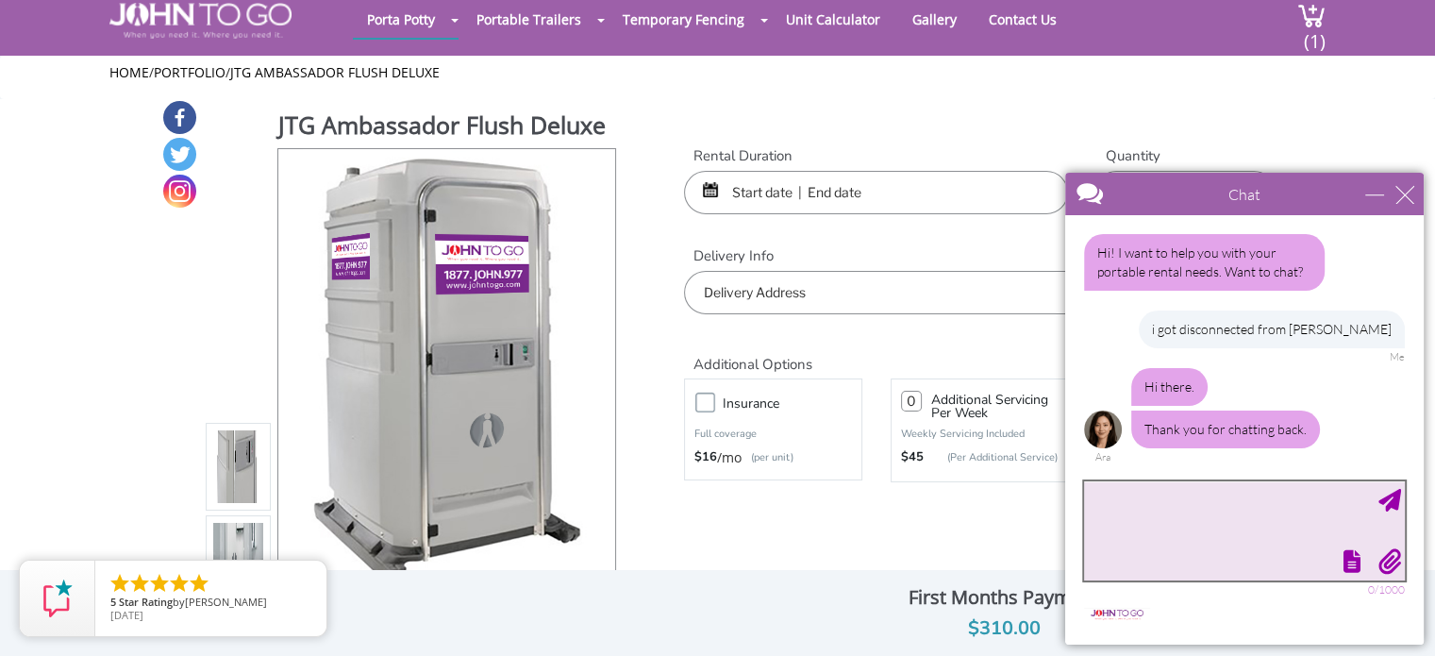
scroll to position [0, 0]
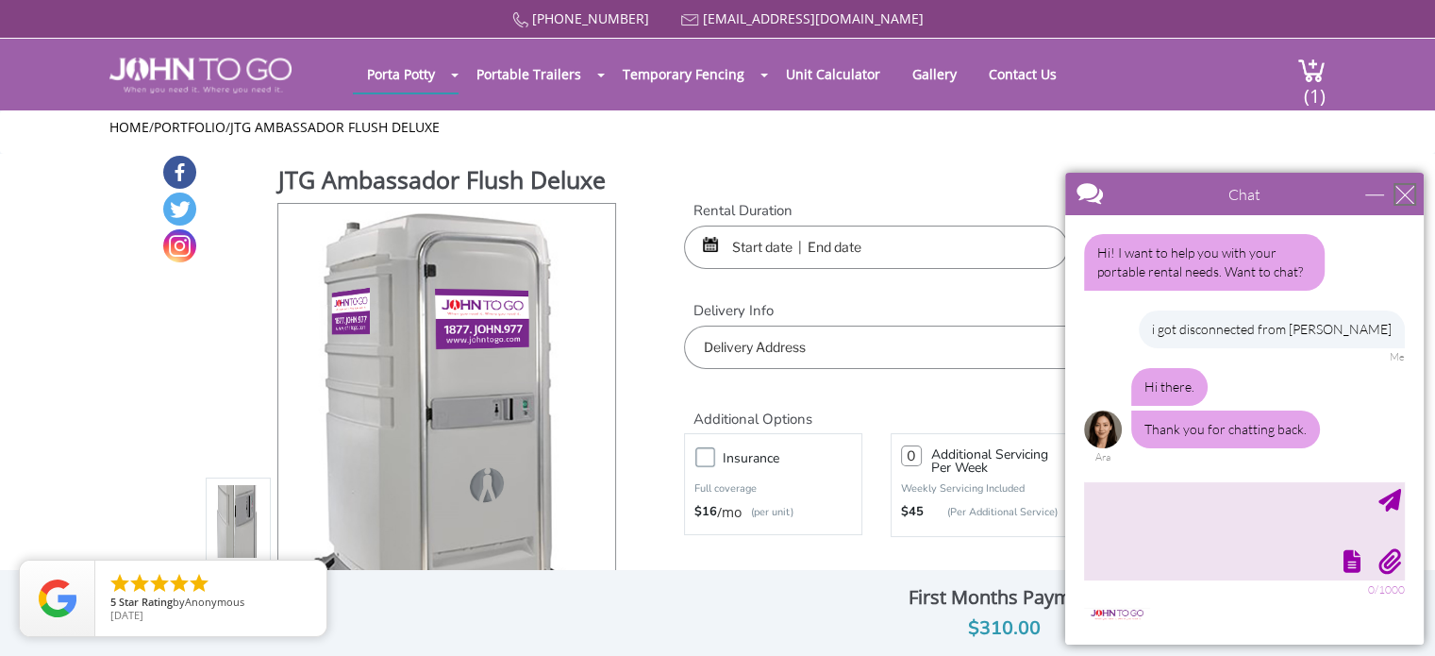
click at [1401, 195] on div "close" at bounding box center [1404, 194] width 19 height 19
type input "Continue Chat"
type input "End Chat"
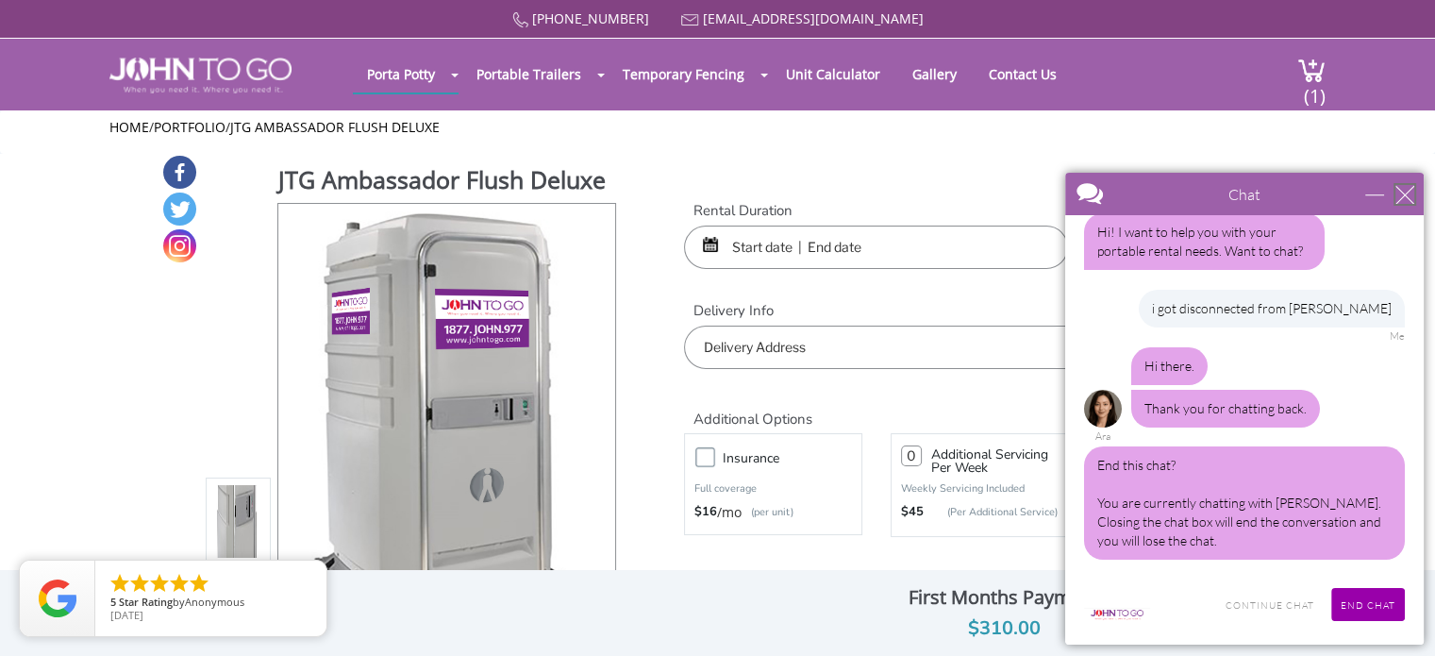
scroll to position [78, 0]
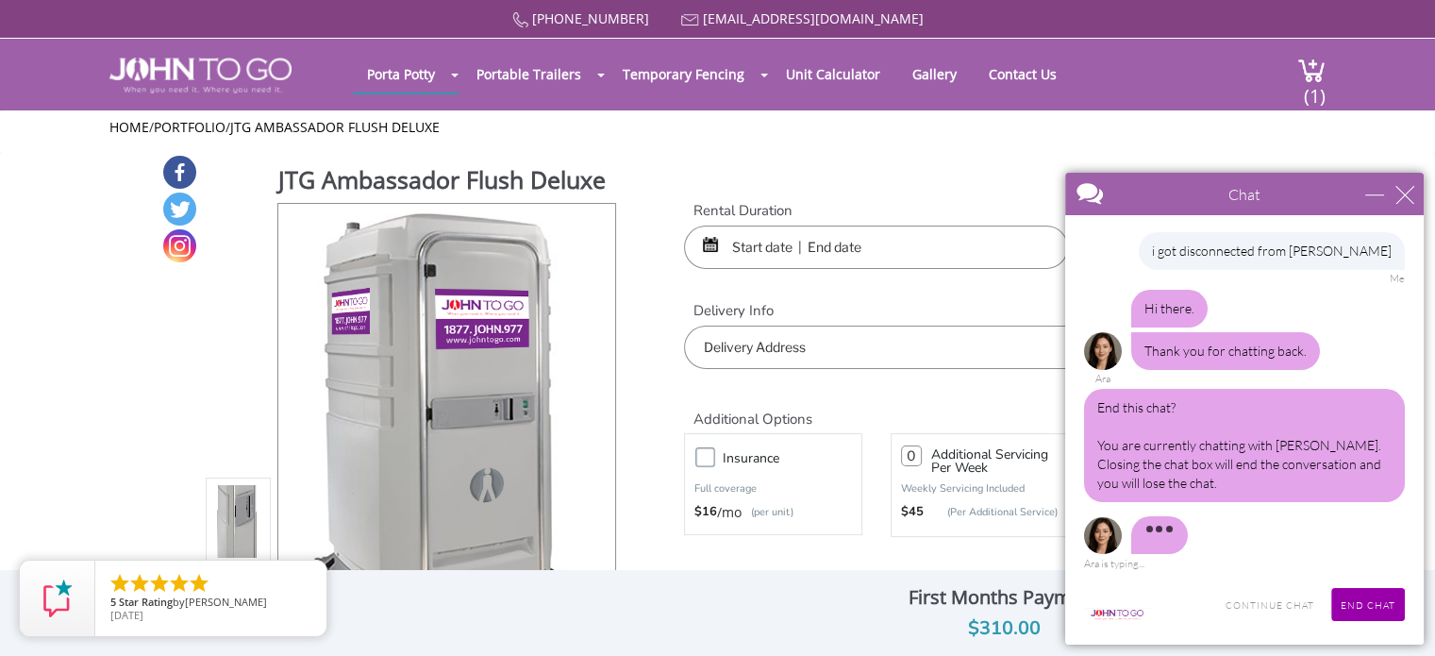
click at [1278, 631] on div "Continue Chat End Chat CLOSE RETURN TO CHAT CANCEL UPLOAD MESSAGE NOT FOUND: [E…" at bounding box center [1244, 616] width 359 height 57
click at [1274, 609] on input "Continue Chat" at bounding box center [1270, 604] width 108 height 33
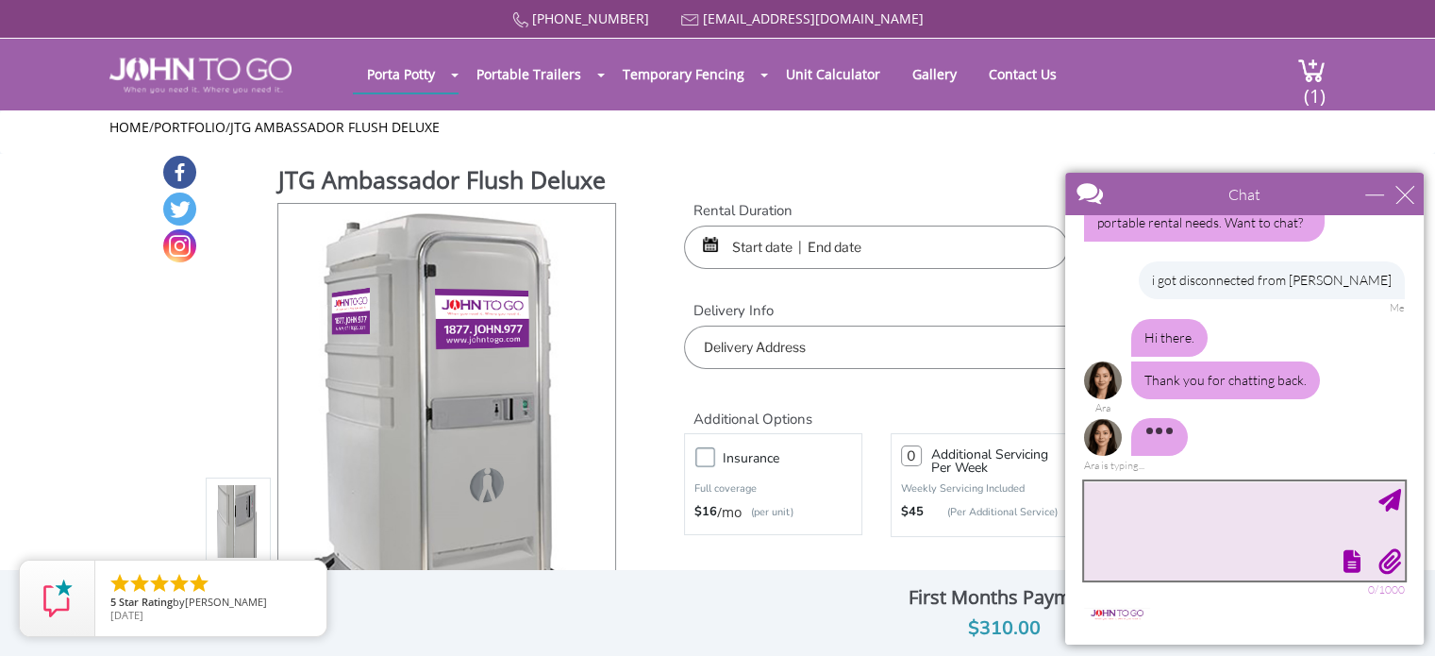
click at [1176, 536] on textarea "type your message" at bounding box center [1244, 530] width 321 height 99
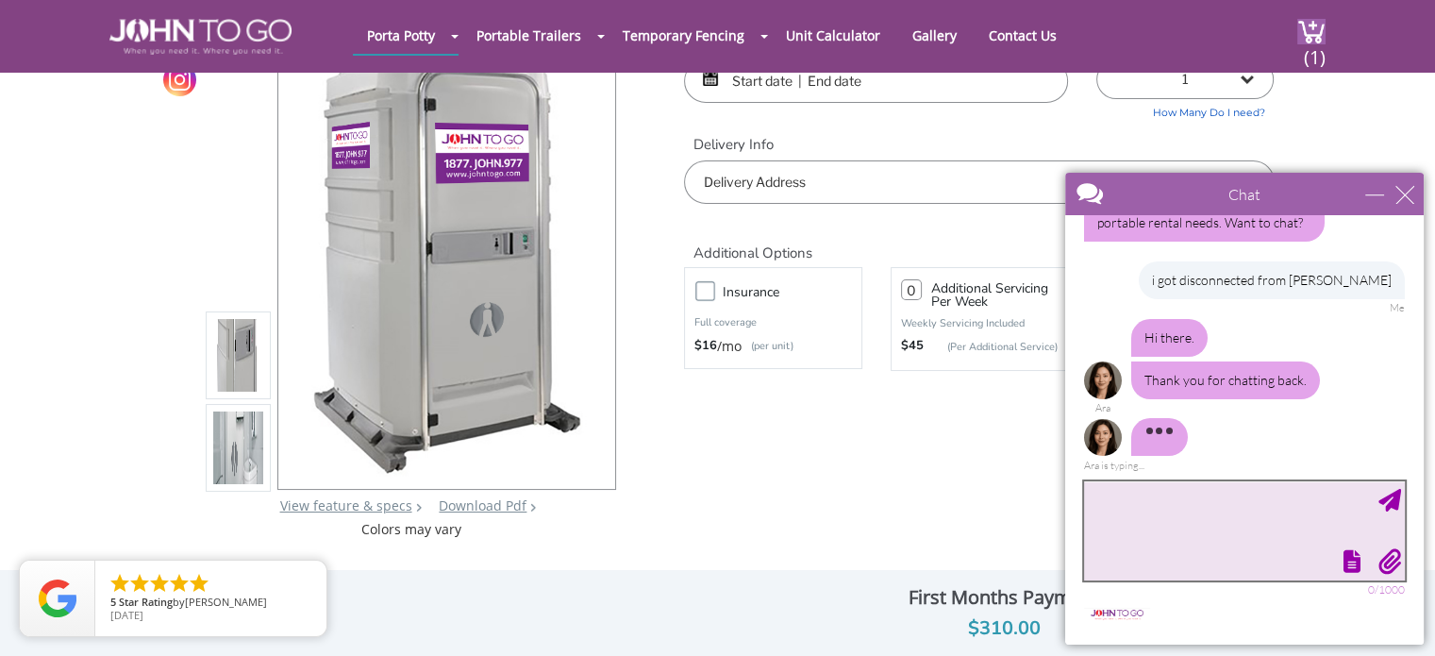
scroll to position [0, 0]
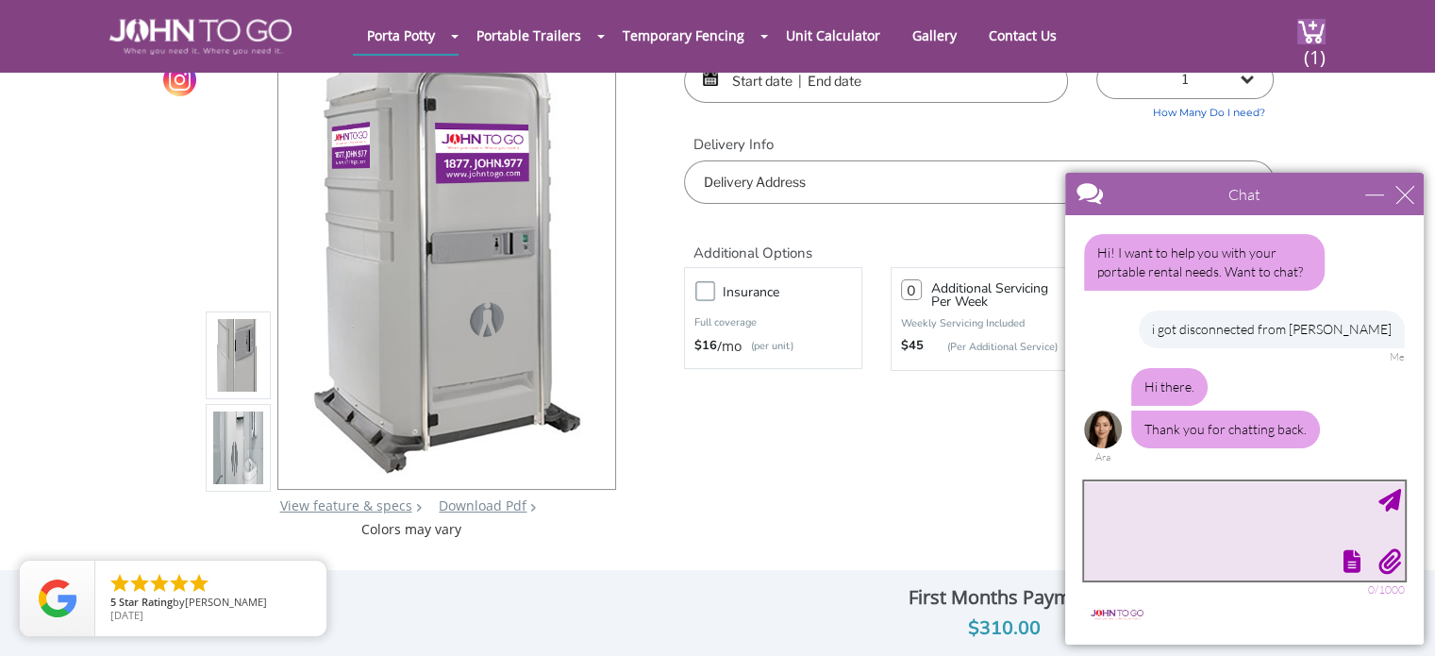
click at [1151, 524] on textarea "type your message" at bounding box center [1244, 530] width 321 height 99
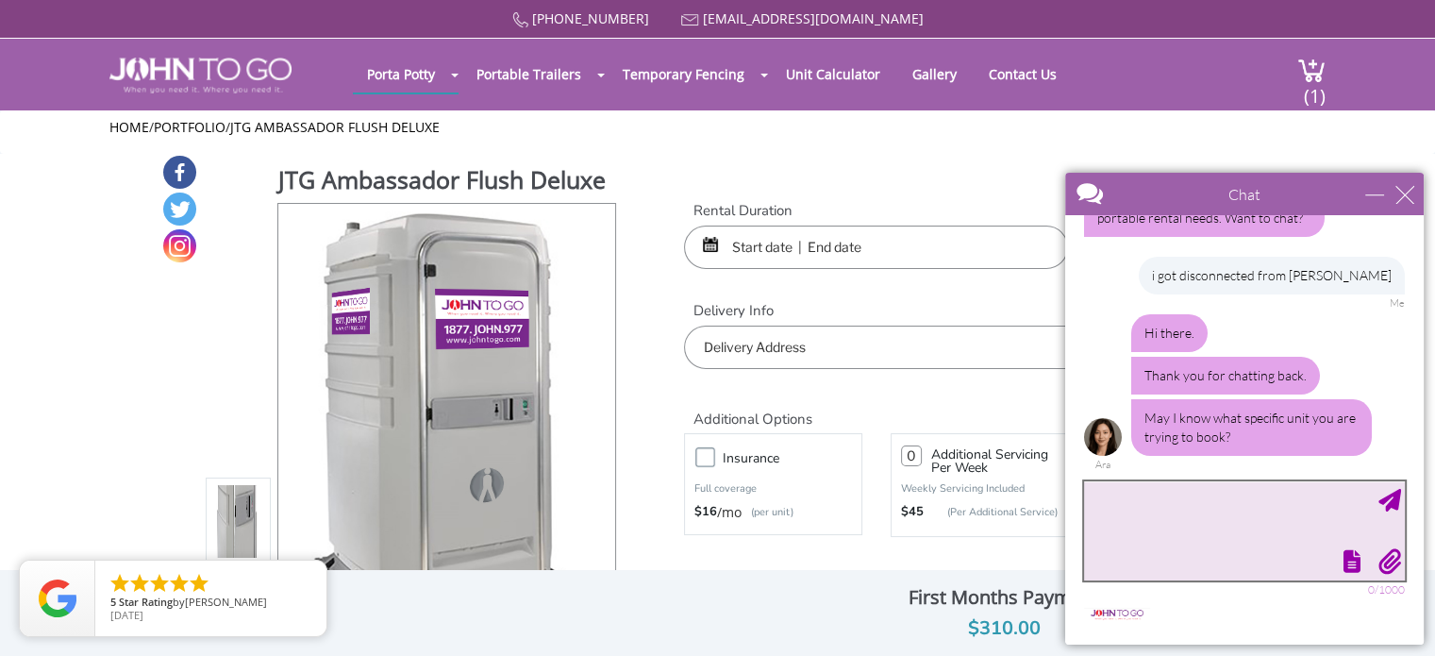
click at [1141, 524] on textarea "type your message" at bounding box center [1244, 530] width 321 height 99
type textarea "JTG Ambassador Flush Deluxe"
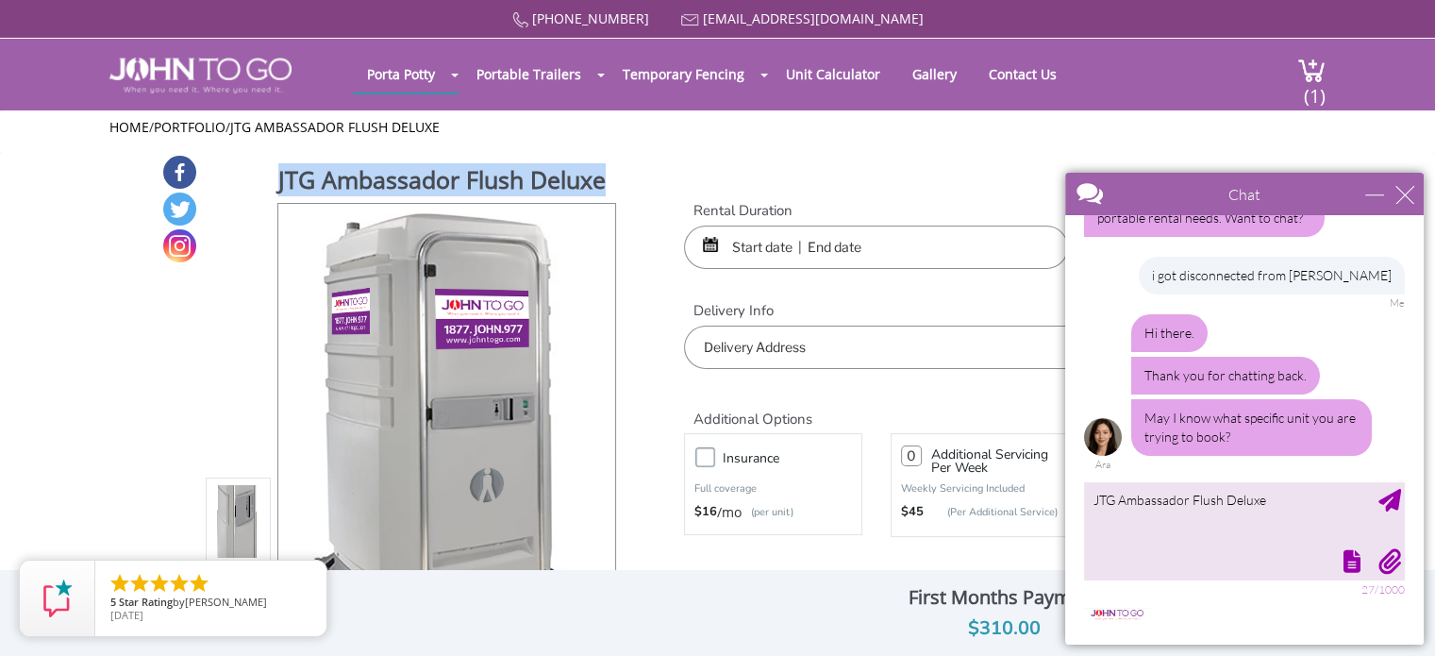
drag, startPoint x: 608, startPoint y: 177, endPoint x: 256, endPoint y: 176, distance: 351.9
click at [256, 176] on div "JTG Ambassador Flush Deluxe View feature & specs Download Pdf Product PDF Addon…" at bounding box center [412, 434] width 412 height 542
copy h1 "JTG Ambassador Flush Deluxe"
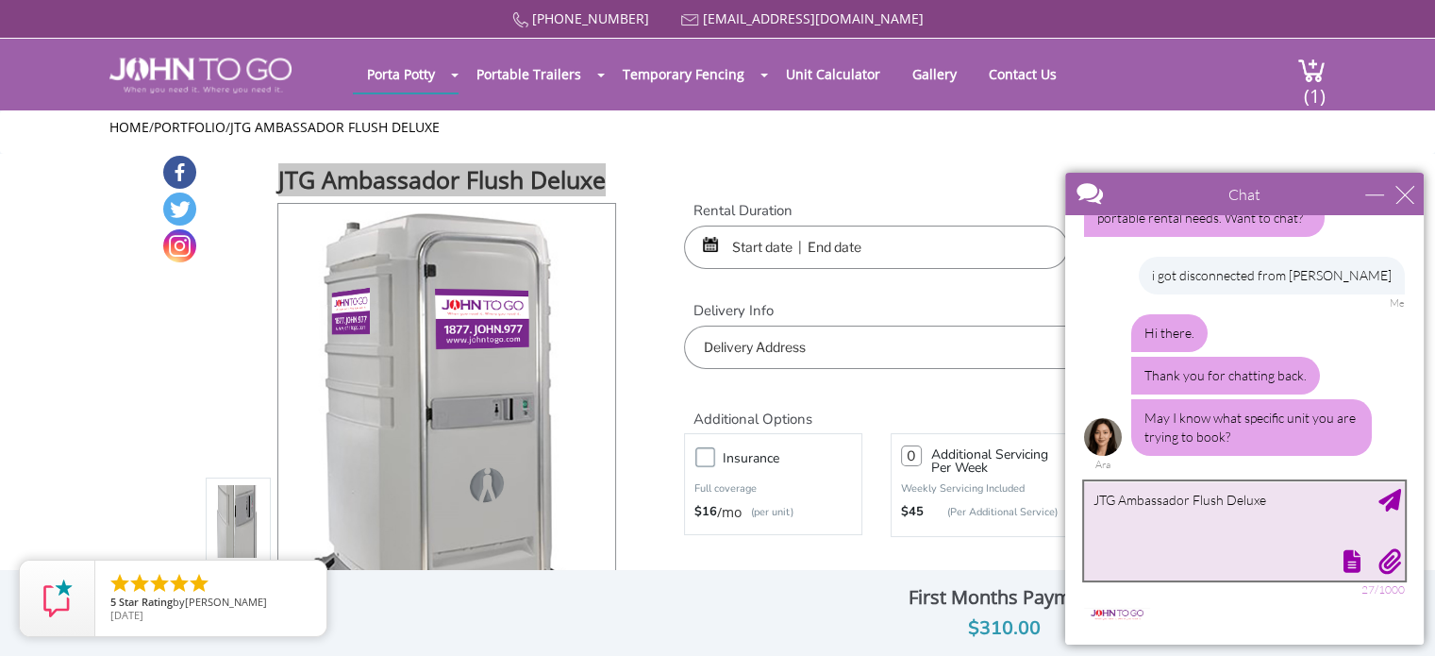
click at [1286, 529] on textarea "JTG Ambassador Flush Deluxe" at bounding box center [1244, 530] width 321 height 99
paste textarea "type your message"
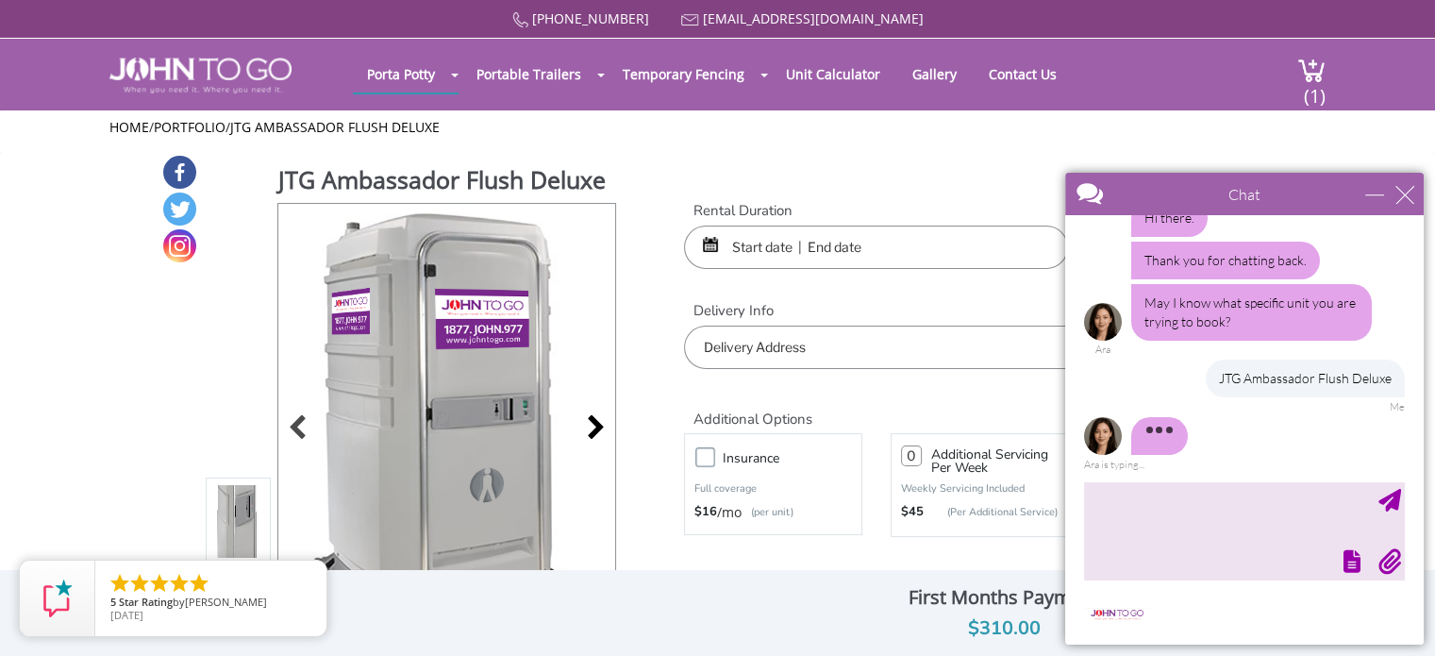
click at [593, 425] on div at bounding box center [590, 429] width 26 height 26
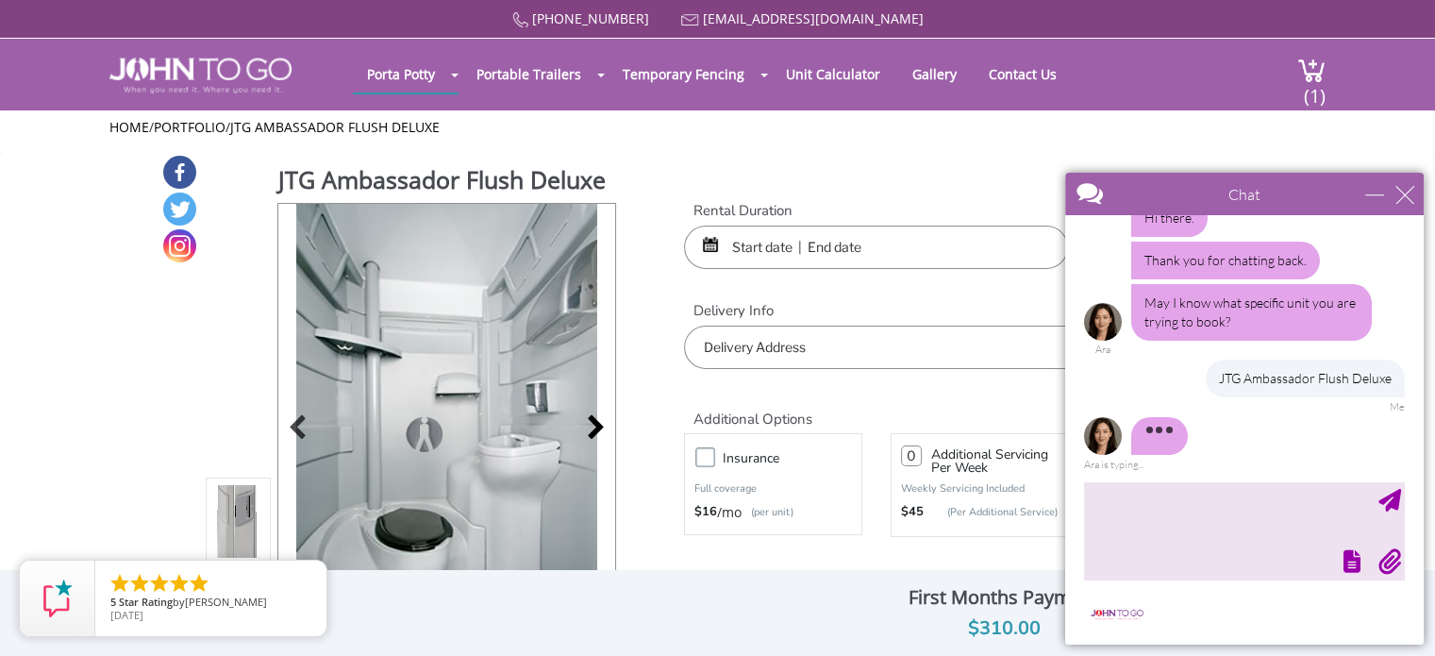
scroll to position [111, 0]
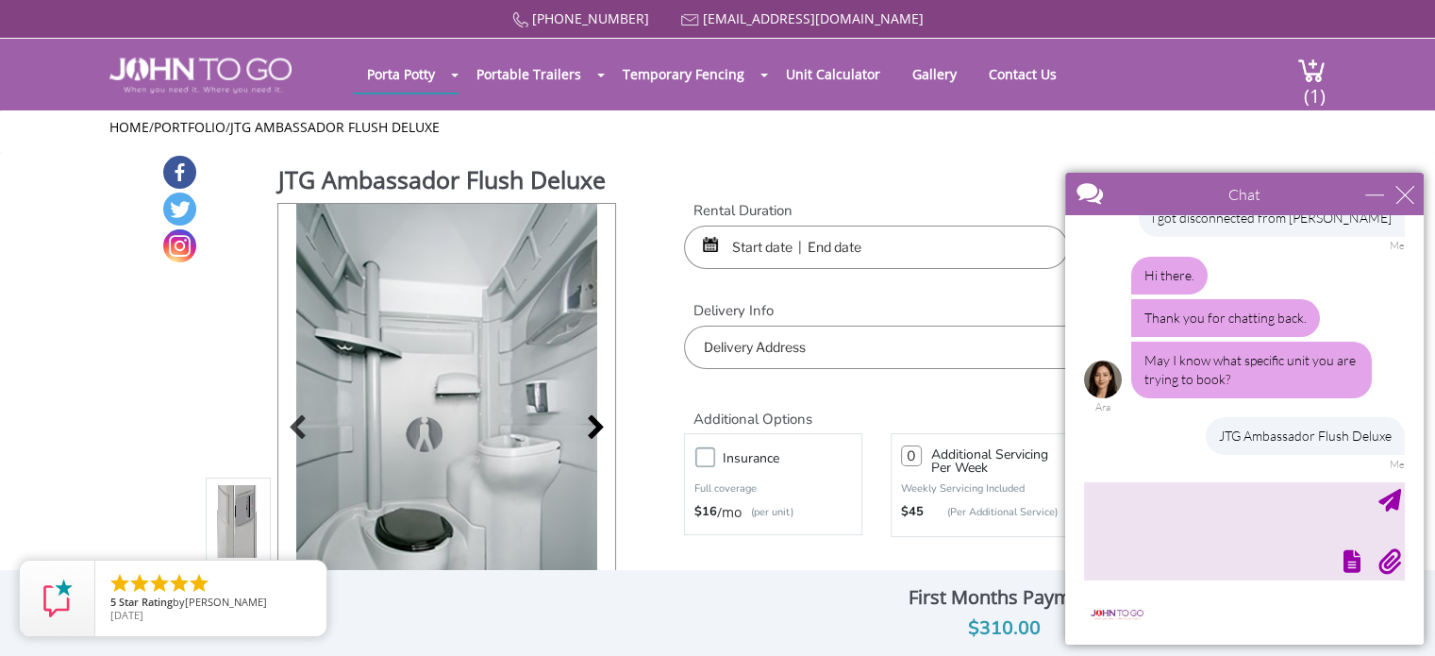
click at [593, 425] on div at bounding box center [590, 429] width 26 height 26
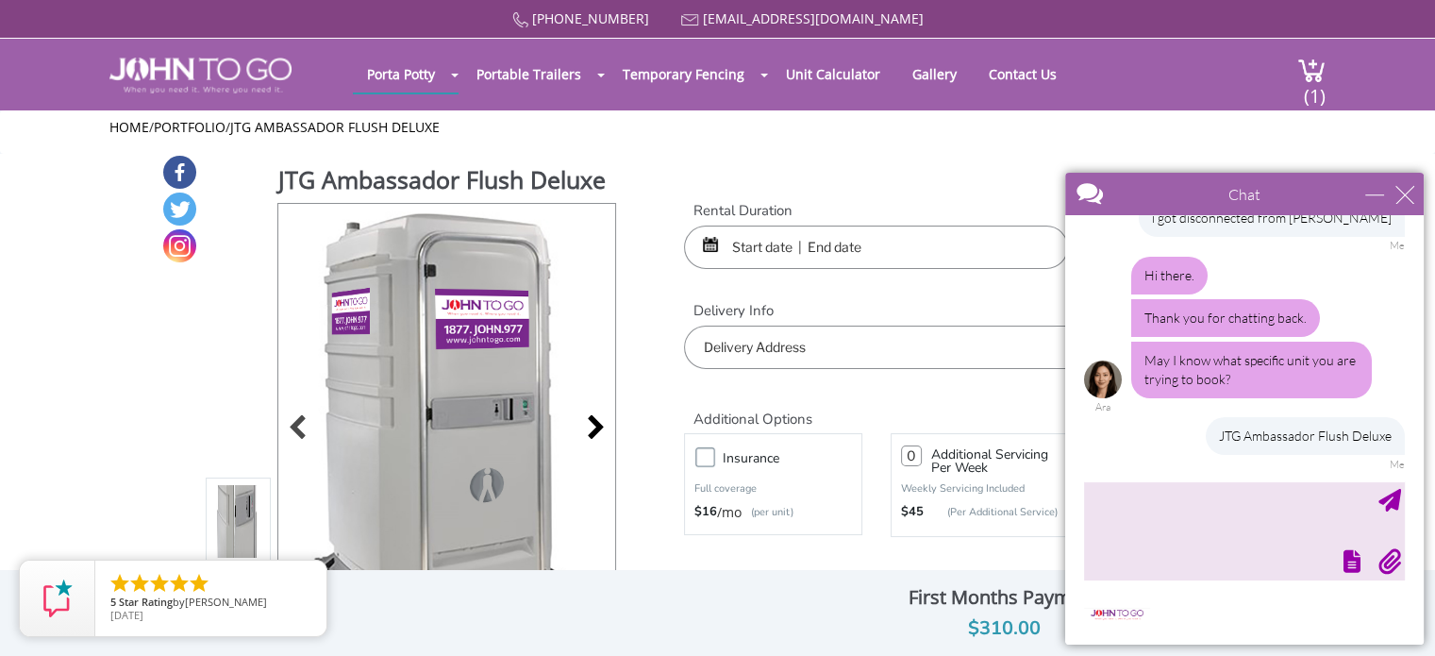
click at [593, 425] on div at bounding box center [590, 429] width 26 height 26
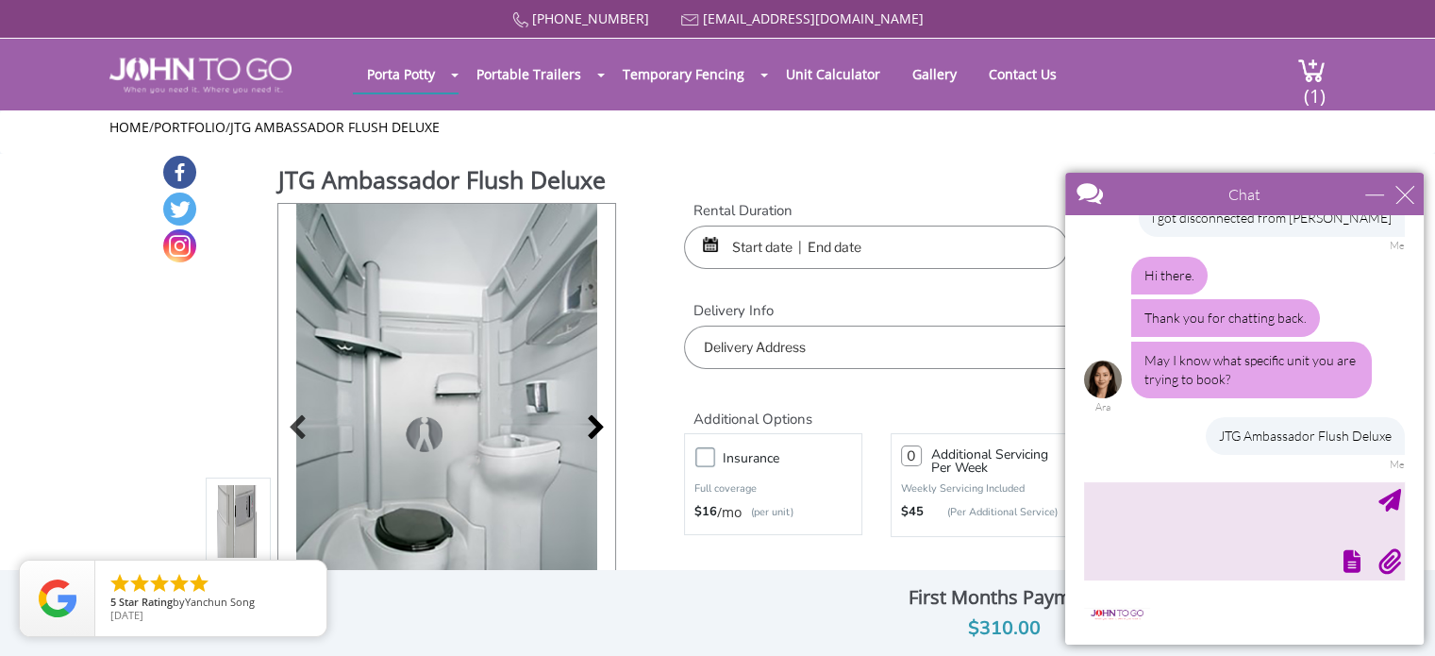
click at [596, 427] on div at bounding box center [590, 429] width 26 height 26
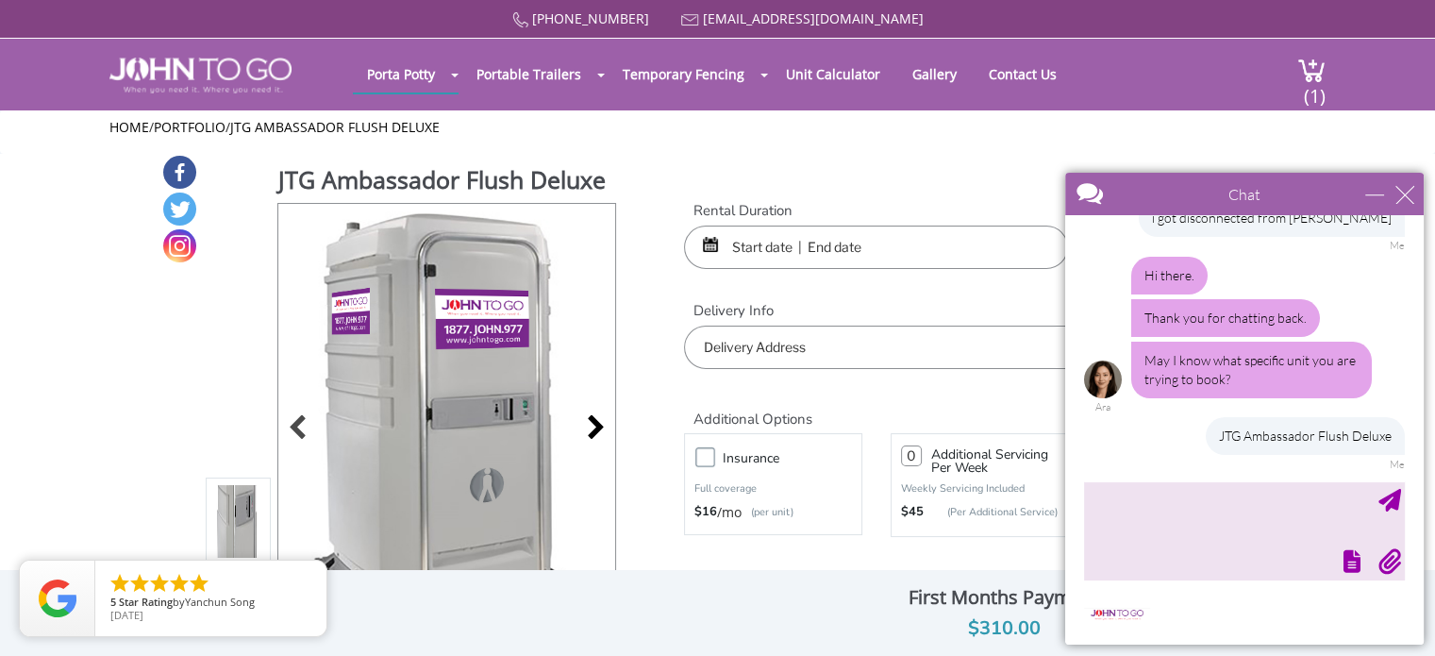
click at [596, 427] on div at bounding box center [590, 429] width 26 height 26
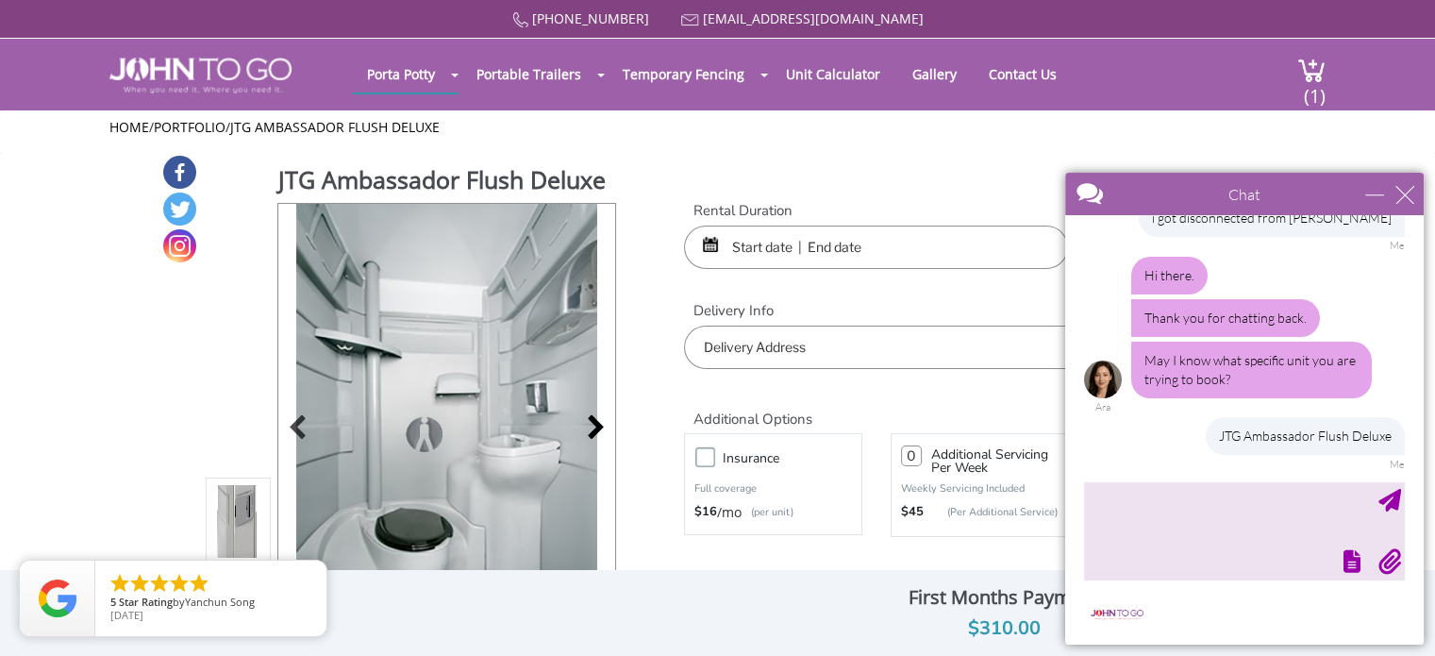
click at [596, 427] on div at bounding box center [590, 429] width 26 height 26
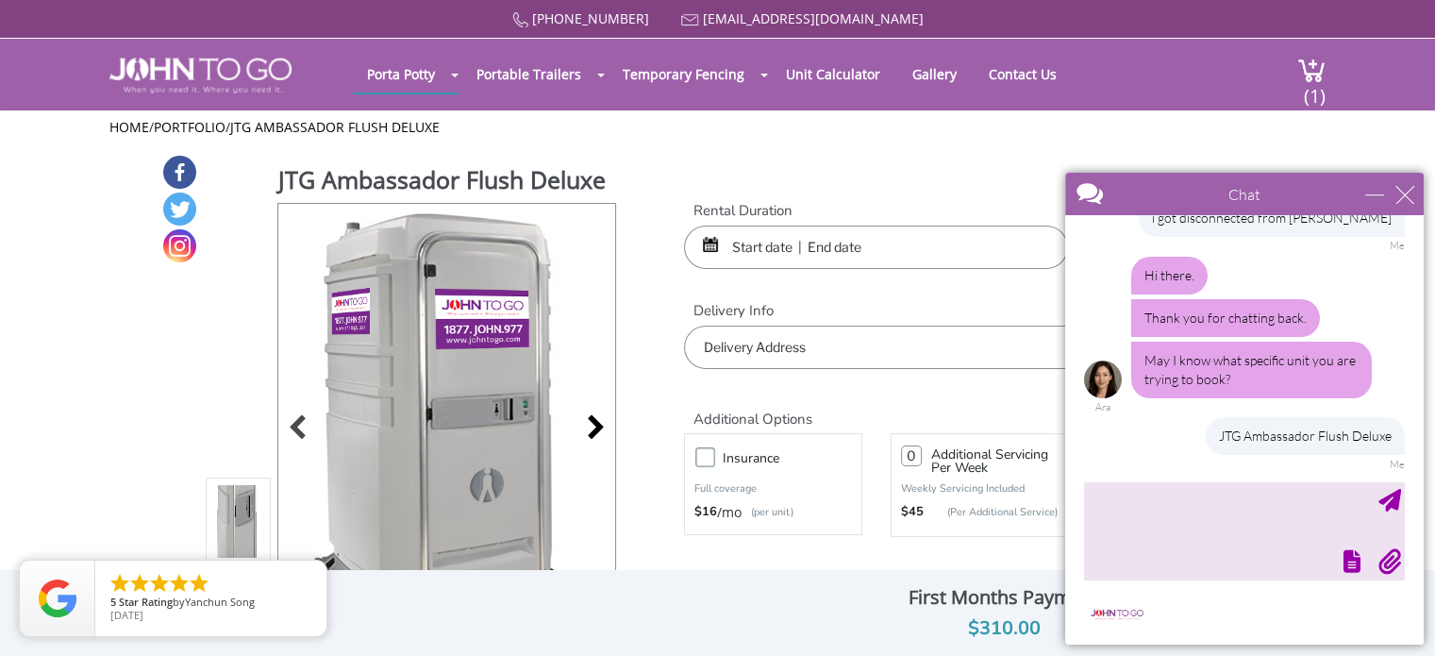
click at [596, 427] on div at bounding box center [590, 429] width 26 height 26
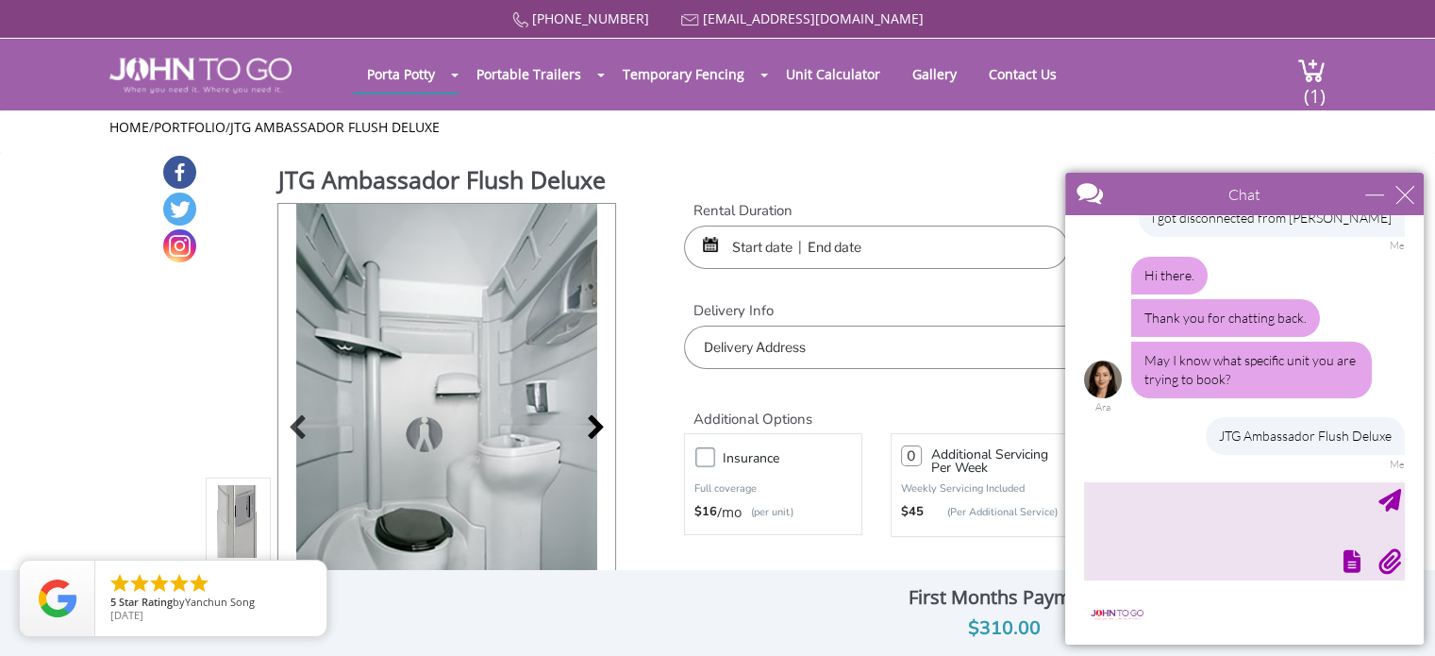
click at [596, 427] on div at bounding box center [590, 429] width 26 height 26
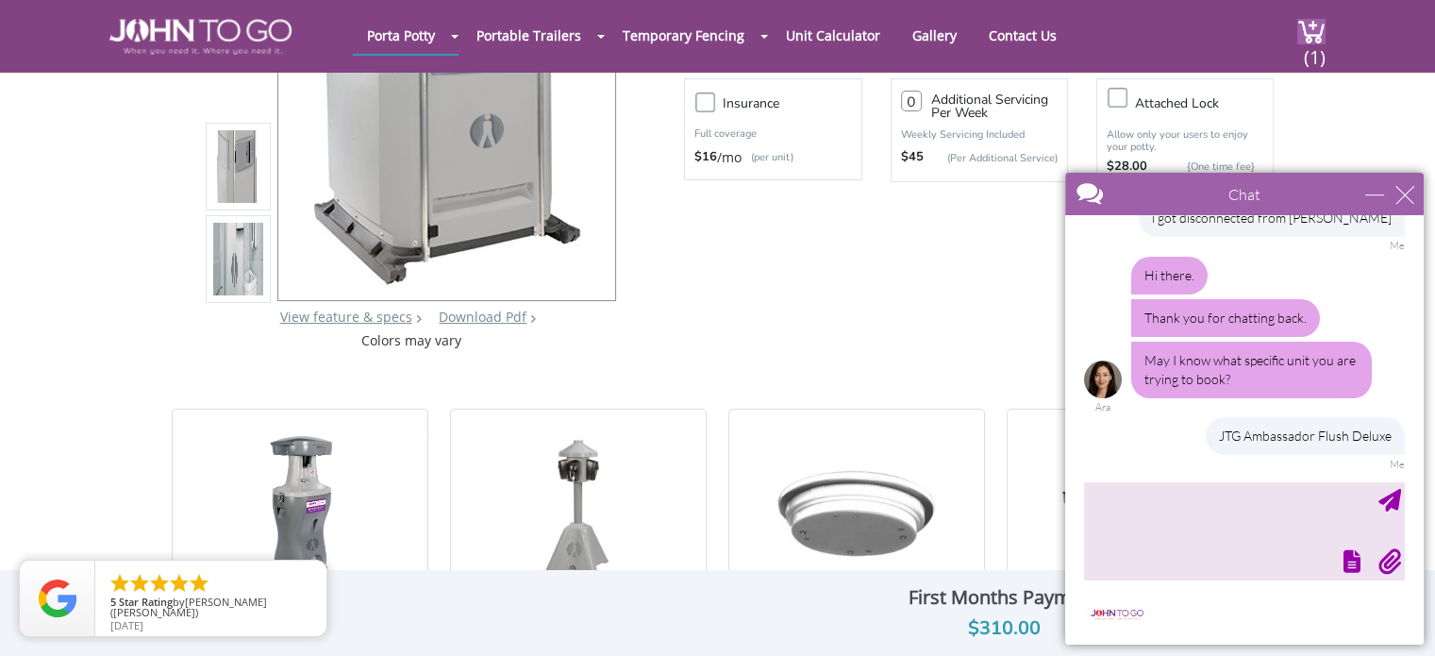
scroll to position [94, 0]
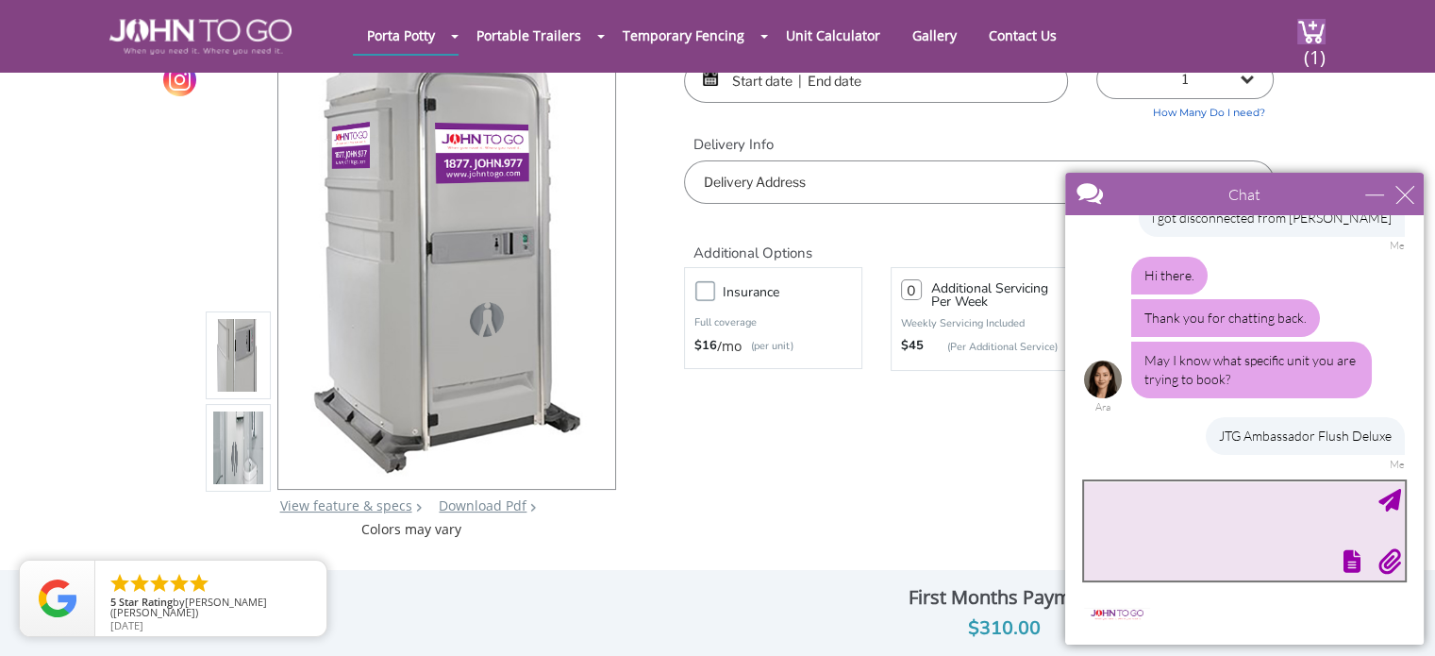
click at [1139, 531] on textarea "type your message" at bounding box center [1244, 530] width 321 height 99
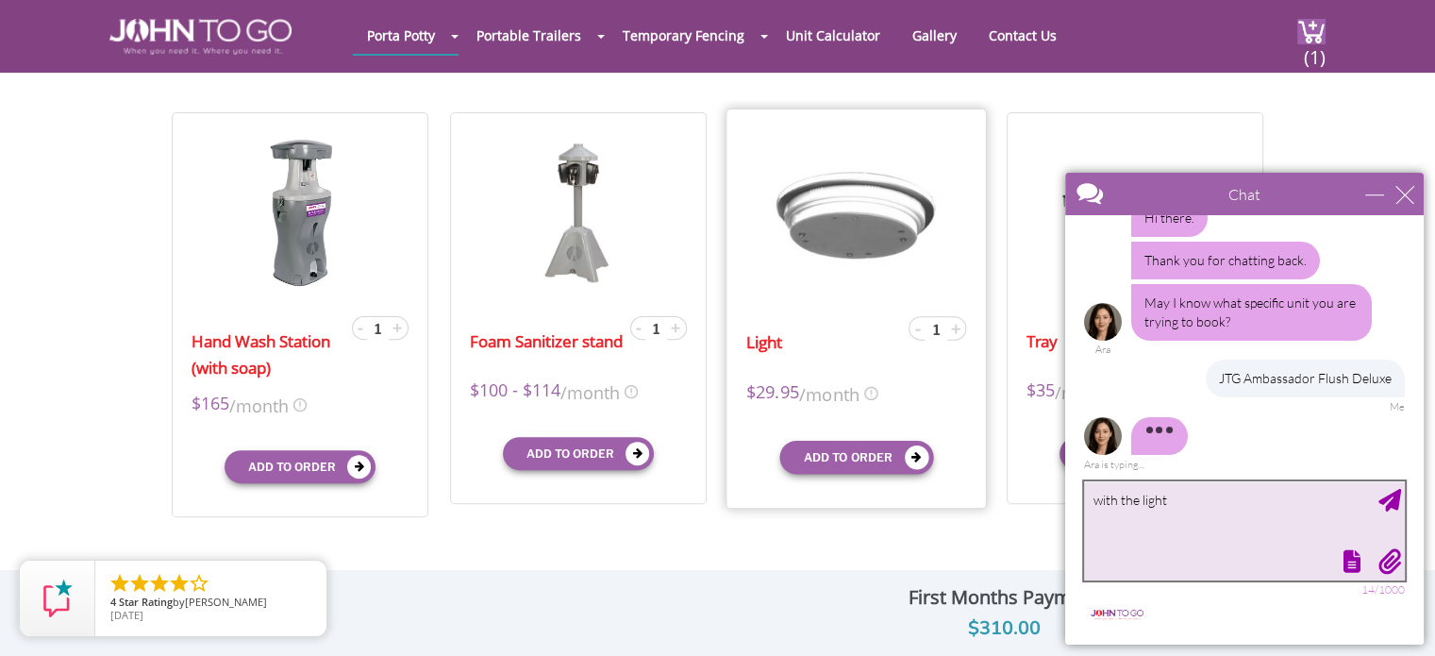
scroll to position [472, 0]
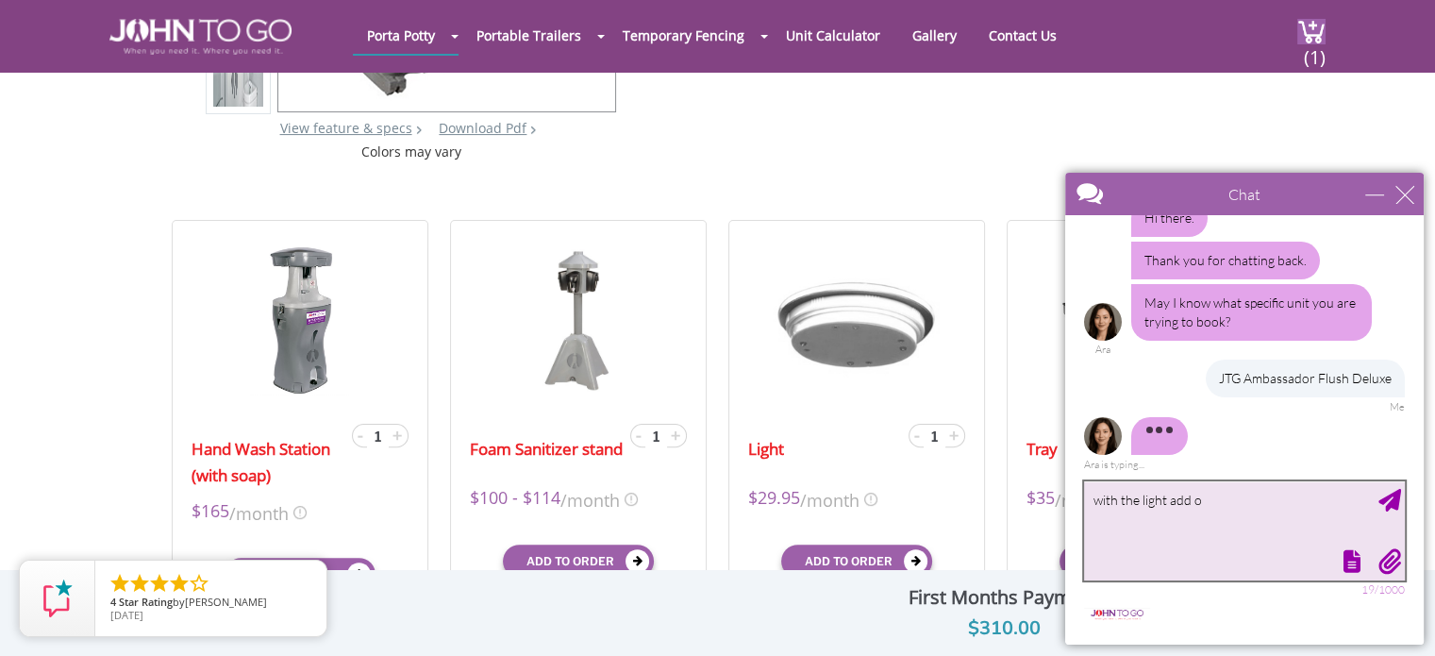
type textarea "with the light add on"
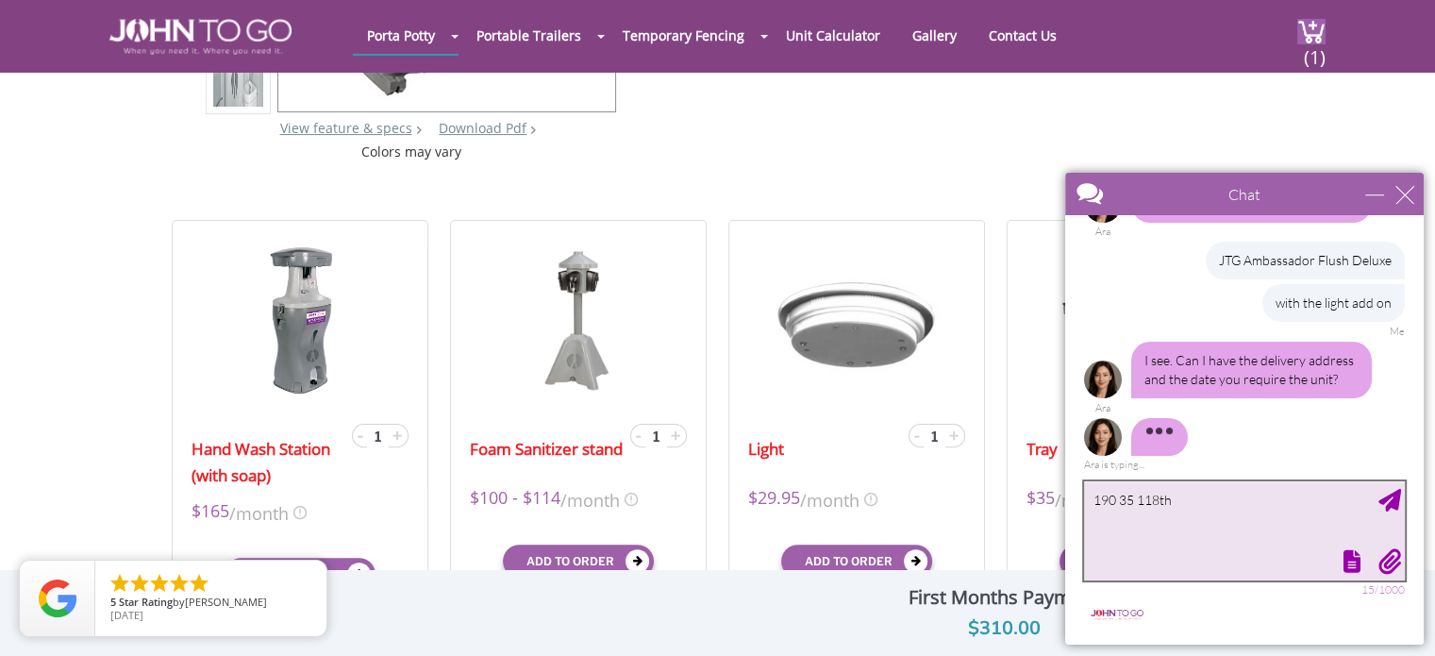
scroll to position [272, 0]
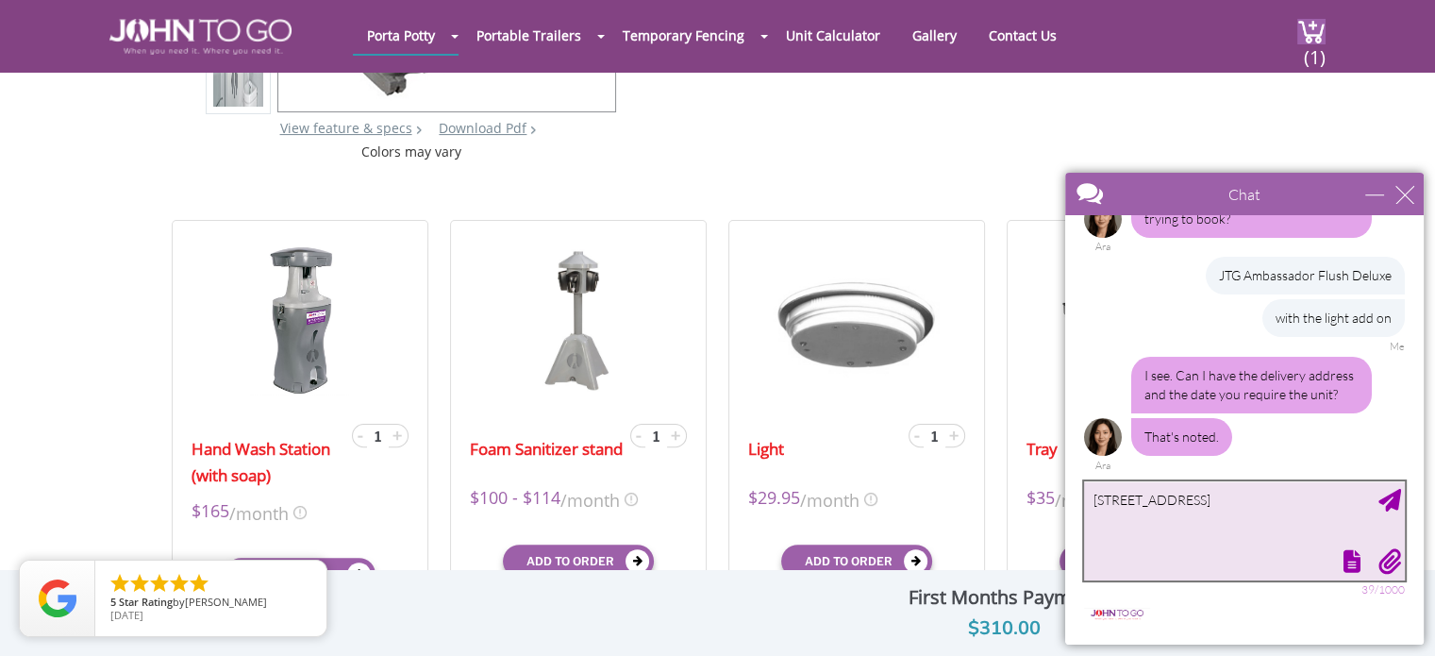
type textarea "190 35 118th Road, Saint Albans, NY 11412"
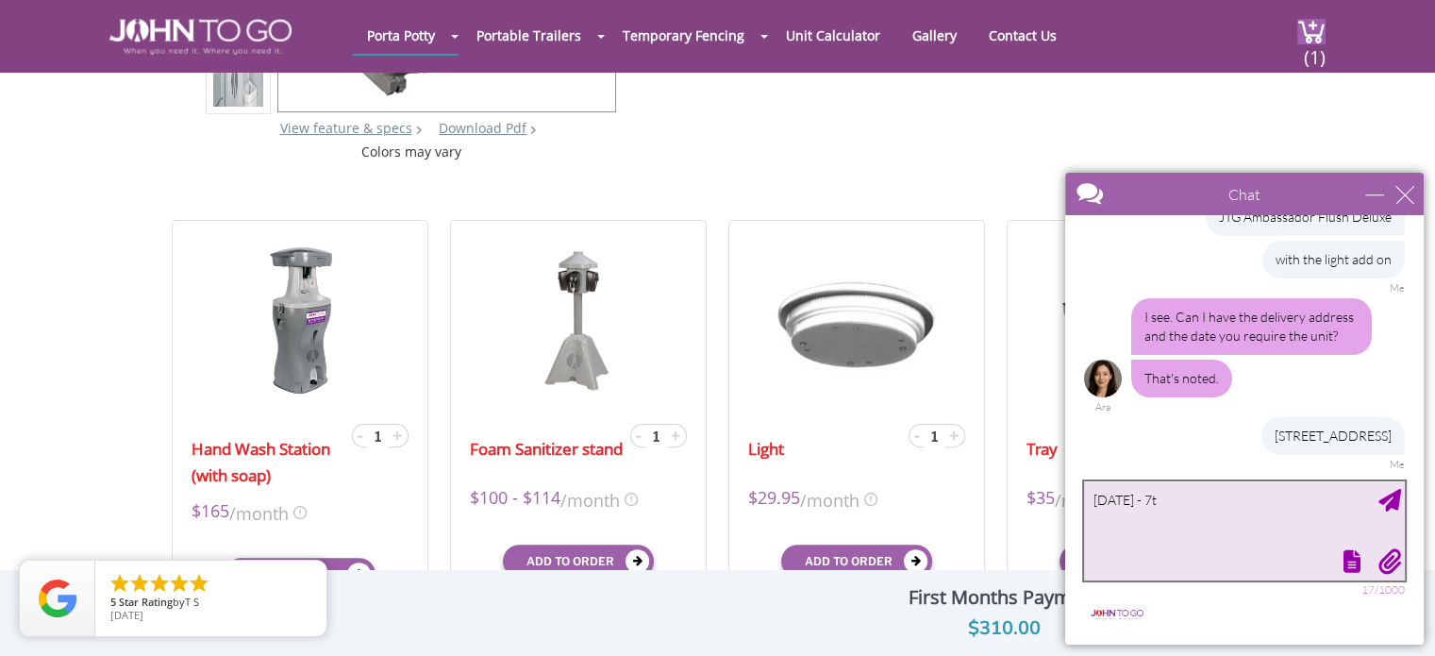
type textarea "September 5th - 7th"
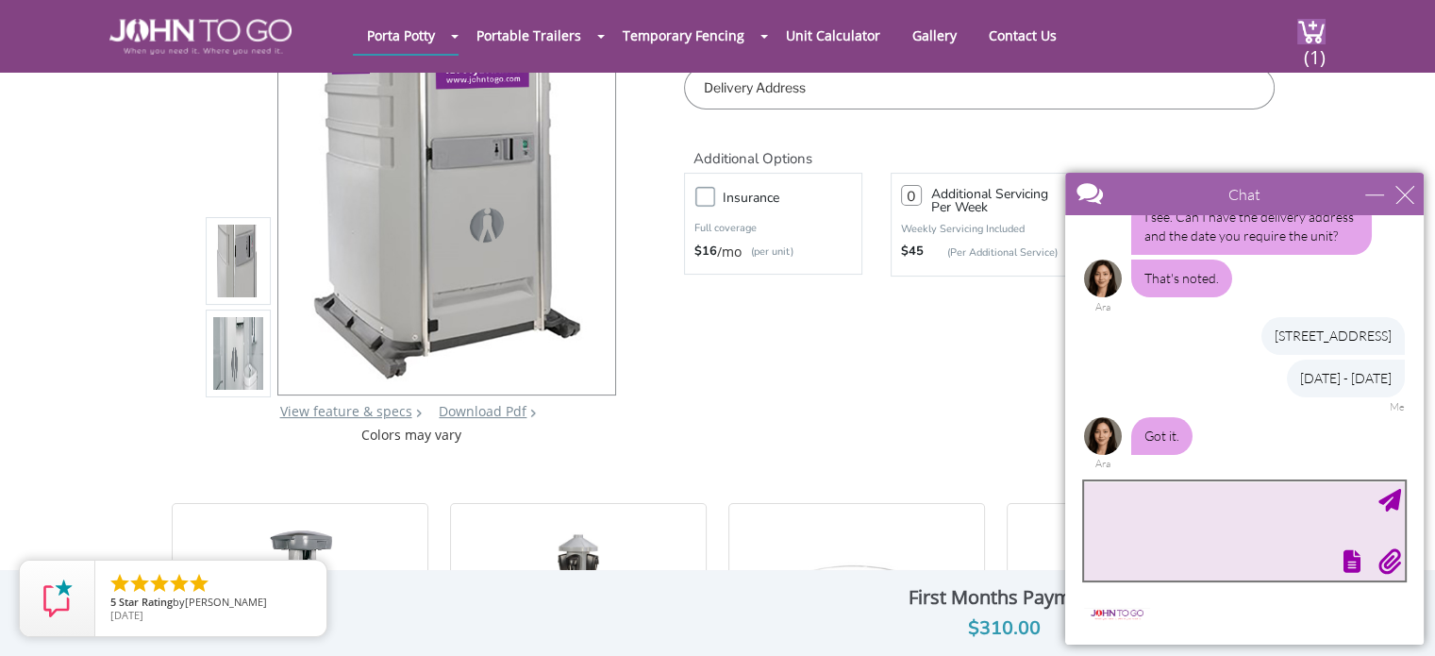
scroll to position [506, 0]
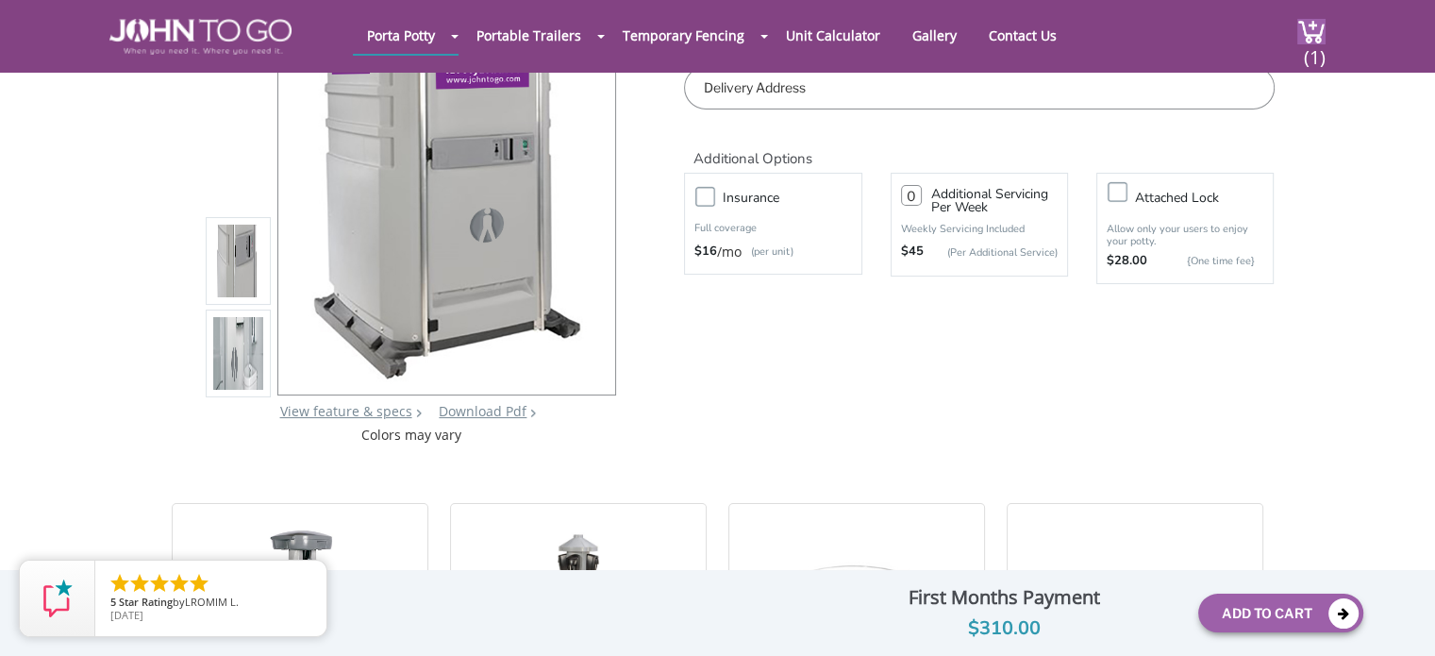
click at [1268, 441] on div "JTG Ambassador Flush Deluxe View feature & specs Download Pdf Product PDF Addon…" at bounding box center [717, 168] width 1113 height 551
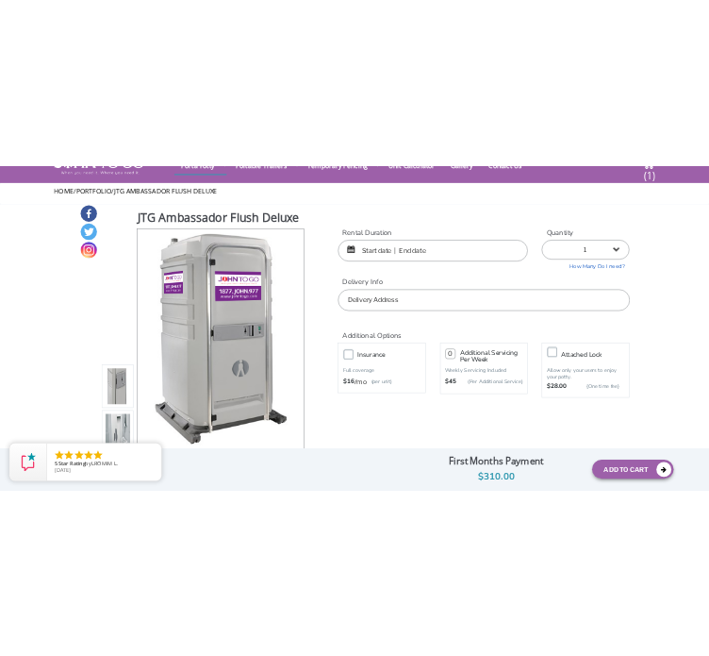
scroll to position [0, 0]
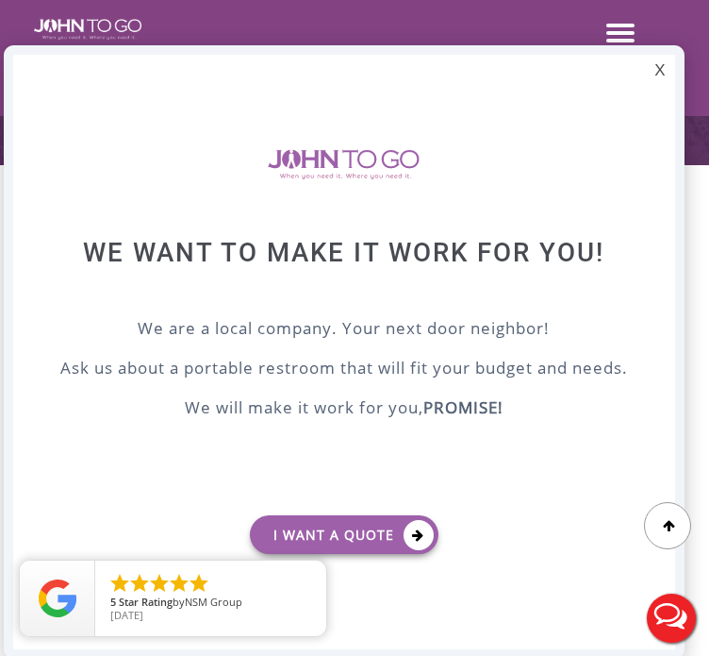
scroll to position [283, 0]
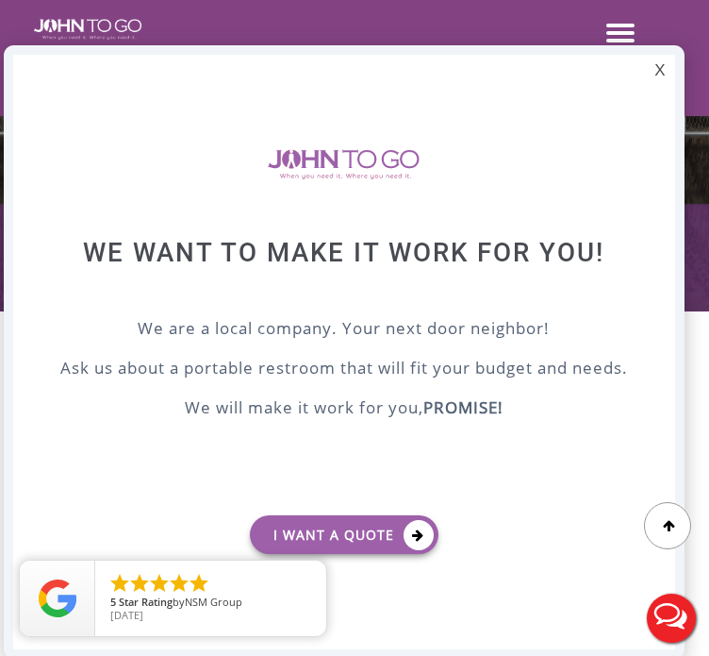
click at [664, 614] on button "Live Chat" at bounding box center [671, 617] width 75 height 75
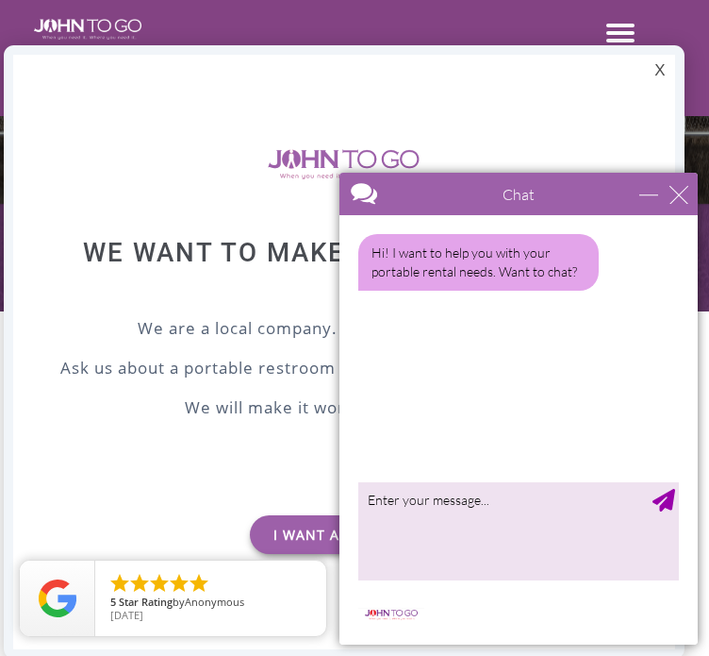
click at [625, 33] on div at bounding box center [354, 328] width 709 height 656
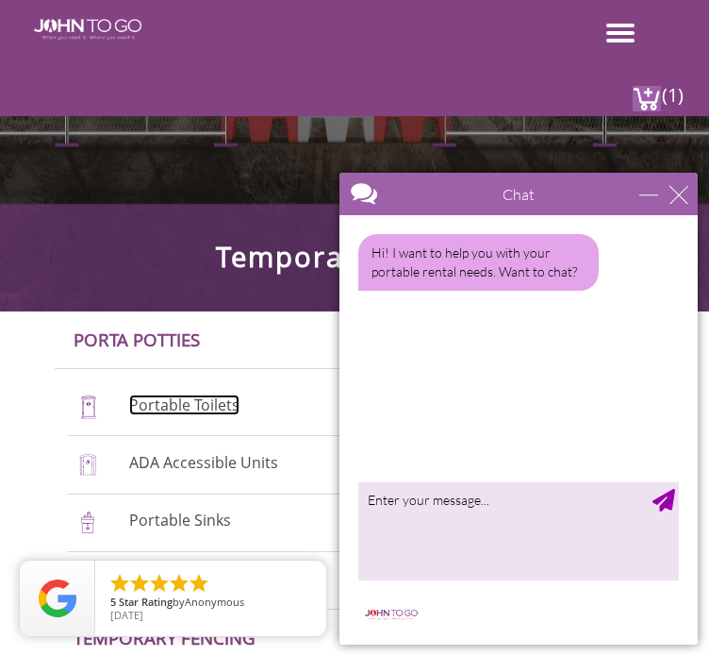
click at [173, 407] on link "Portable Toilets" at bounding box center [184, 404] width 110 height 21
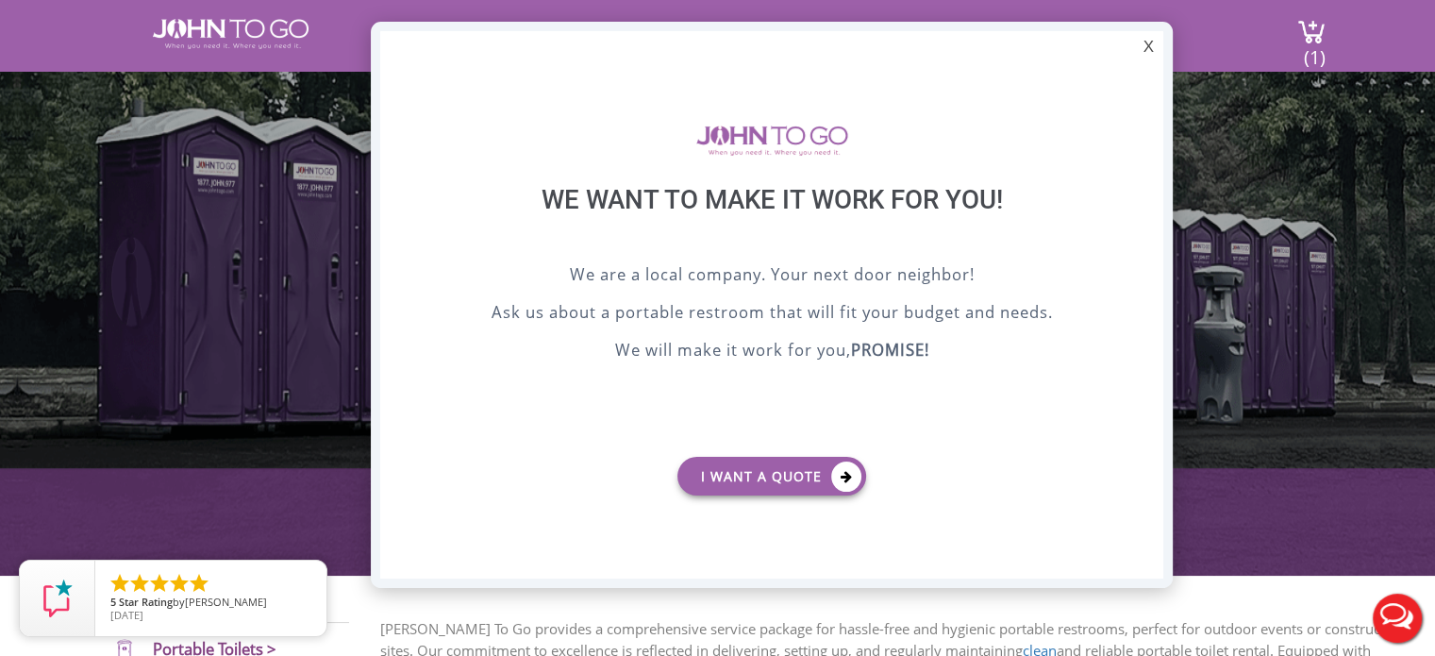
click at [709, 606] on button "Live Chat" at bounding box center [1396, 617] width 75 height 75
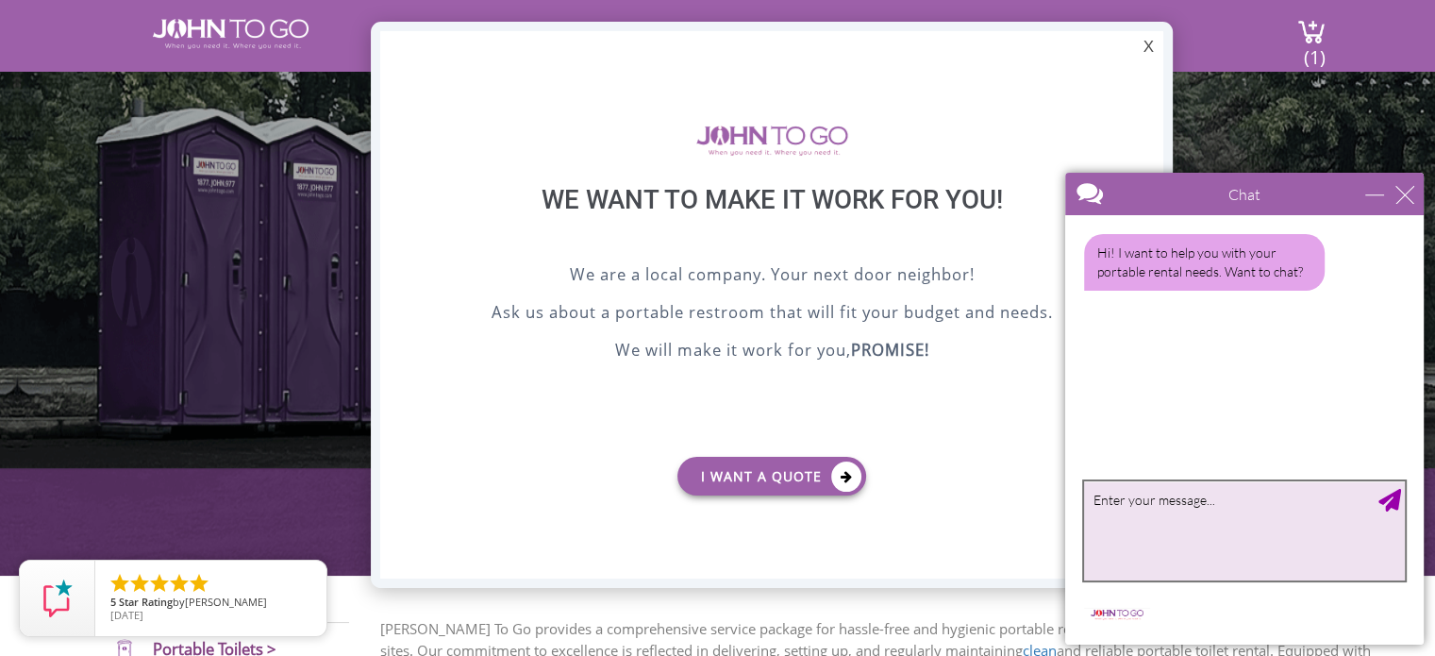
click at [709, 542] on textarea "type your message" at bounding box center [1244, 530] width 321 height 99
click at [709, 540] on textarea "type your message" at bounding box center [1244, 530] width 321 height 99
type textarea "I got disconnected from Ara again"
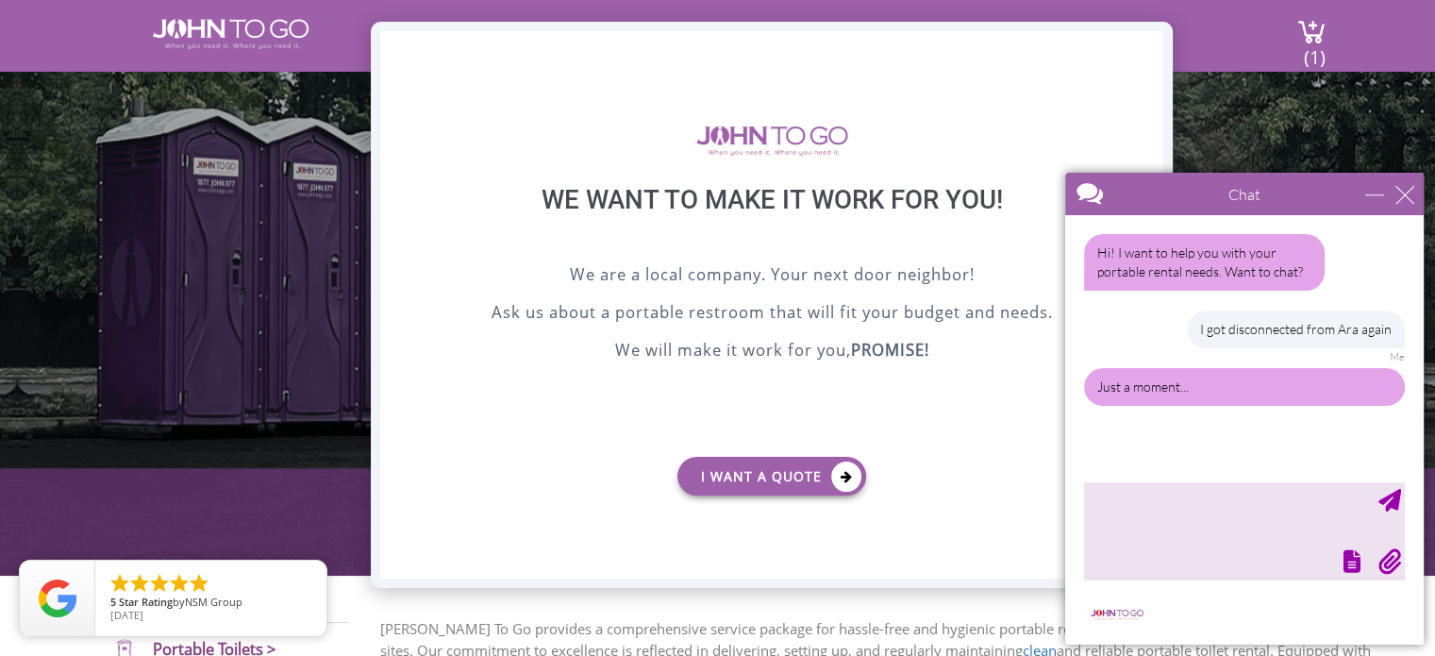
click at [709, 41] on div "X" at bounding box center [1148, 47] width 29 height 32
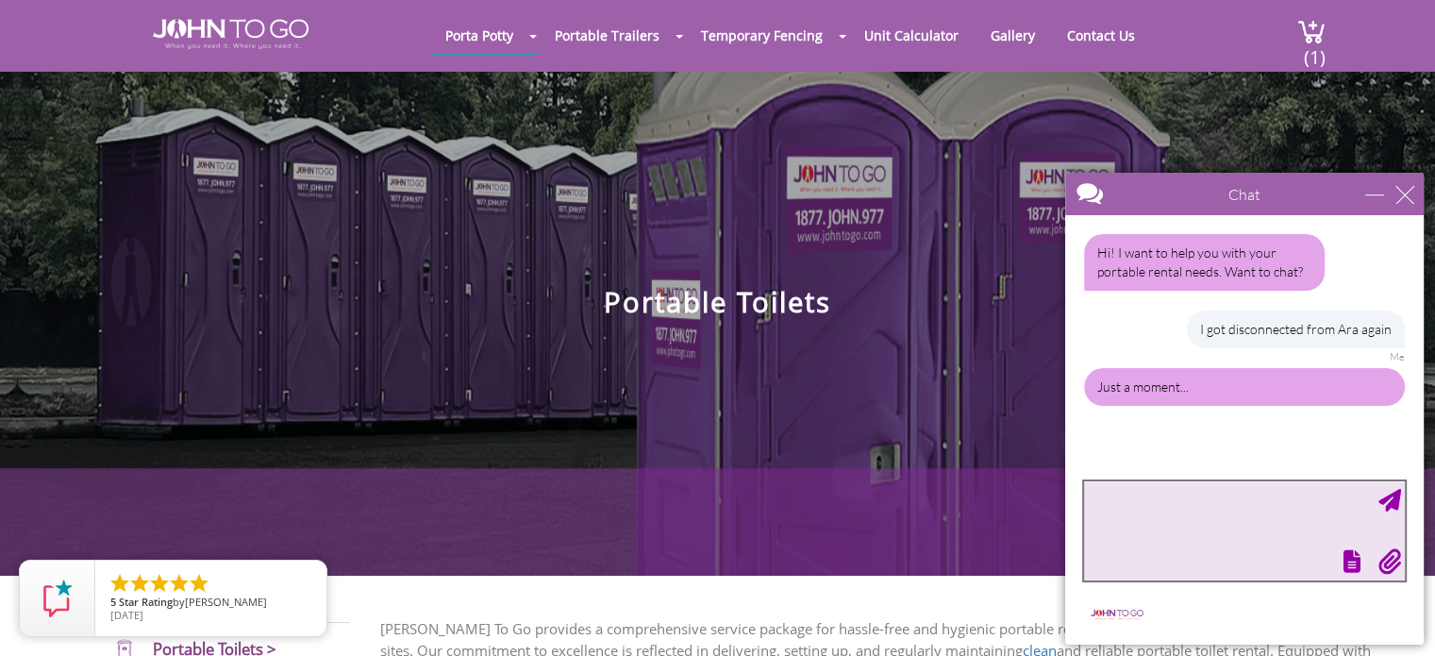
click at [709, 508] on textarea "type your message" at bounding box center [1244, 530] width 321 height 99
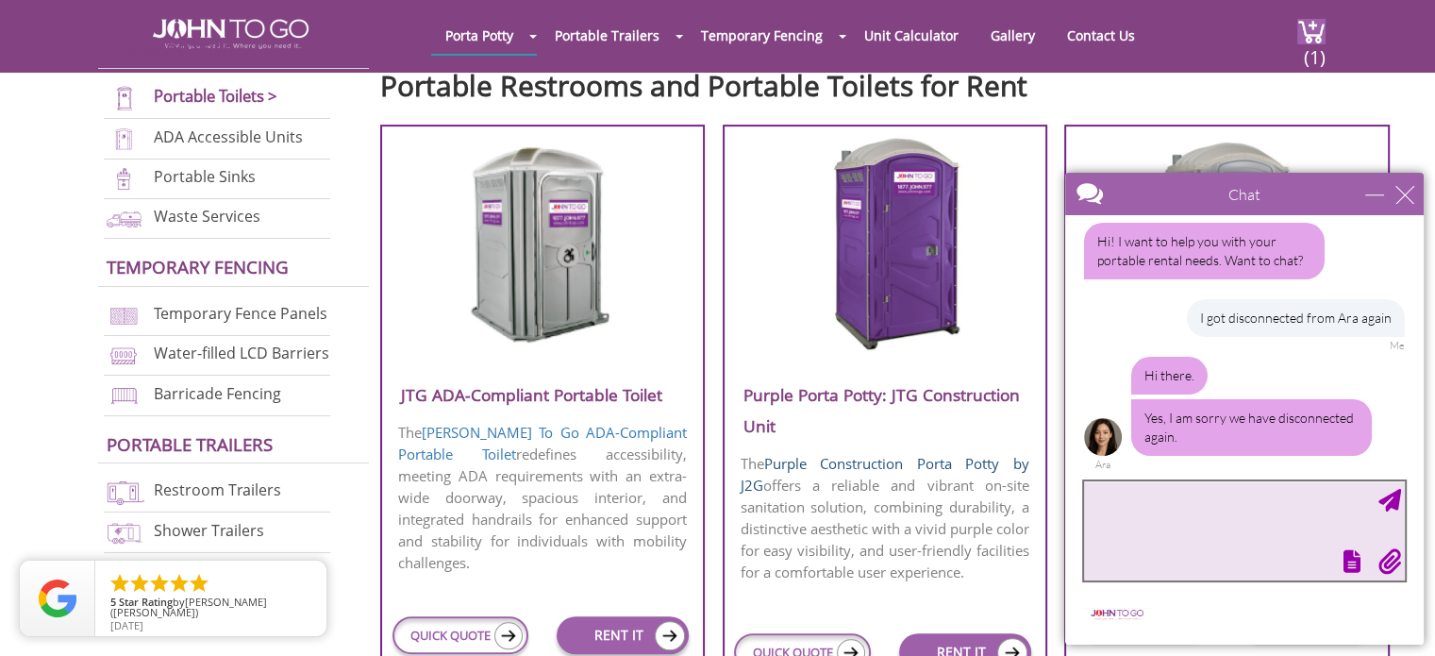
scroll to position [11, 0]
type textarea "did you get the address and dates?"
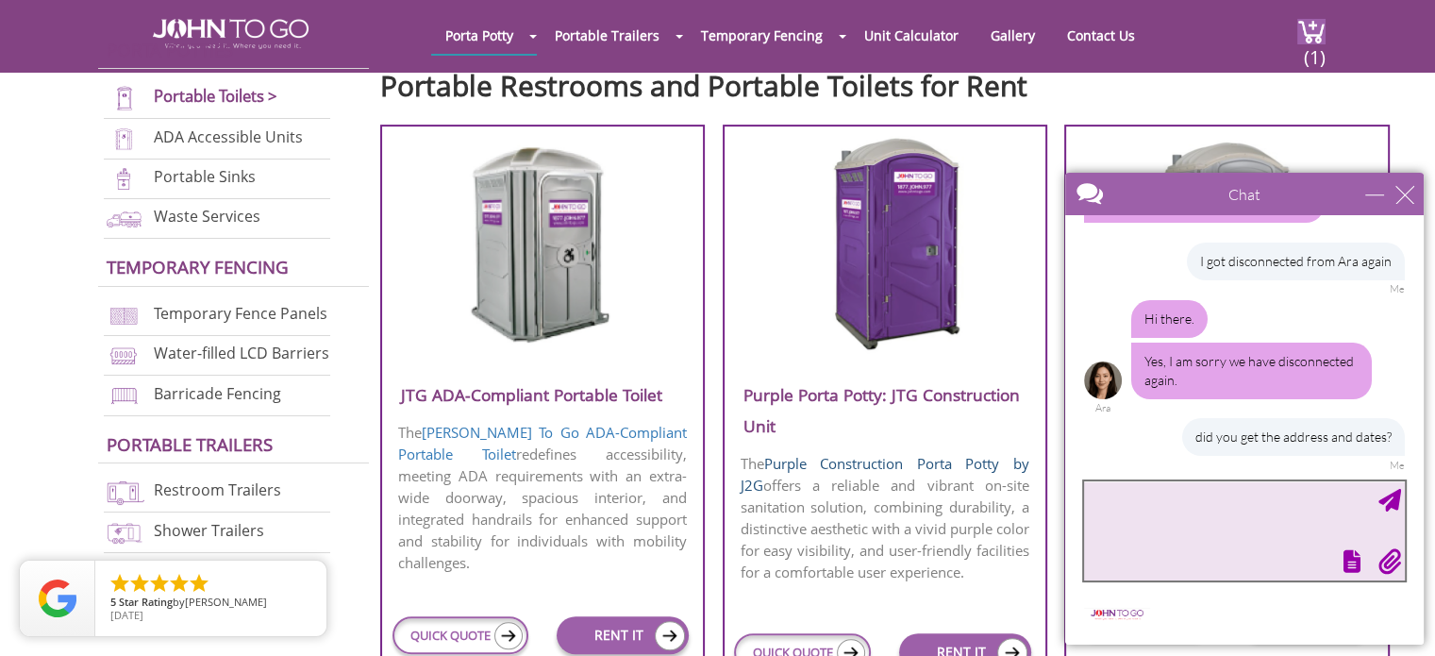
scroll to position [201, 0]
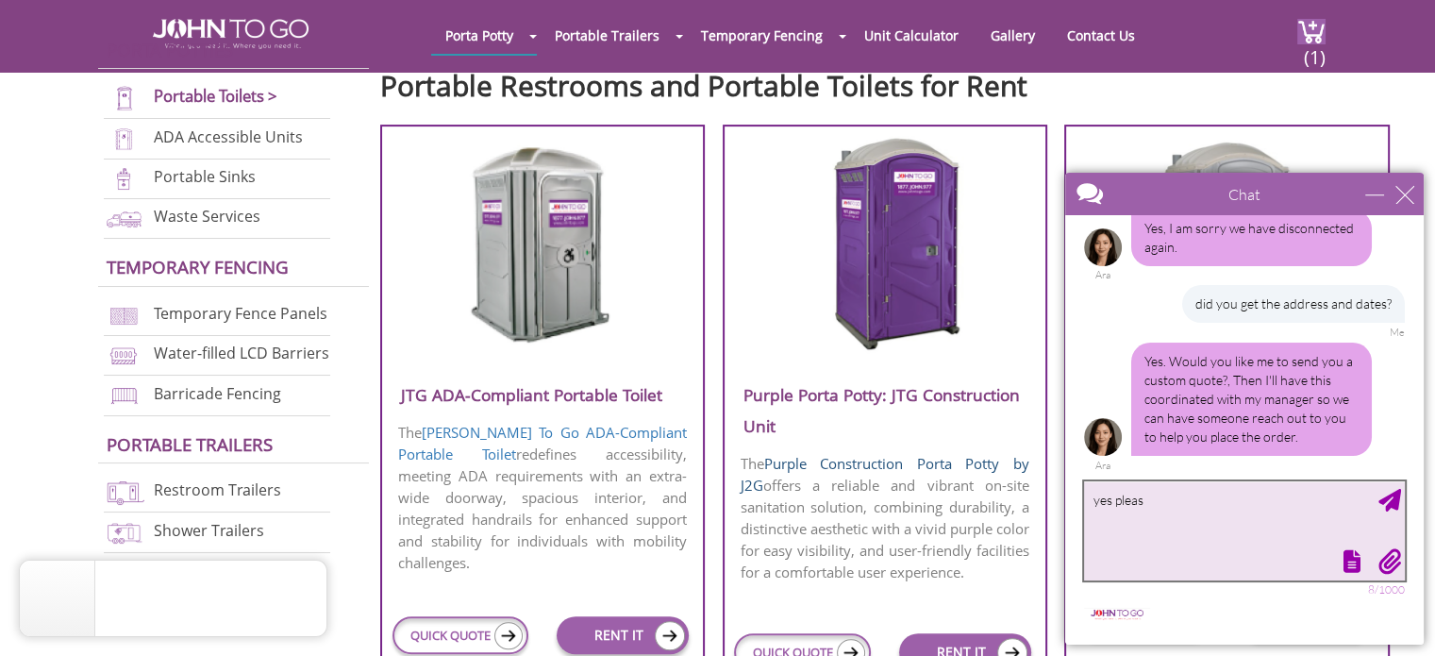
type textarea "yes please"
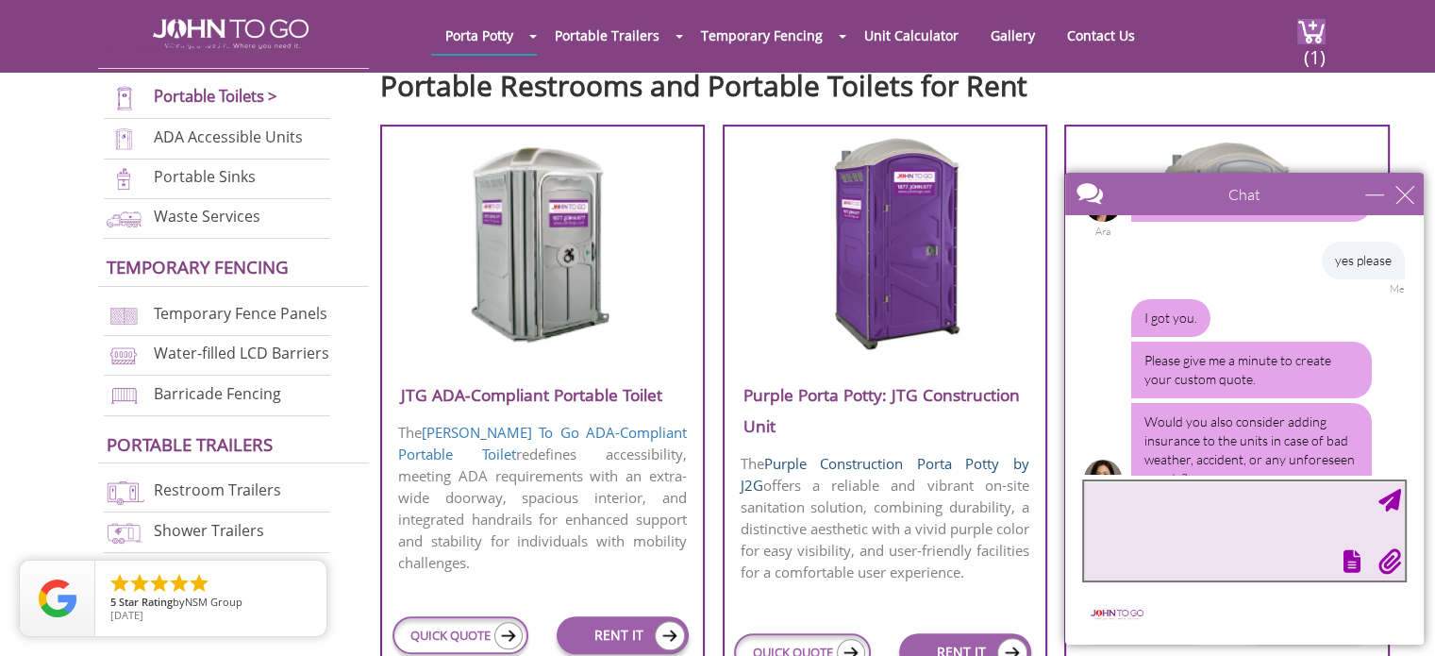
scroll to position [476, 0]
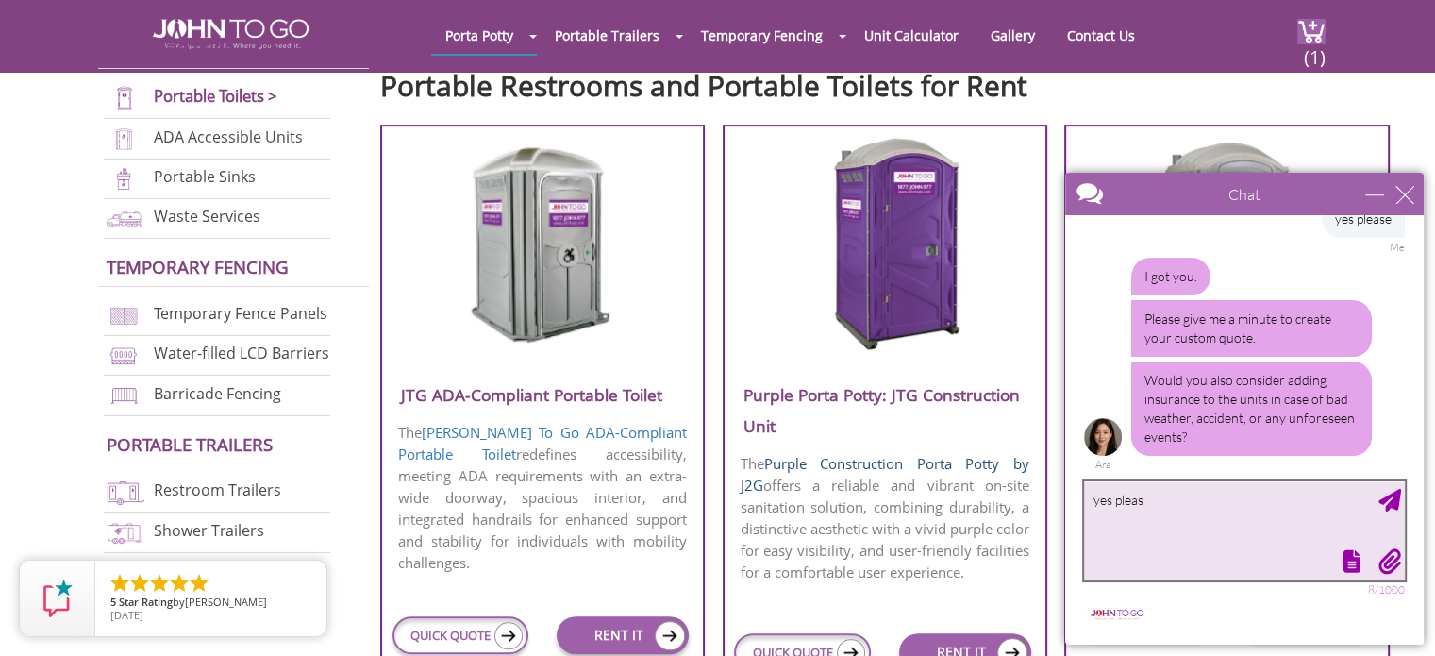
type textarea "yes please"
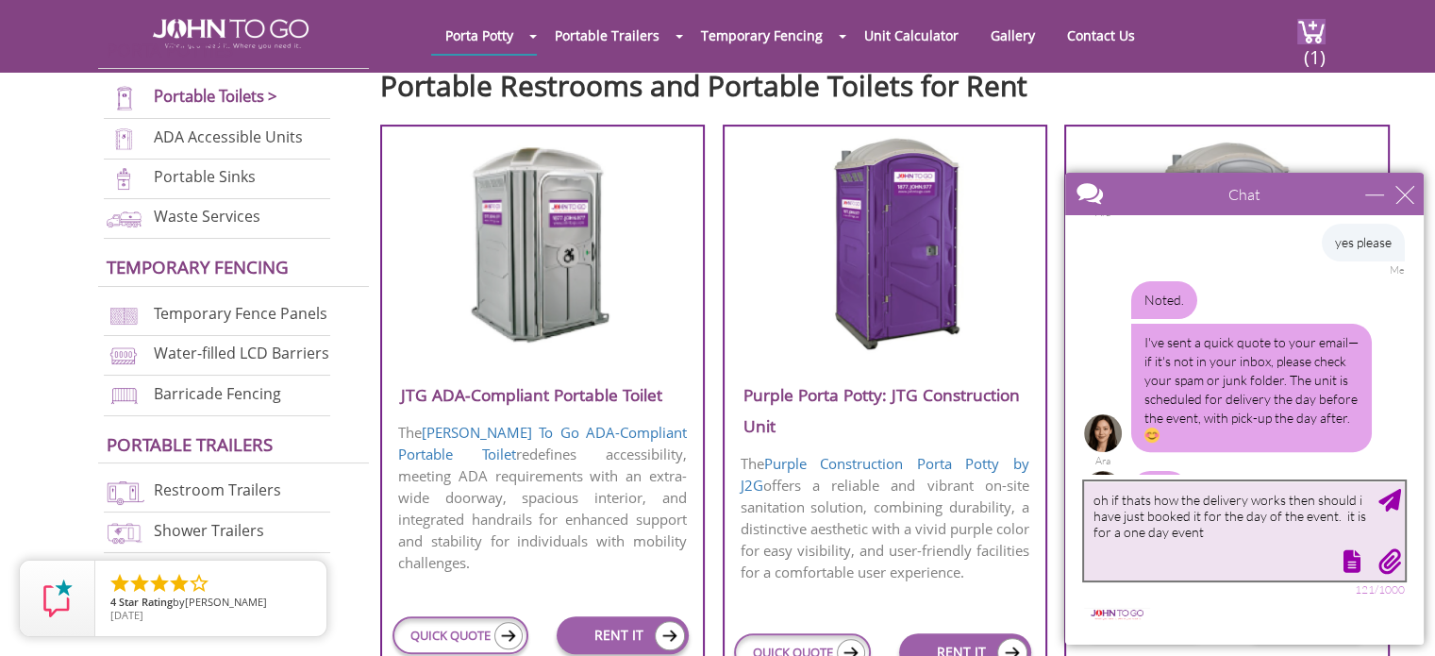
scroll to position [786, 0]
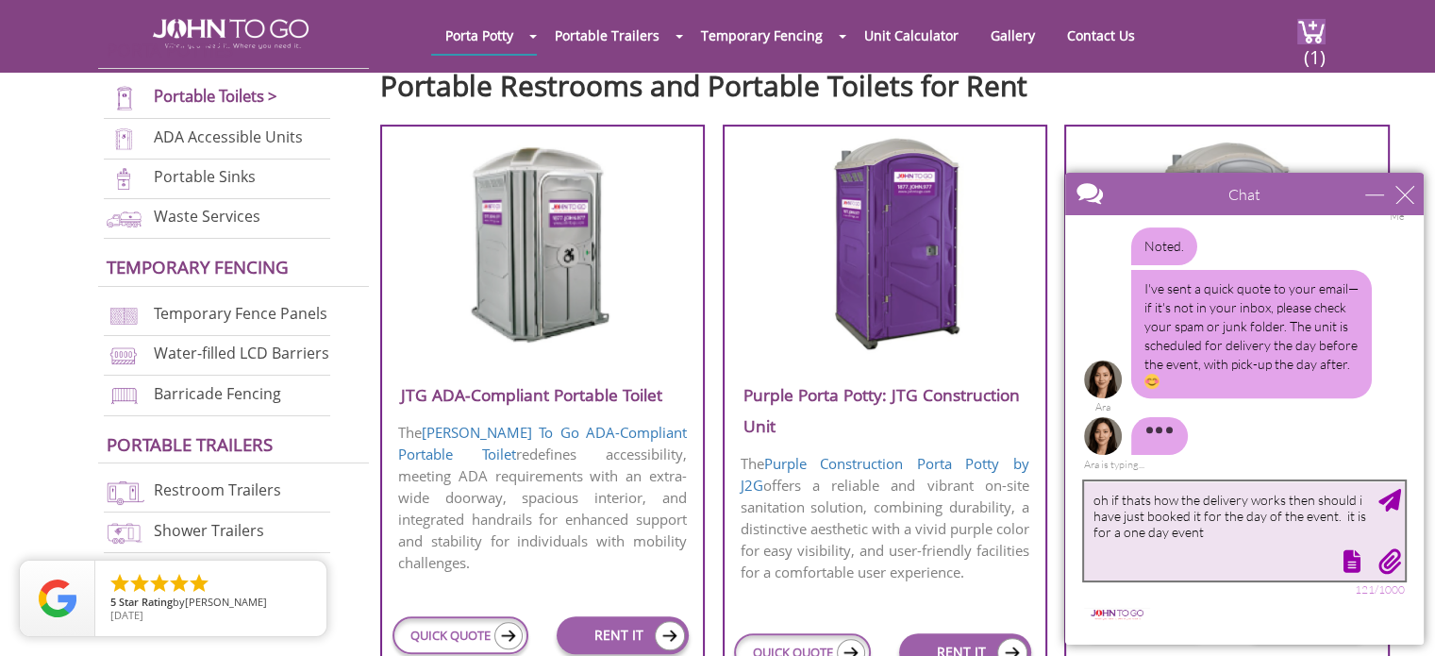
click at [709, 538] on textarea "oh if thats how the delivery works then should i have just booked it for the da…" at bounding box center [1244, 530] width 321 height 99
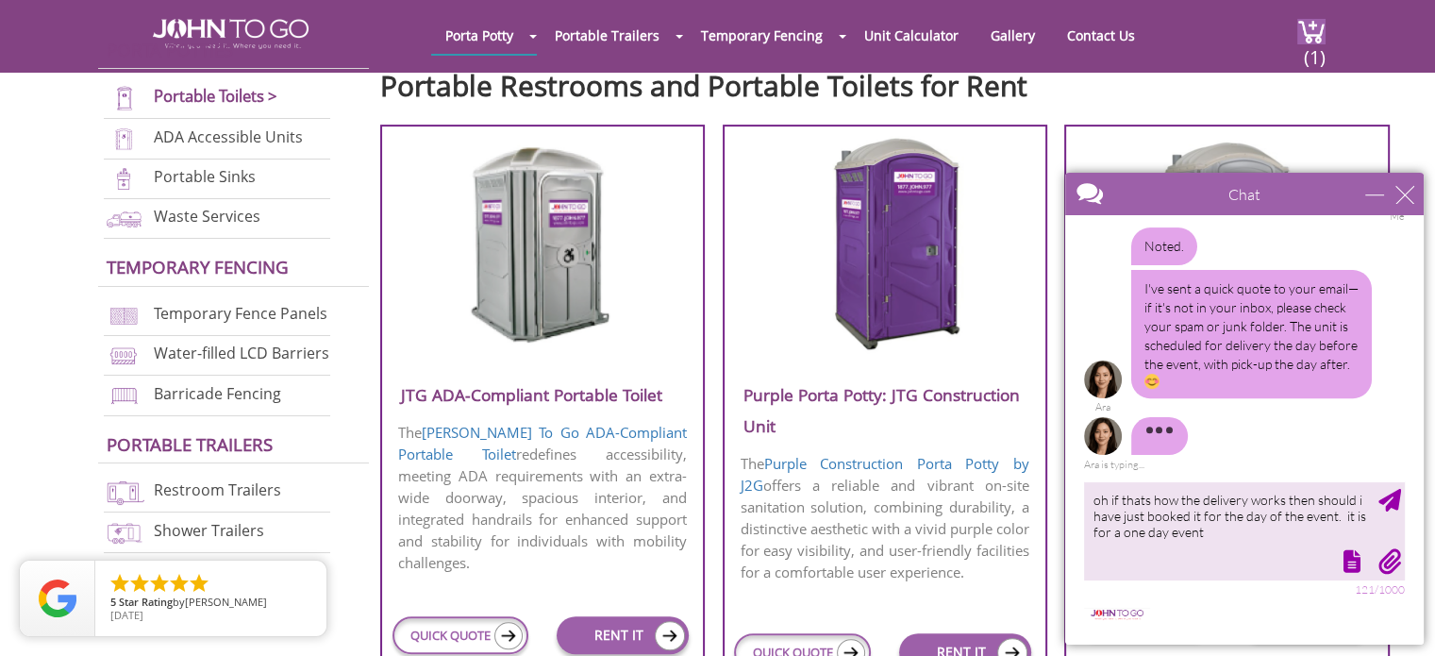
click at [709, 428] on div "Ara is typing..." at bounding box center [1244, 443] width 321 height 53
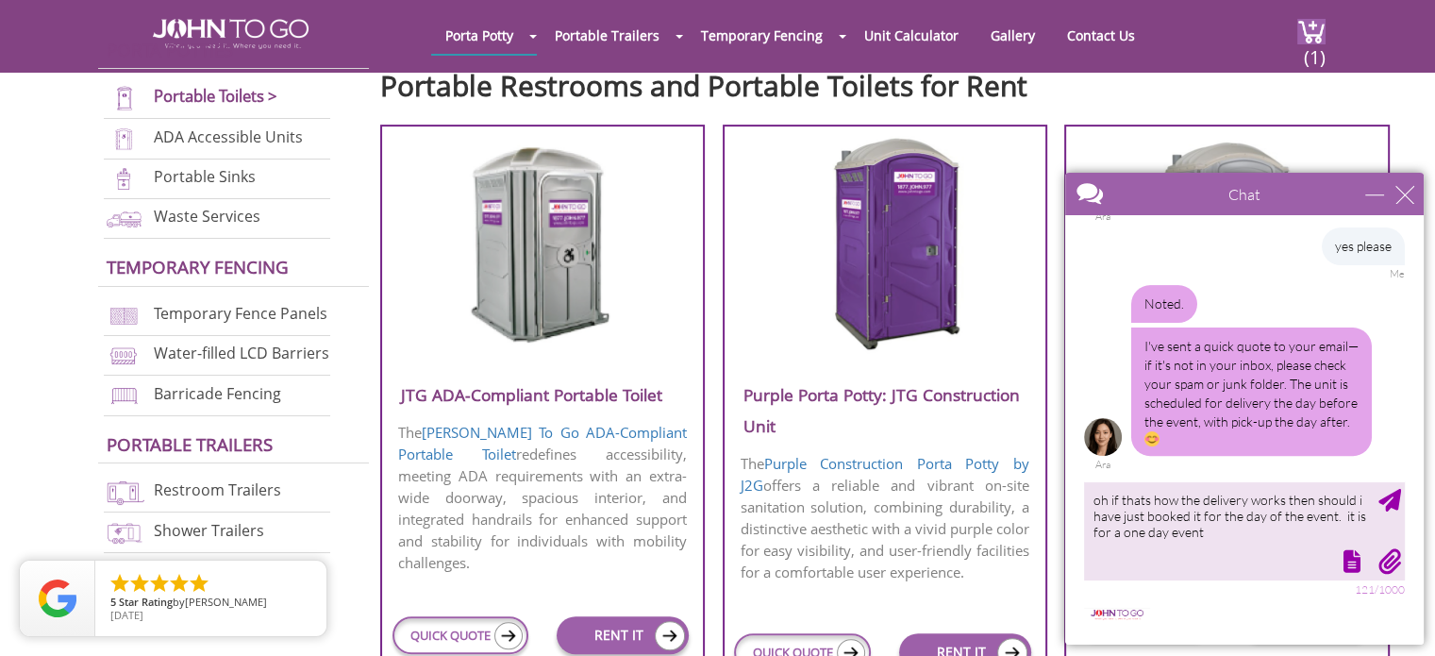
scroll to position [728, 0]
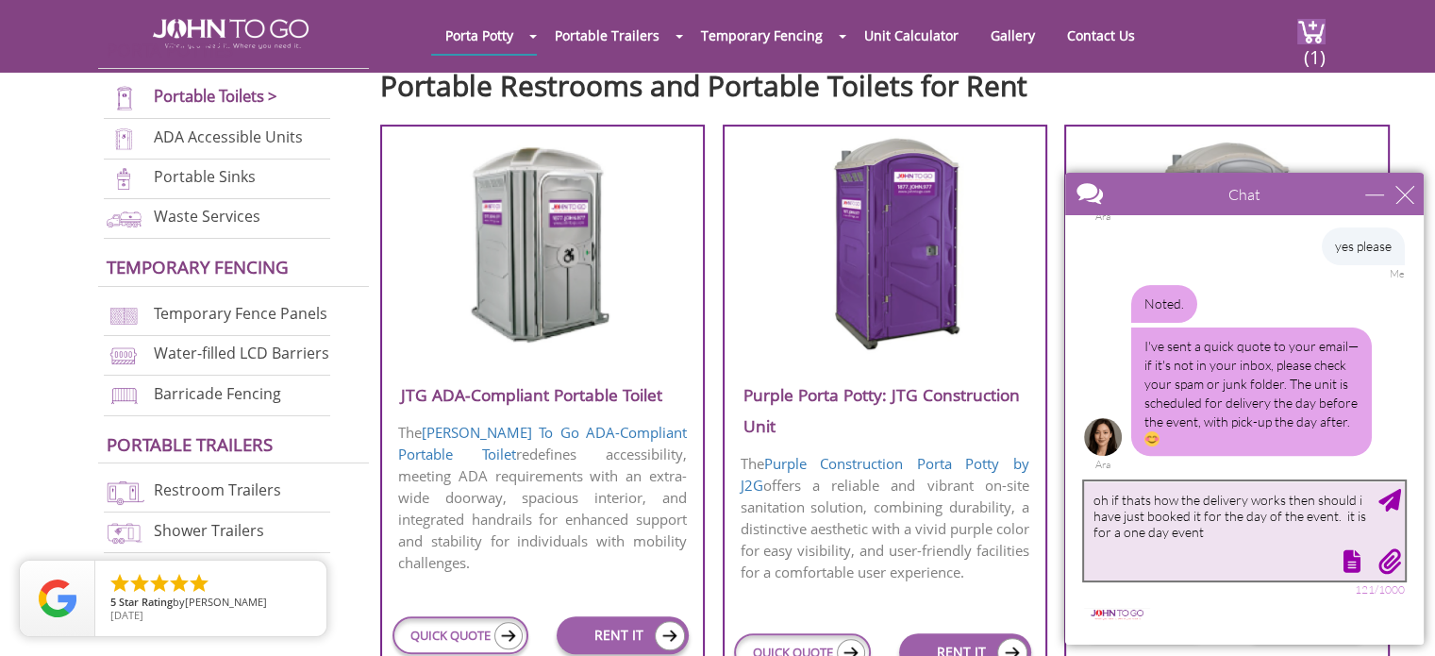
click at [709, 542] on textarea "oh if thats how the delivery works then should i have just booked it for the da…" at bounding box center [1244, 530] width 321 height 99
click at [709, 539] on textarea "oh if thats how the delivery works then should i have just booked it for the da…" at bounding box center [1244, 530] width 321 height 99
click at [709, 534] on textarea "oh if thats how the delivery works then should i have just booked it for the da…" at bounding box center [1244, 530] width 321 height 99
click at [709, 527] on textarea "oh if thats how the delivery works then should i have just booked it for the da…" at bounding box center [1244, 530] width 321 height 99
click at [709, 511] on textarea "oh if thats how the delivery works then should i have just booked it for the da…" at bounding box center [1244, 530] width 321 height 99
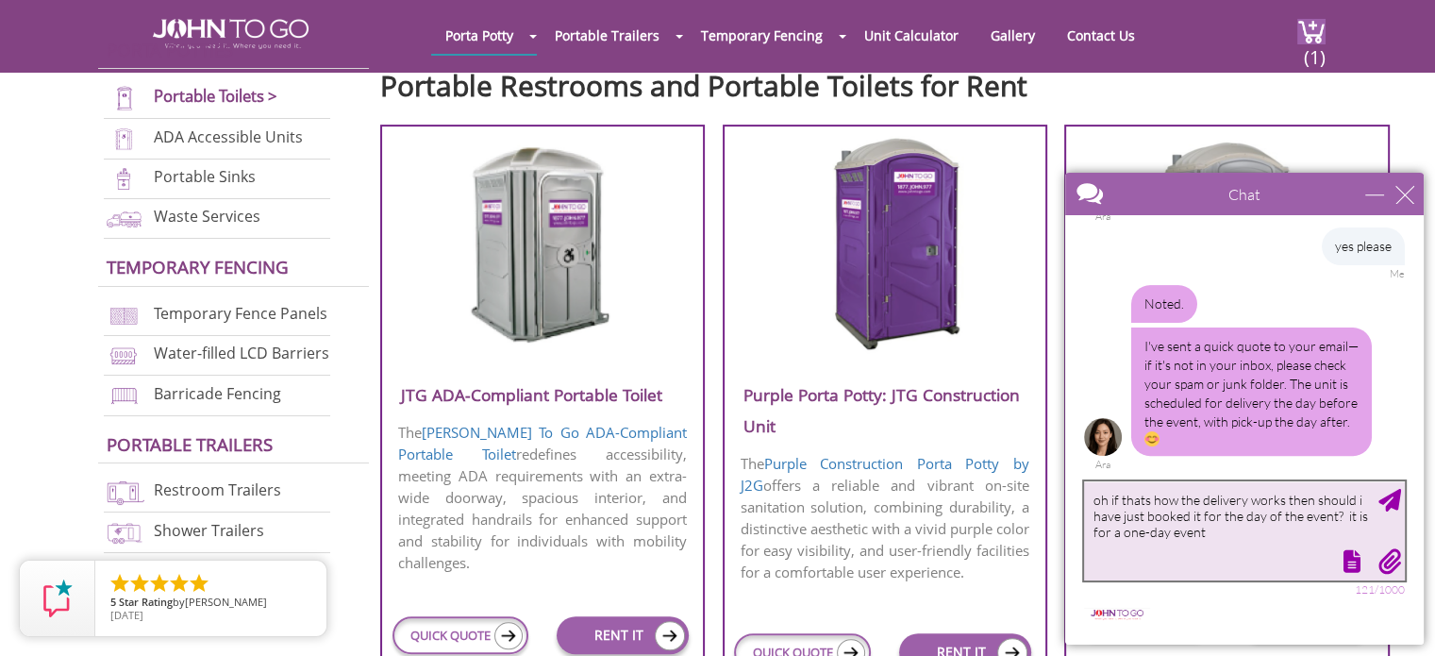
click at [709, 498] on textarea "oh if thats how the delivery works then should i have just booked it for the da…" at bounding box center [1244, 530] width 321 height 99
click at [709, 503] on textarea "oh if that's how the delivery works then should i have just booked it for the d…" at bounding box center [1244, 530] width 321 height 99
click at [709, 502] on textarea "oh if that's how the delivery works then should i have just booked it for the d…" at bounding box center [1244, 530] width 321 height 99
type textarea "oh if that's how the delivery works, then should i have just booked it for the …"
click at [709, 515] on textarea "oh if that's how the delivery works, then should i have just booked it for the …" at bounding box center [1244, 530] width 321 height 99
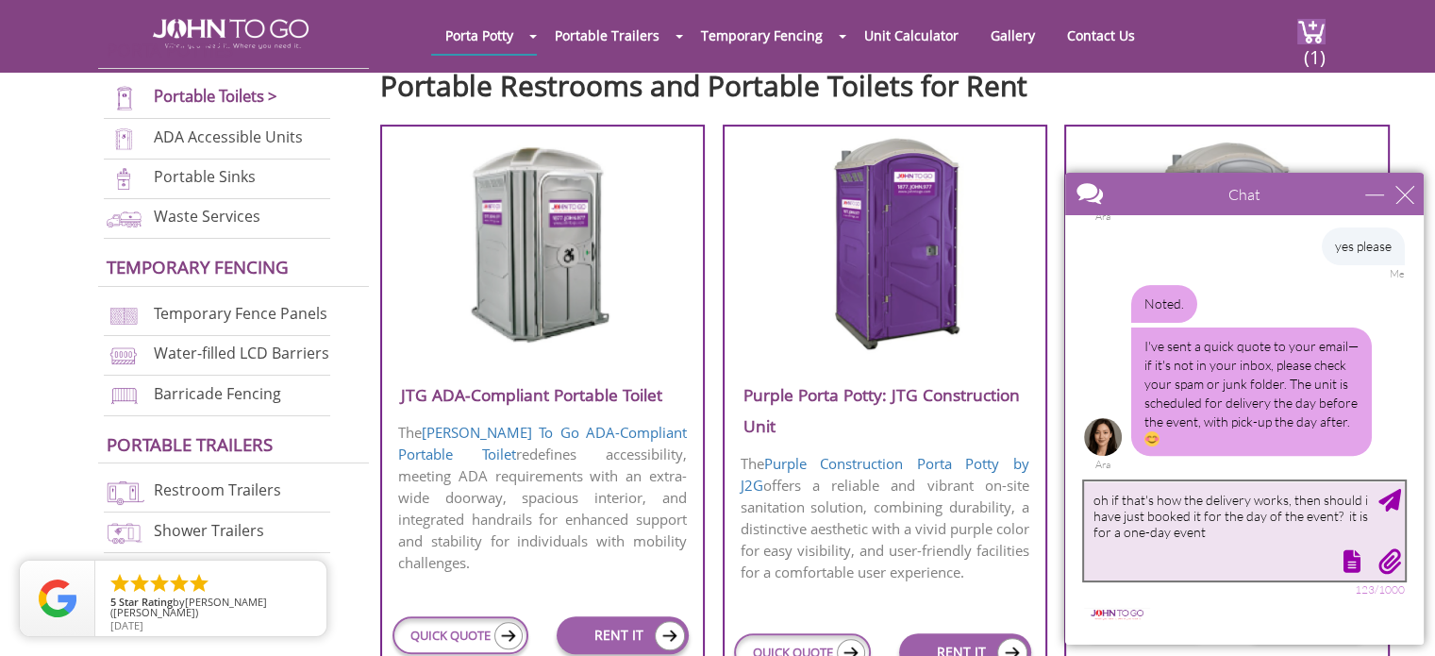
click at [709, 516] on textarea "oh if that's how the delivery works, then should i have just booked it for the …" at bounding box center [1244, 530] width 321 height 99
drag, startPoint x: 1213, startPoint y: 534, endPoint x: 1055, endPoint y: 482, distance: 166.8
click at [709, 482] on body "Chat Email [EMAIL_ADDRESS][DOMAIN_NAME] Your Question * Email * [EMAIL_ADDRESS]…" at bounding box center [1244, 408] width 381 height 494
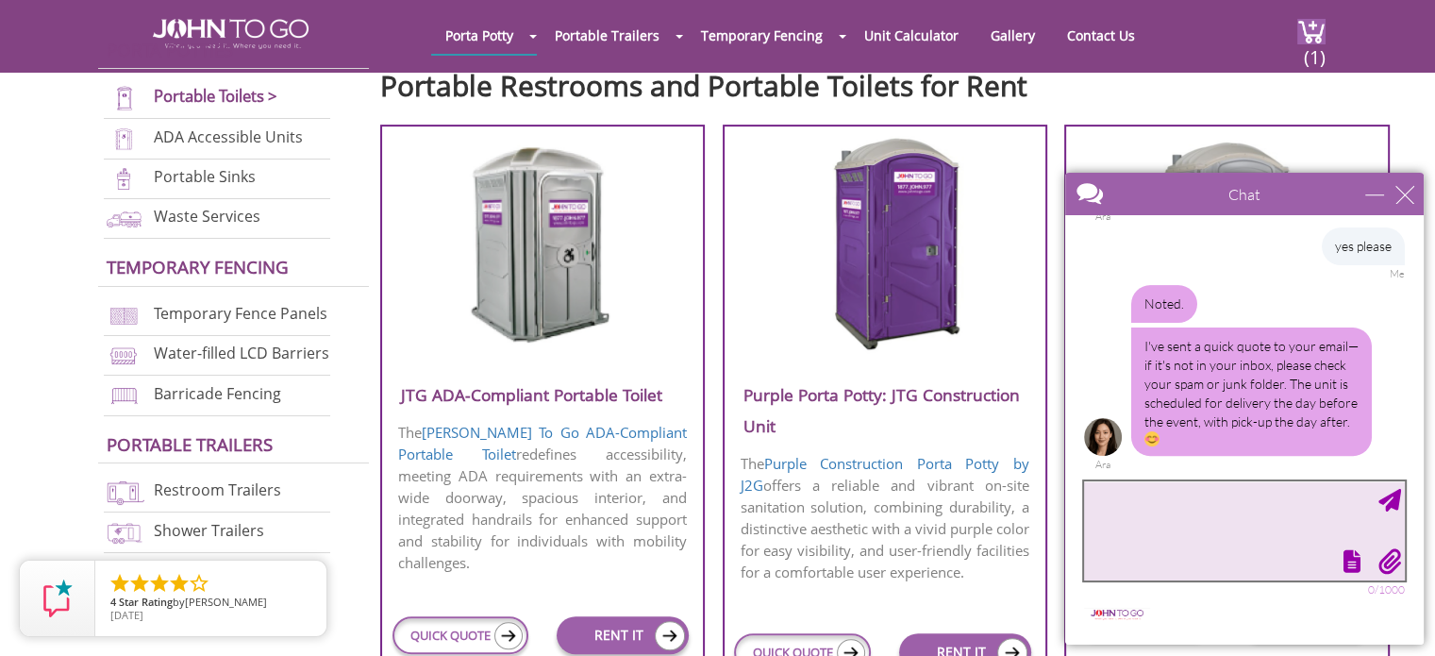
click at [709, 514] on textarea "type your message" at bounding box center [1244, 530] width 321 height 99
type textarea "oh if that's how the delivery works, then should i have just booked it for the …"
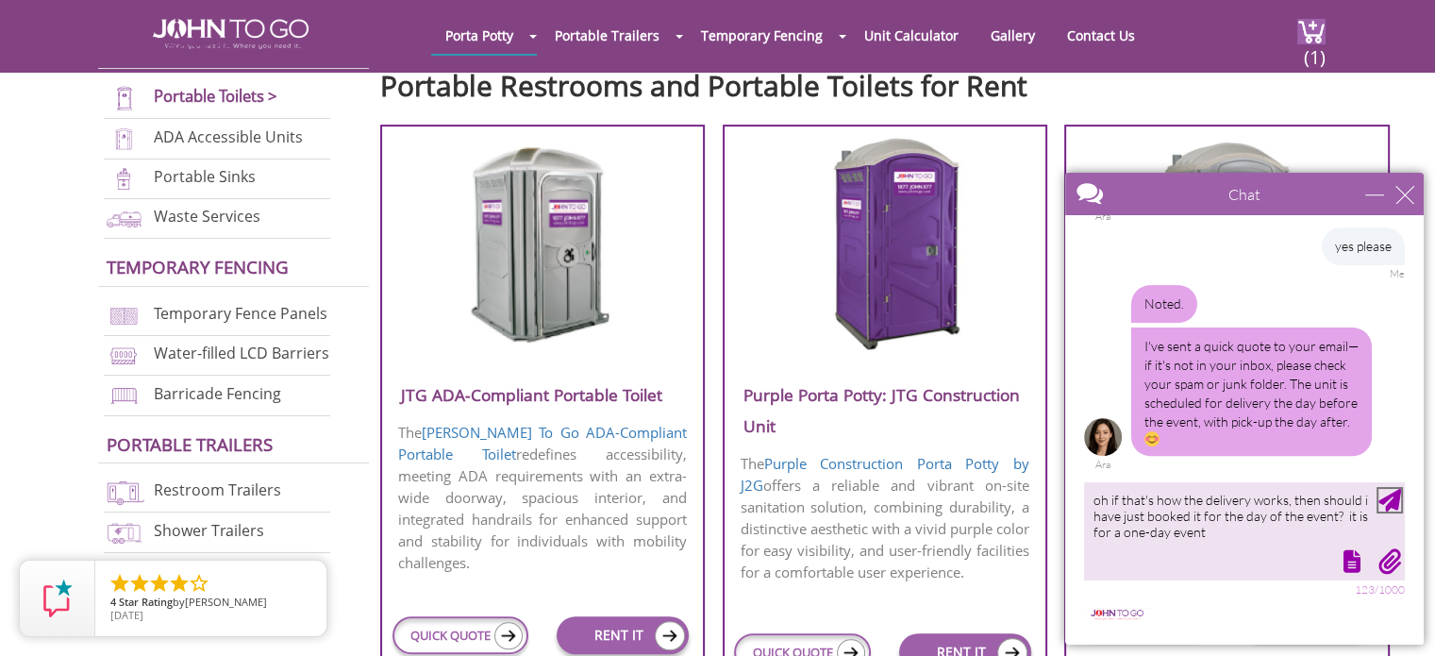
click at [709, 499] on div "Send Message" at bounding box center [1389, 500] width 23 height 23
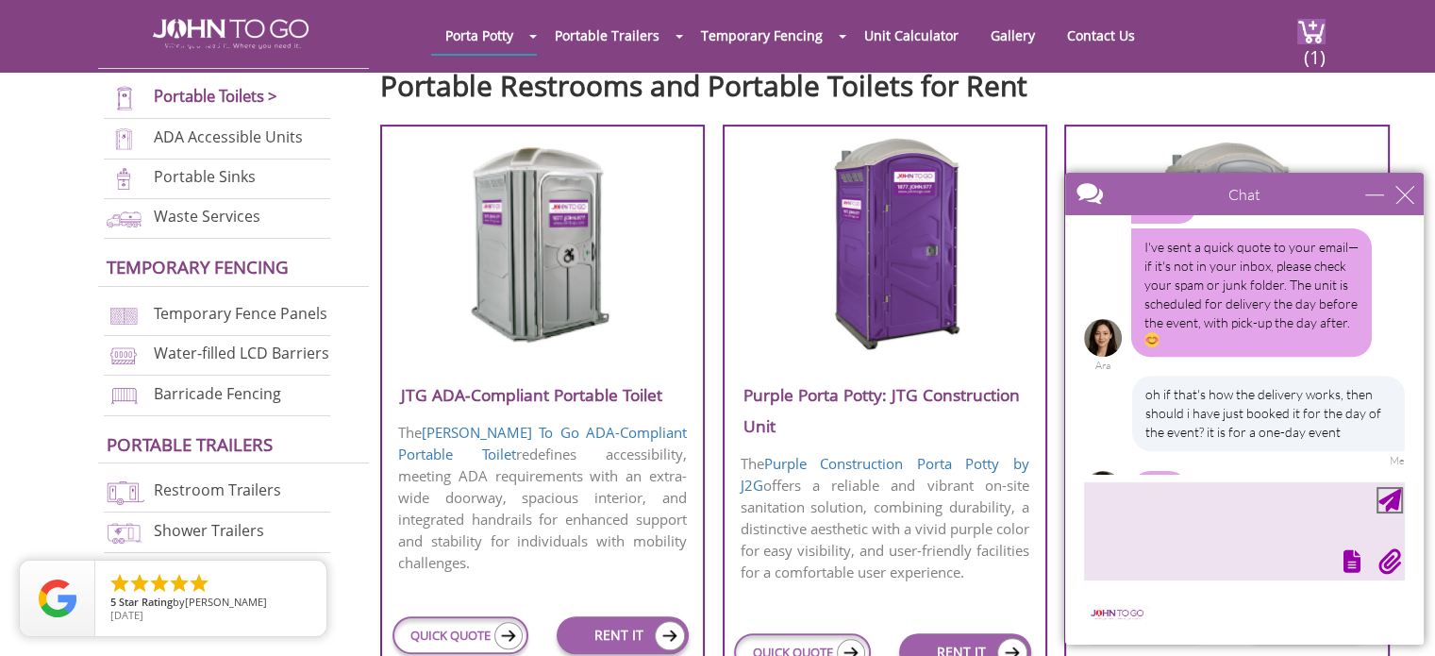
scroll to position [881, 0]
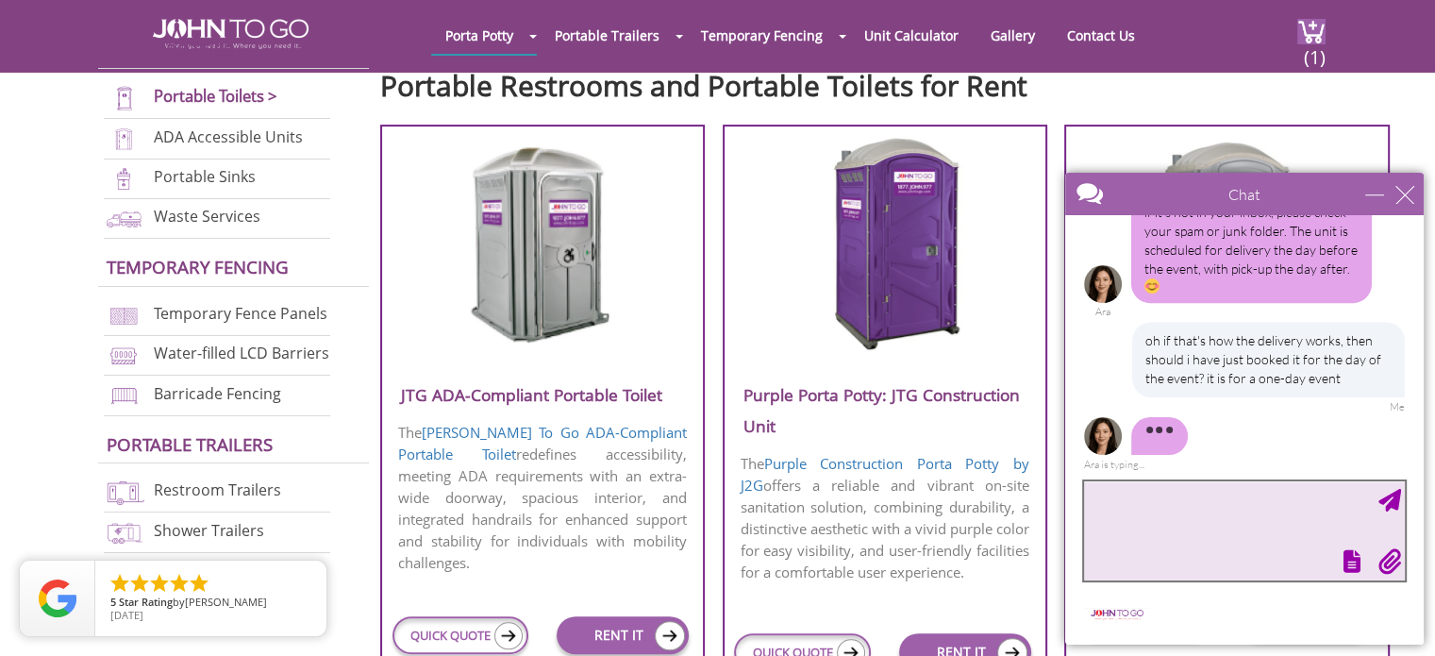
click at [709, 519] on textarea "type your message" at bounding box center [1244, 530] width 321 height 99
type textarea "does it change anything. the event itself is on the 6th"
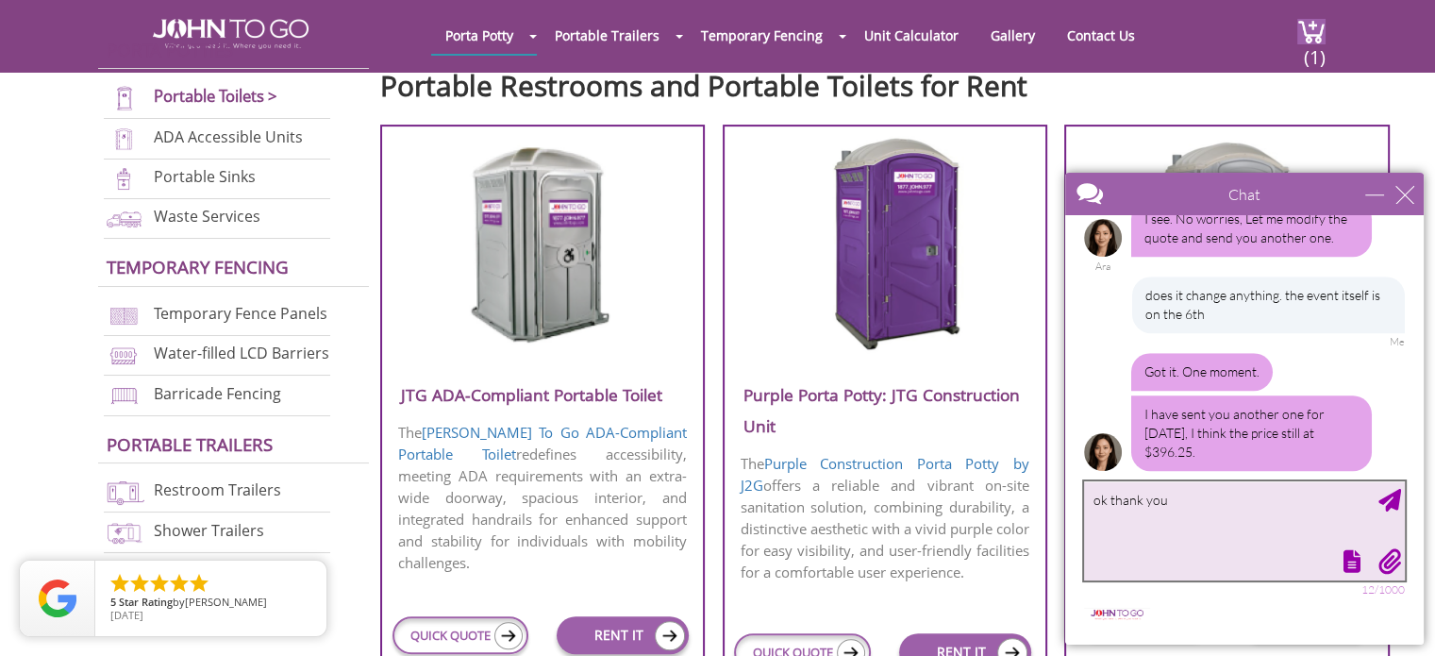
scroll to position [1152, 0]
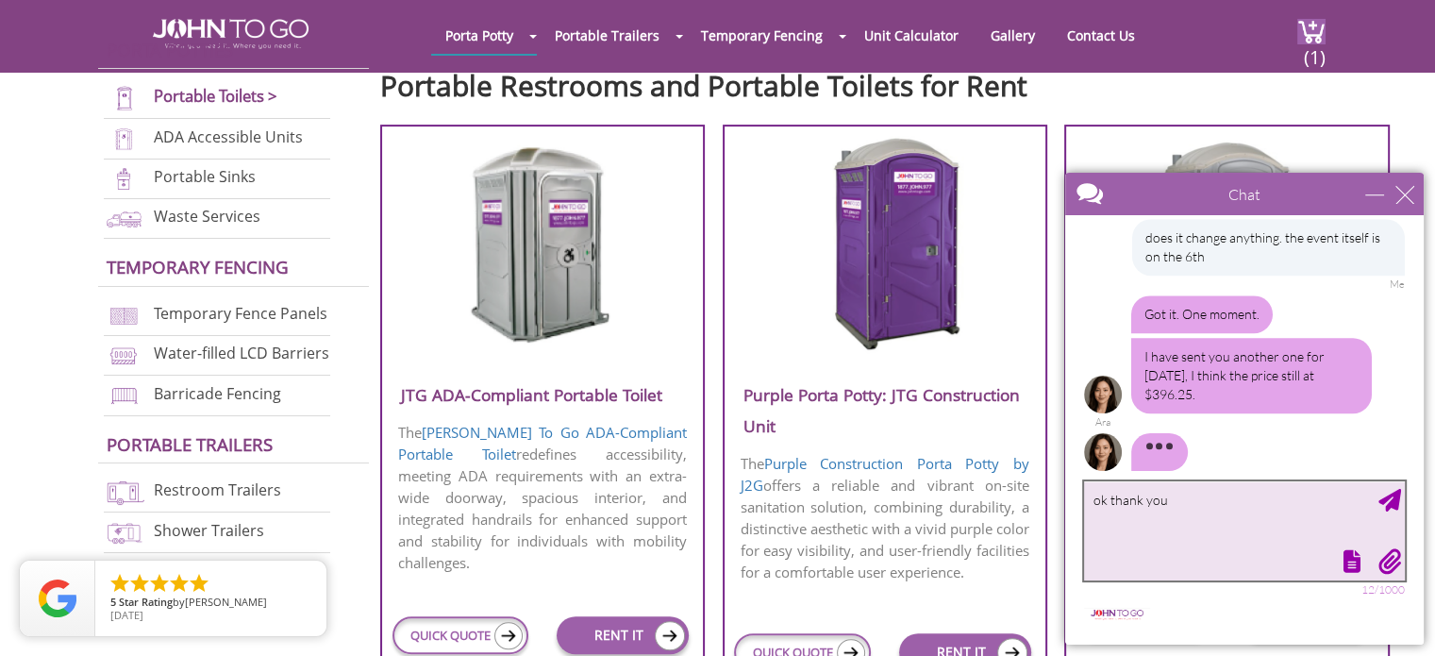
type textarea "ok thank you."
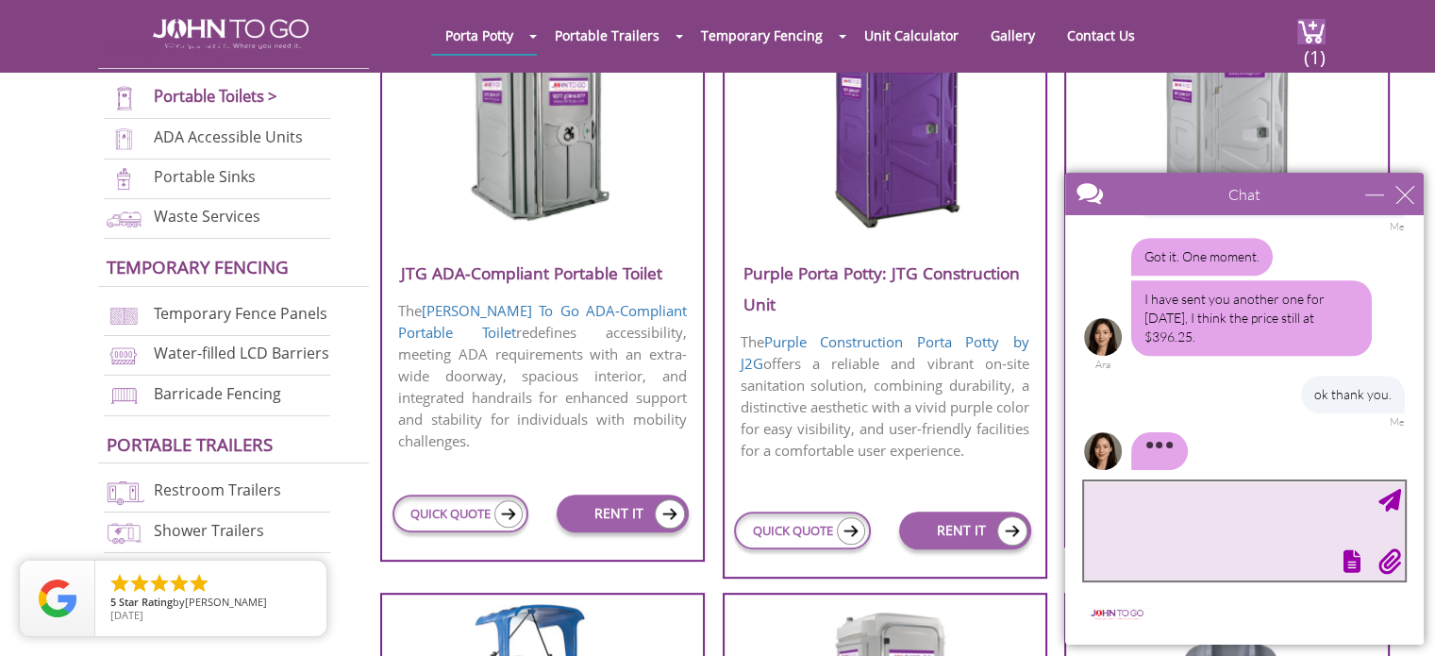
scroll to position [791, 0]
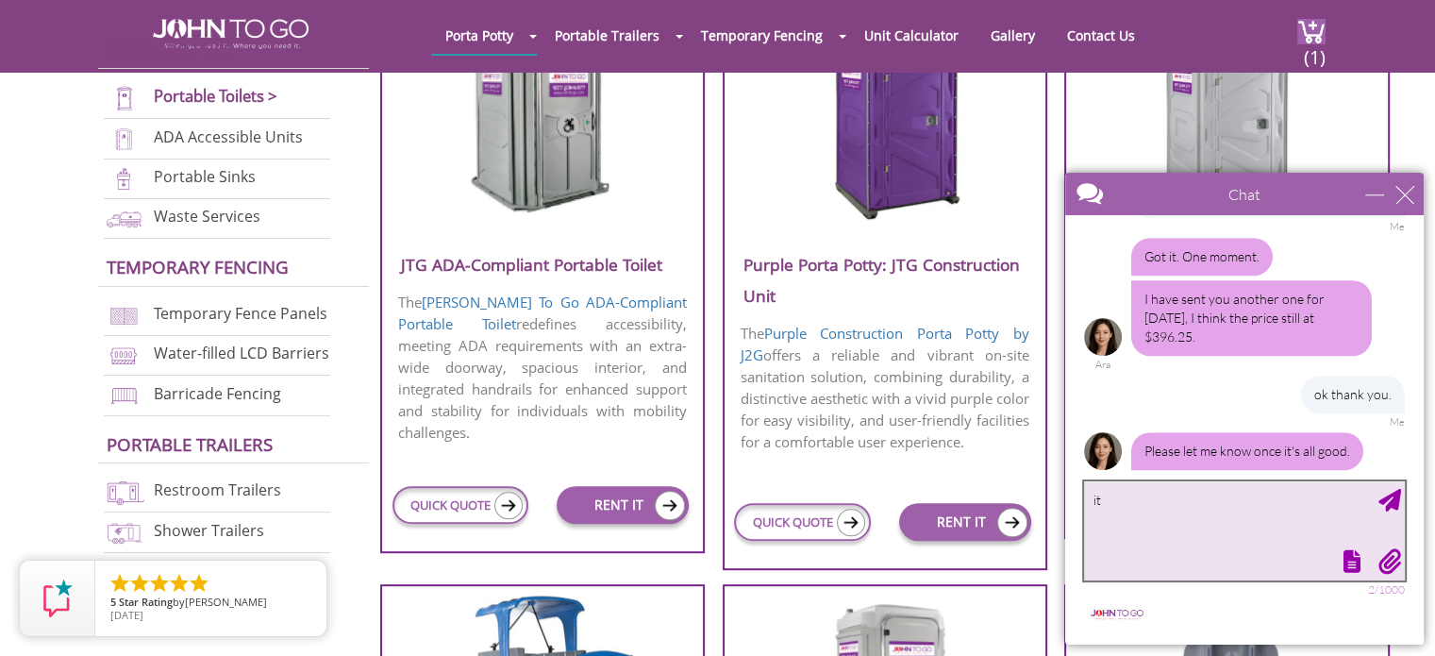
type textarea "i"
type textarea "it's all good"
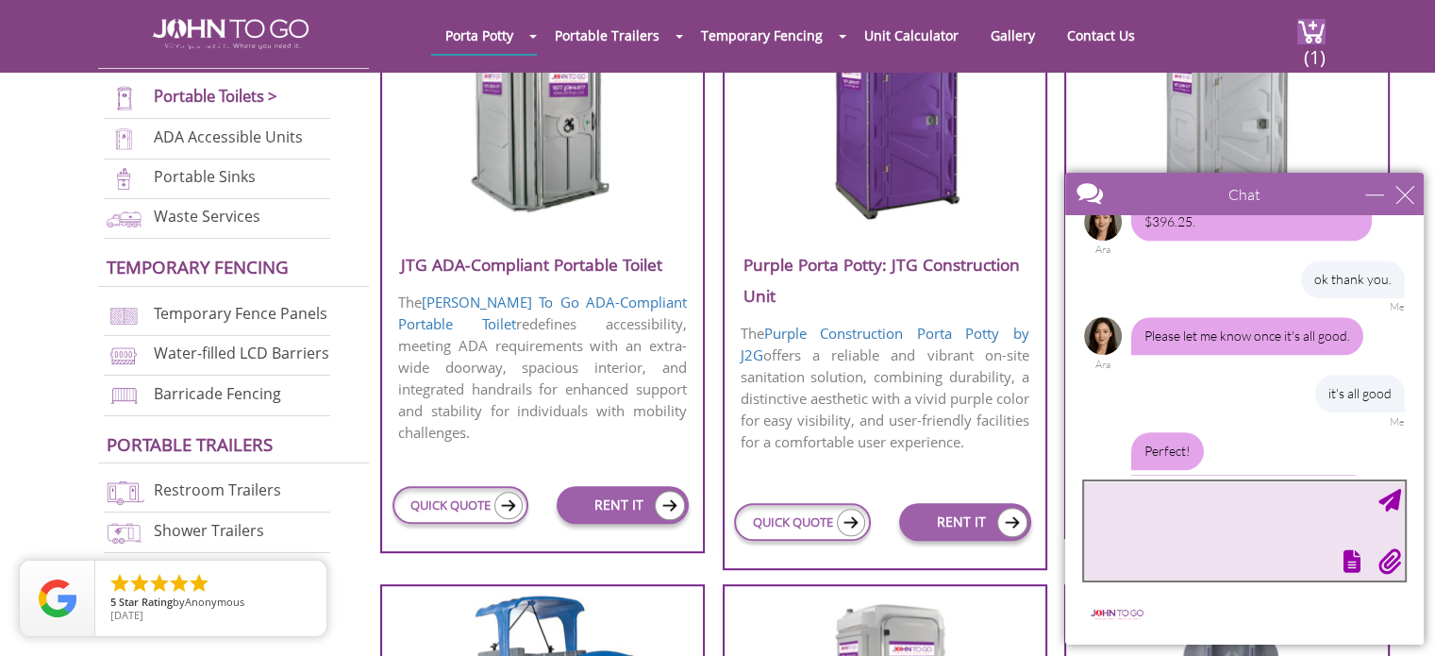
scroll to position [1386, 0]
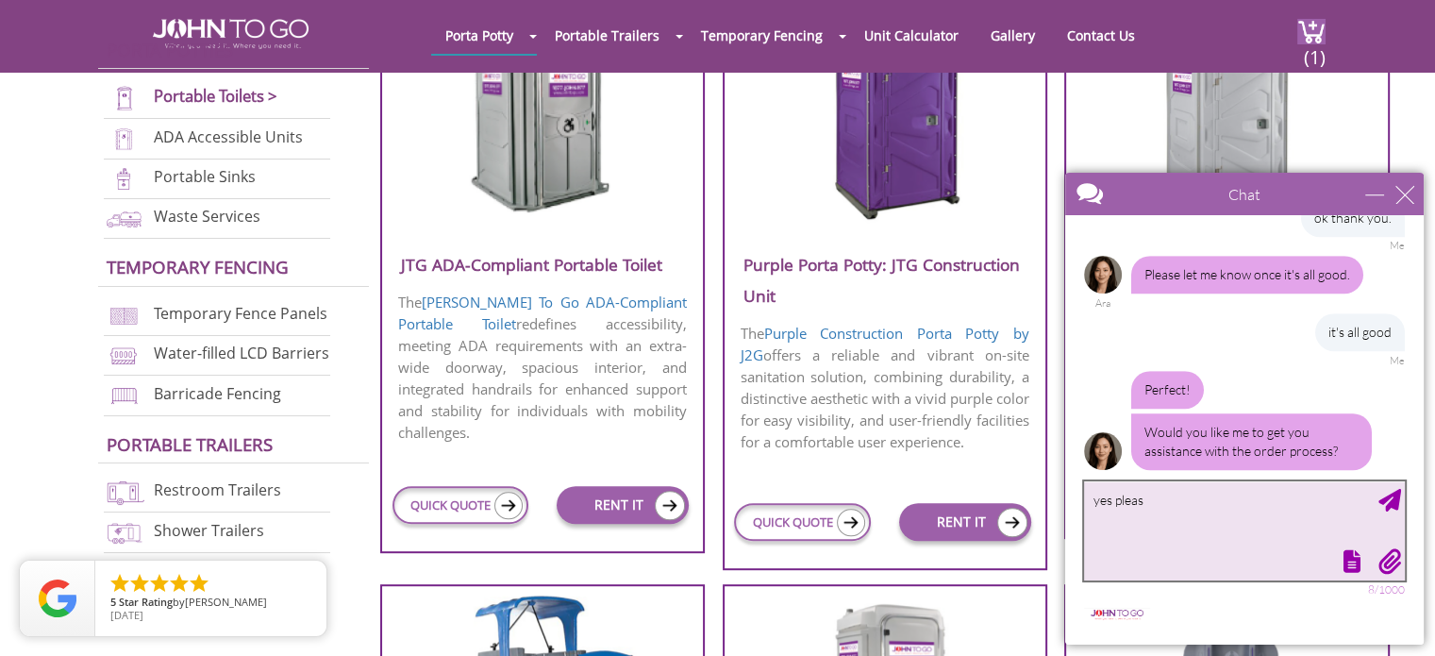
type textarea "yes please"
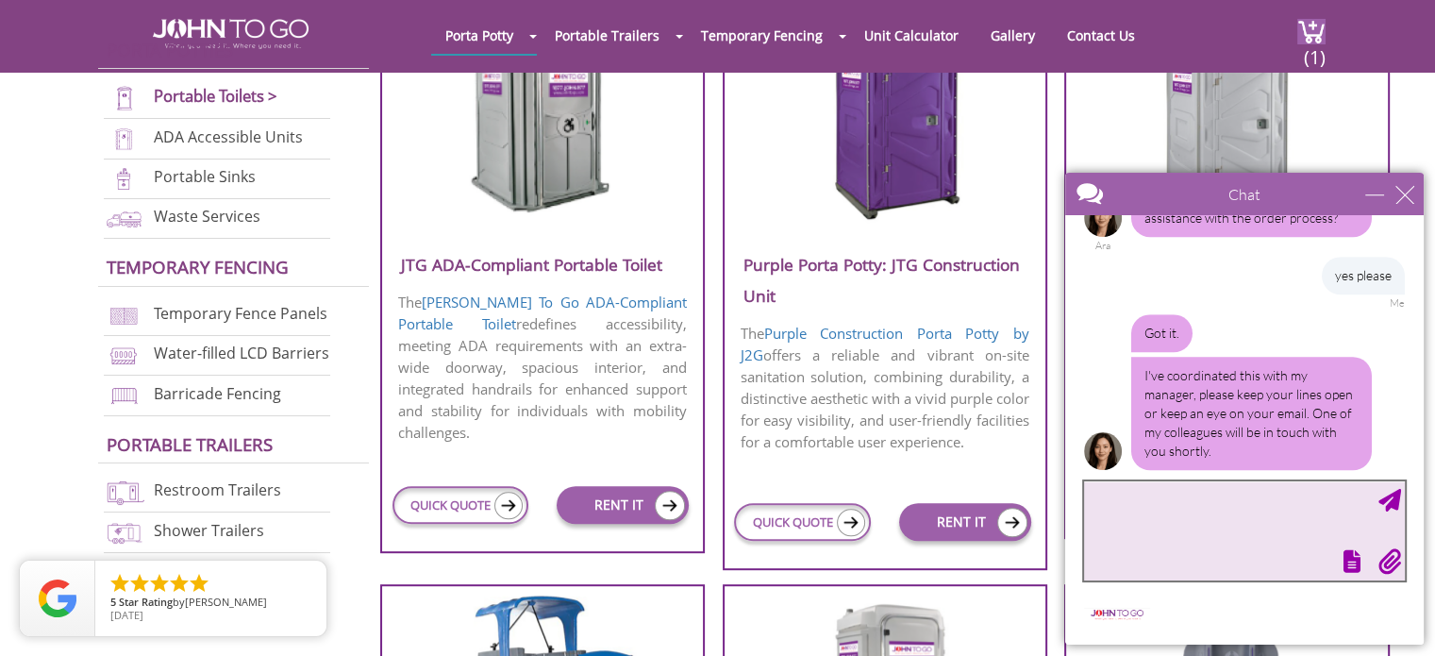
scroll to position [1676, 0]
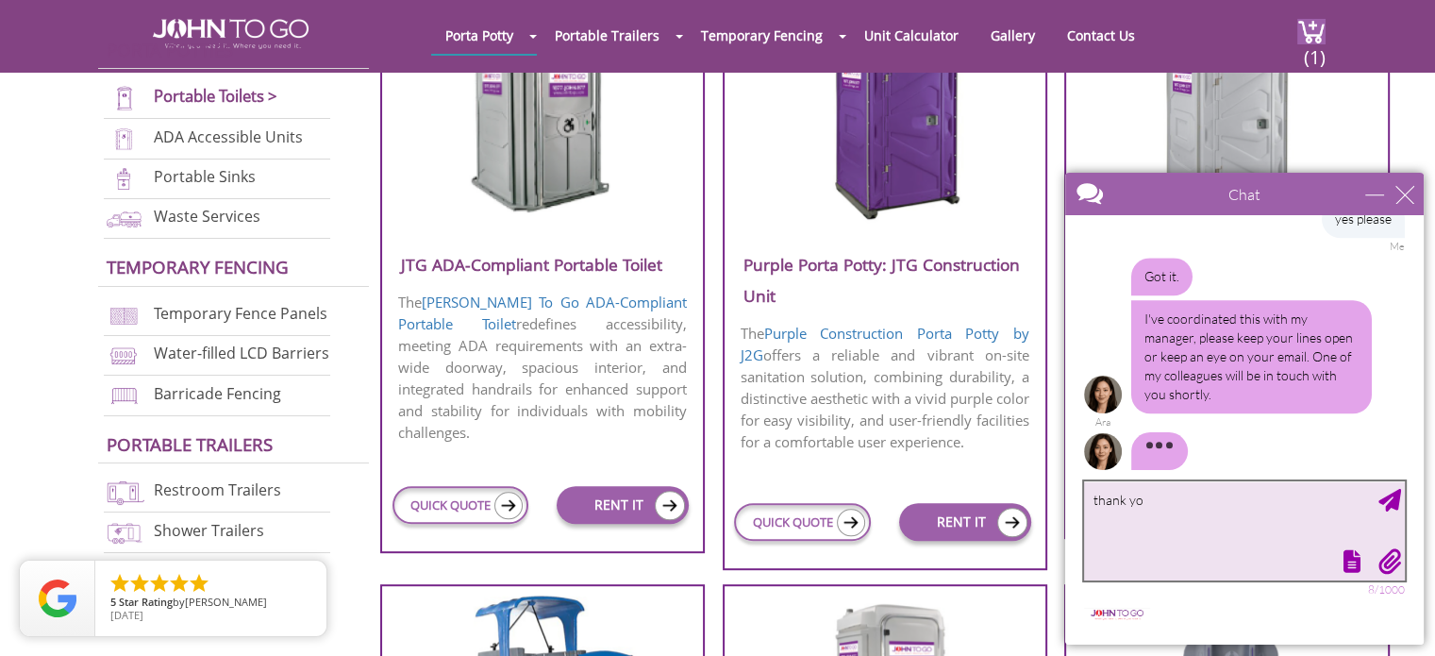
type textarea "thank you"
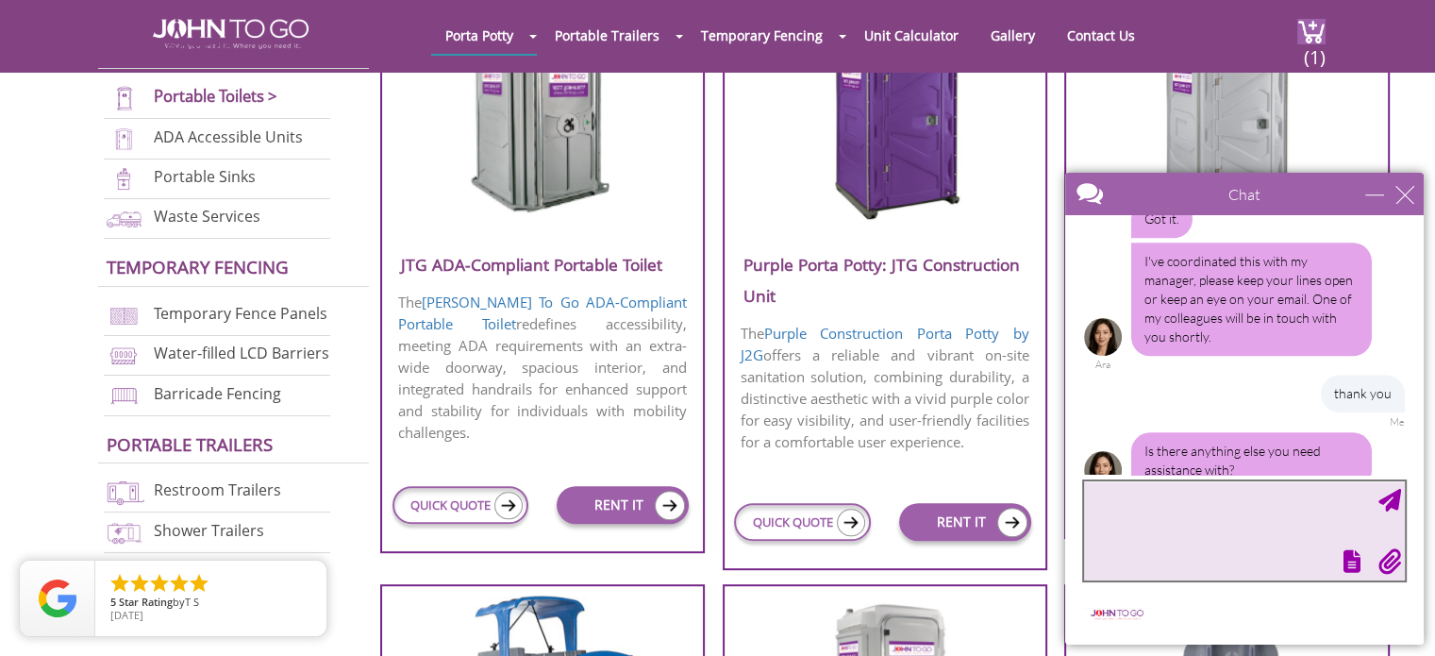
scroll to position [1752, 0]
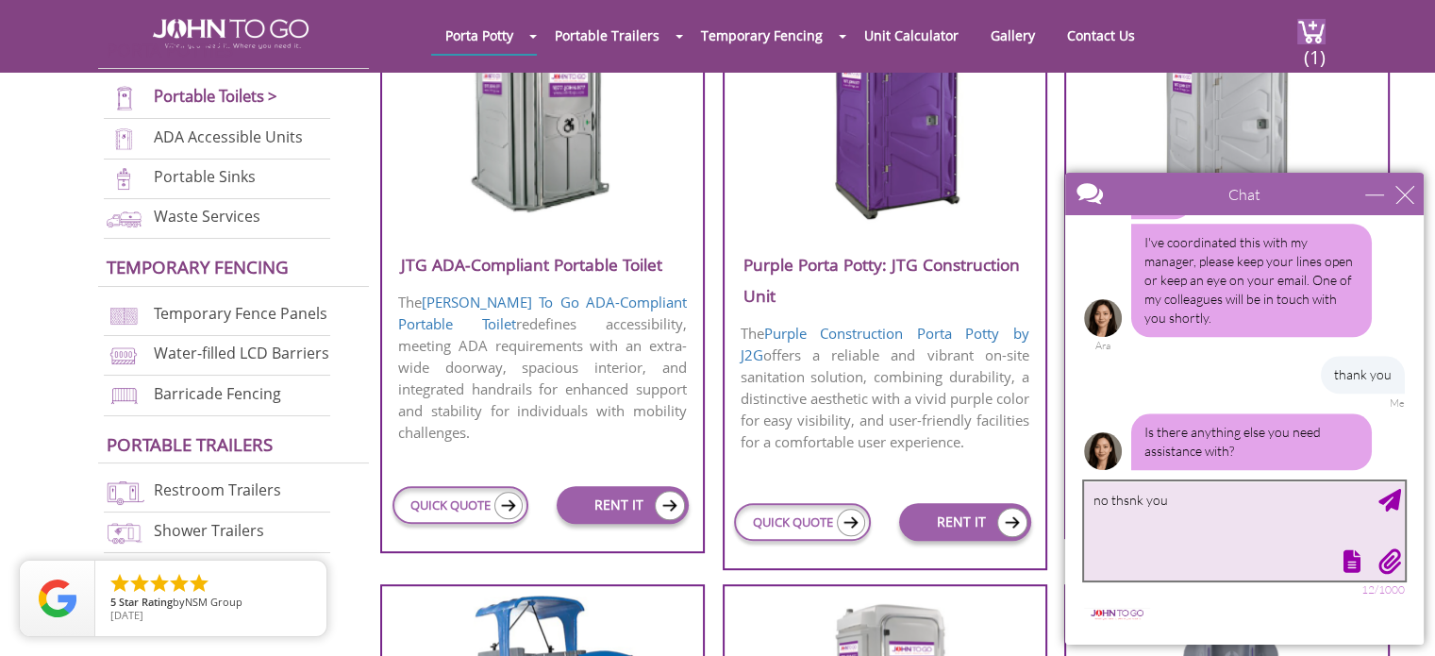
click at [709, 503] on textarea "no thsnk you" at bounding box center [1244, 530] width 321 height 99
type textarea "no thank you"
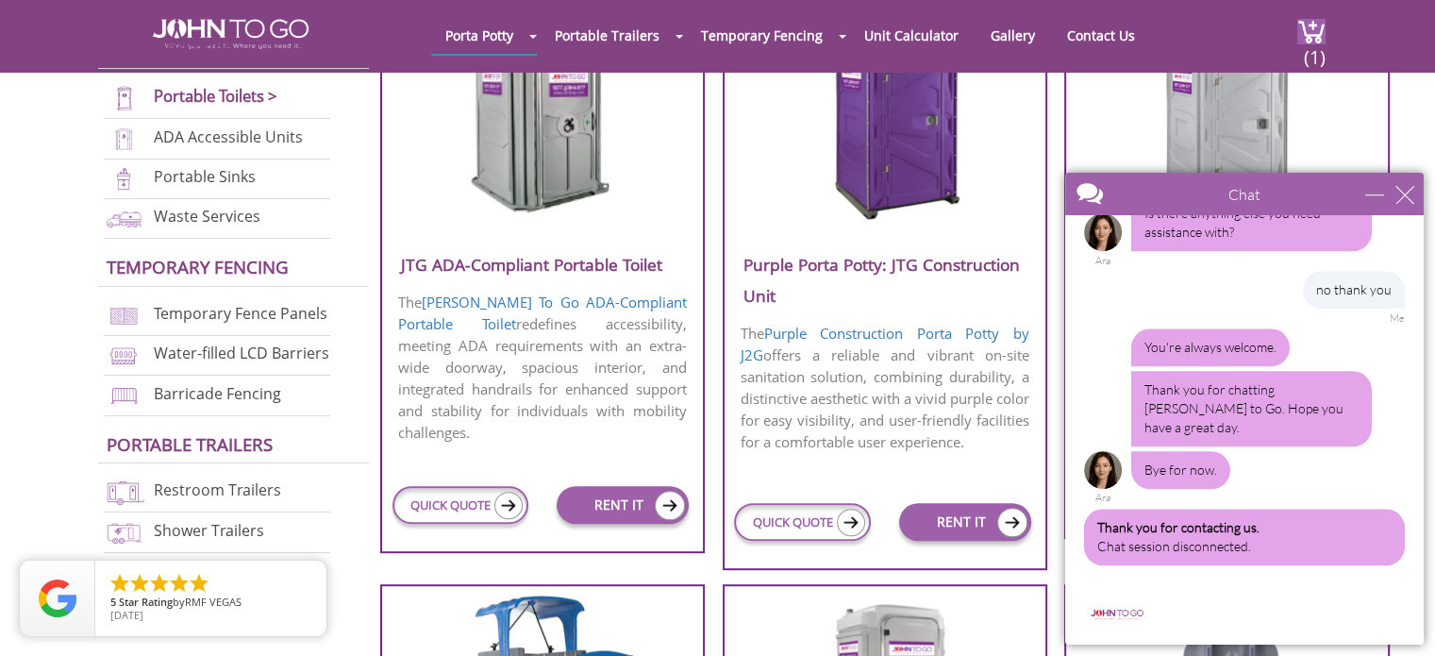
scroll to position [2260, 0]
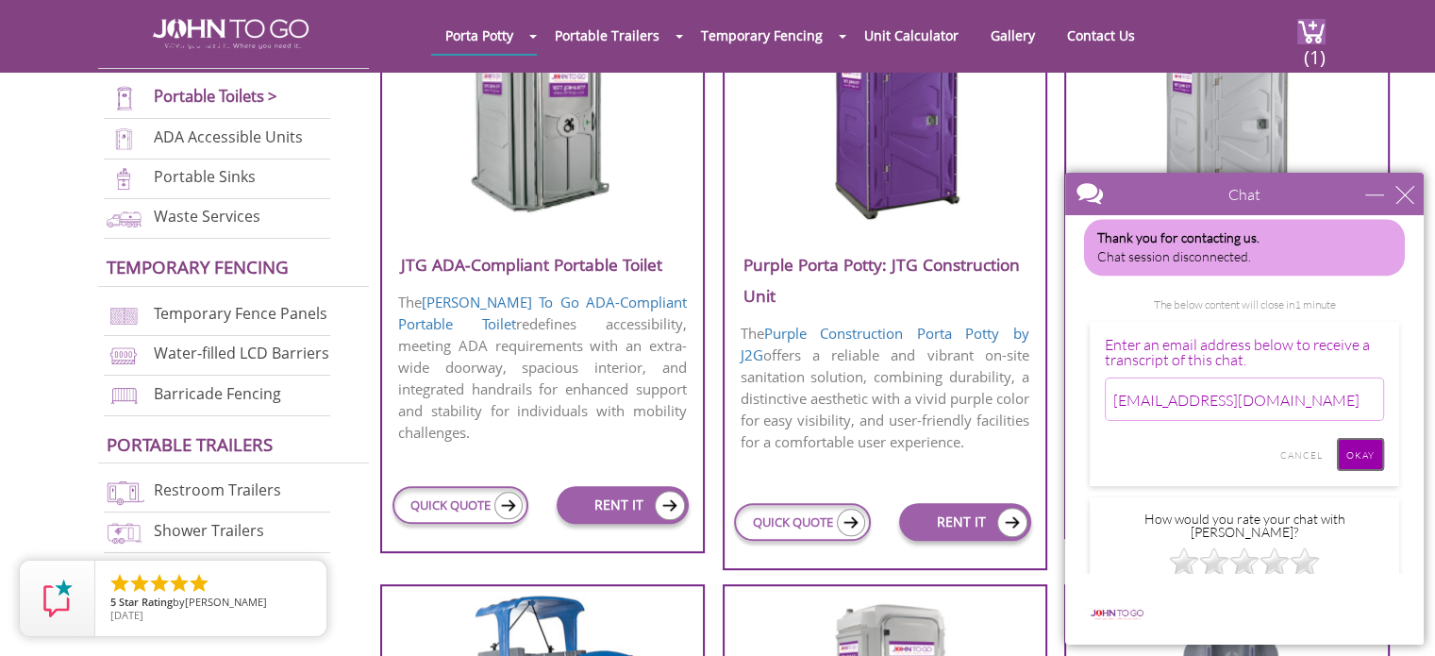
click at [709, 438] on input "Okay" at bounding box center [1360, 454] width 47 height 33
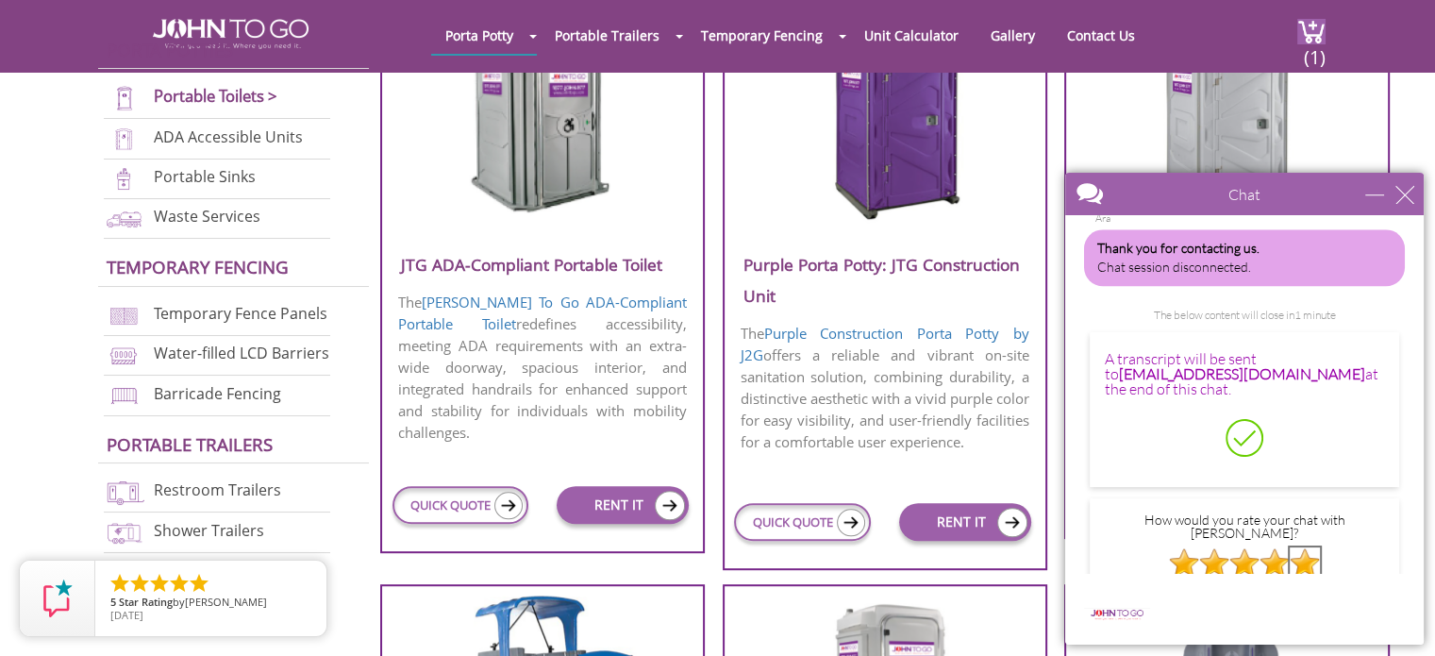
click at [709, 547] on img at bounding box center [1305, 562] width 30 height 30
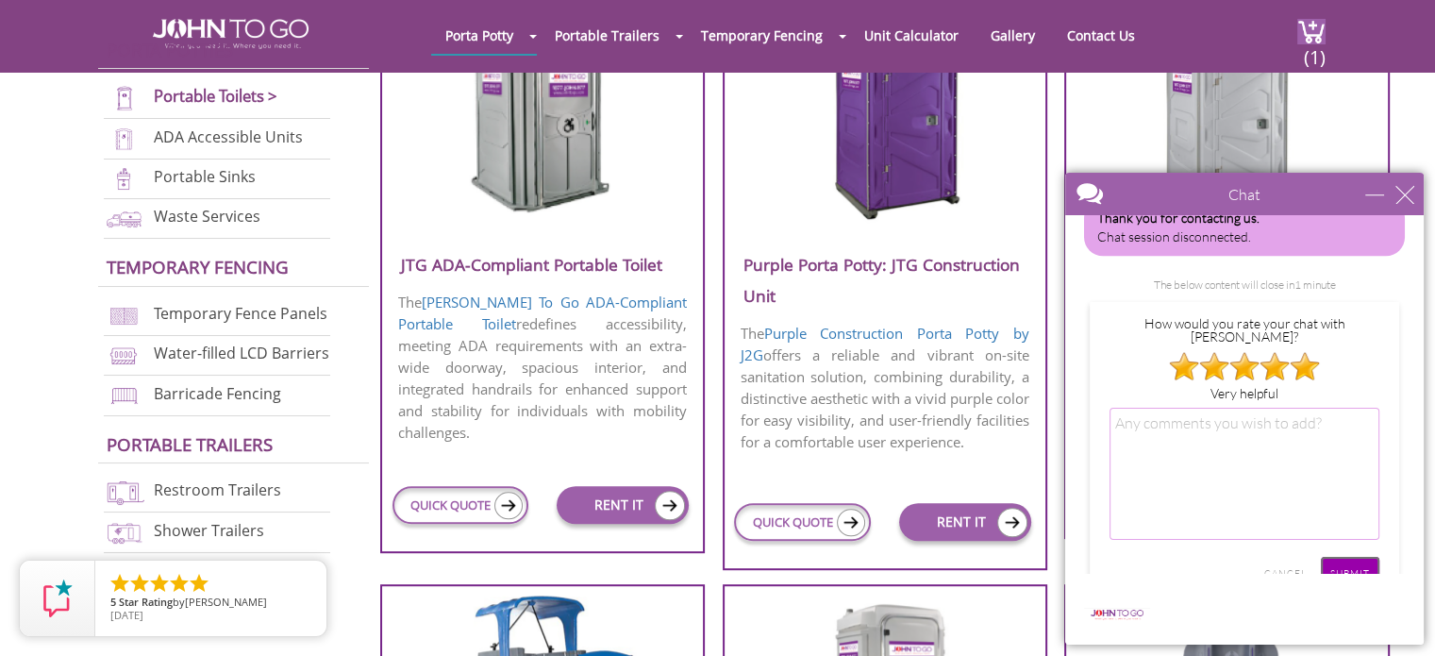
click at [709, 557] on input "SUBMIT" at bounding box center [1350, 573] width 58 height 33
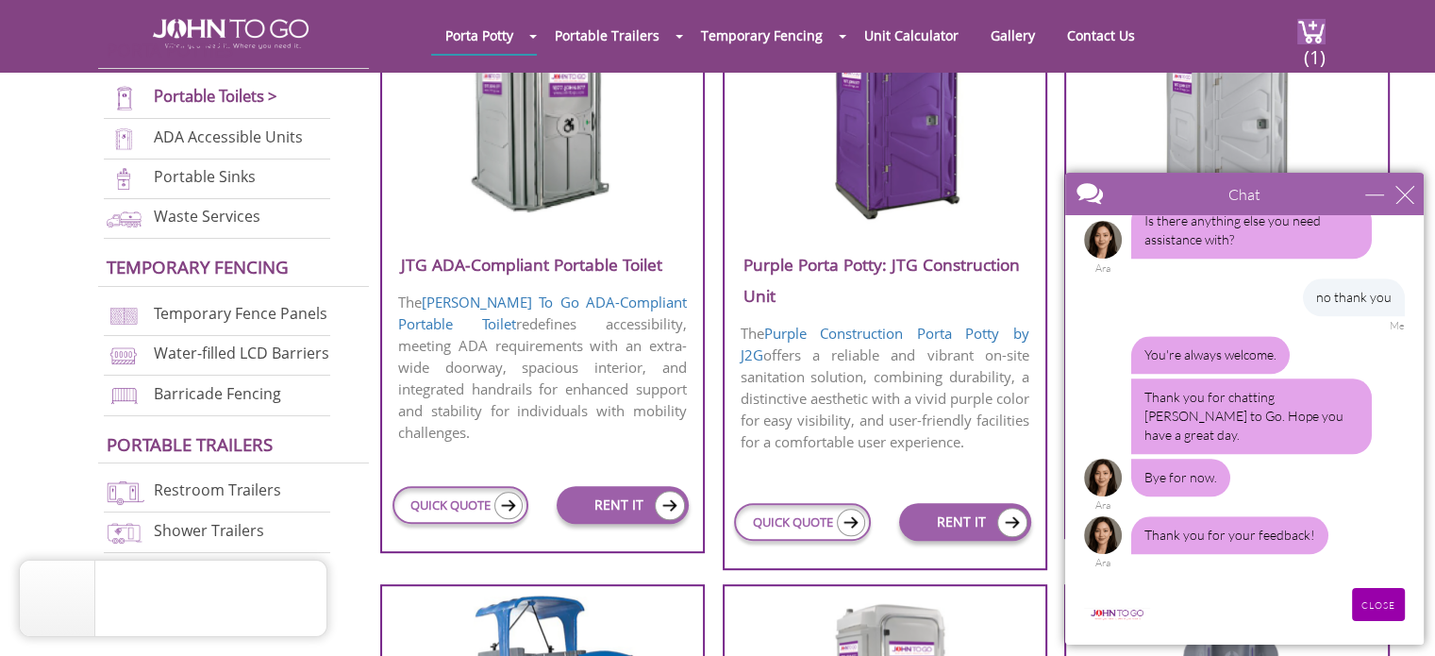
scroll to position [1929, 0]
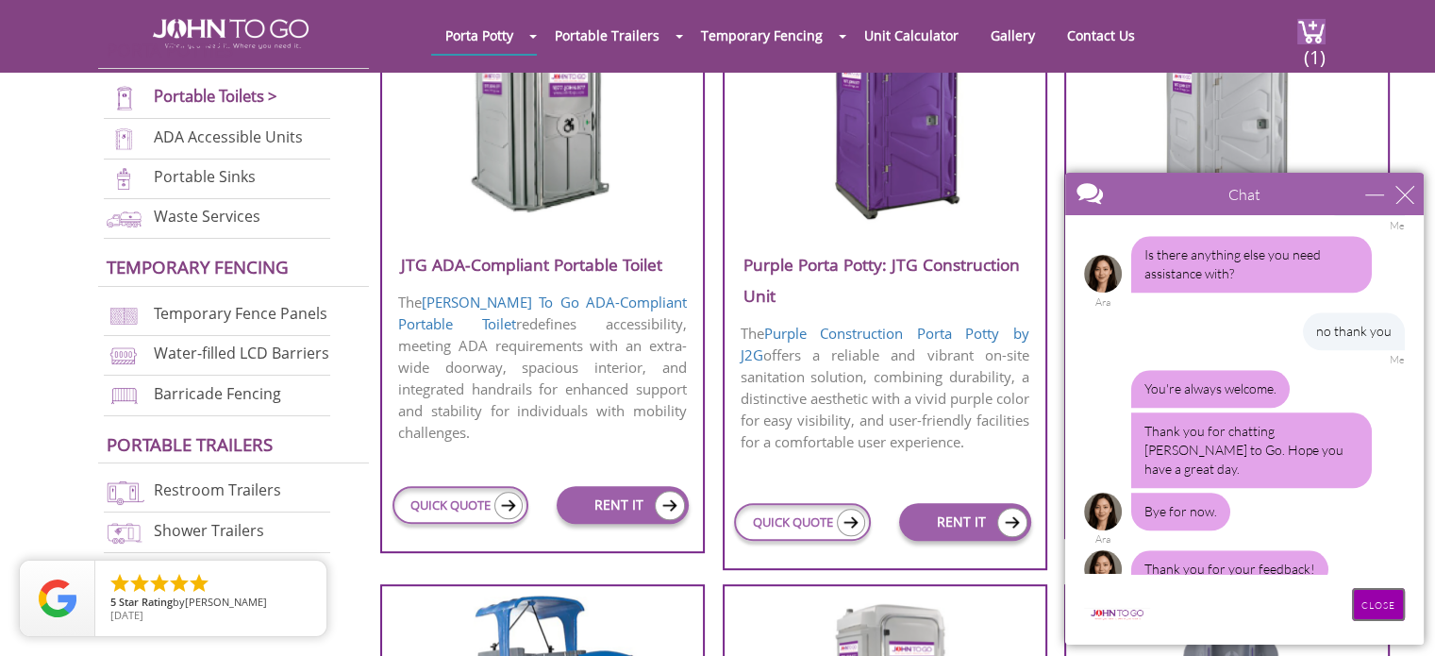
click at [709, 604] on input "CLOSE" at bounding box center [1378, 604] width 53 height 33
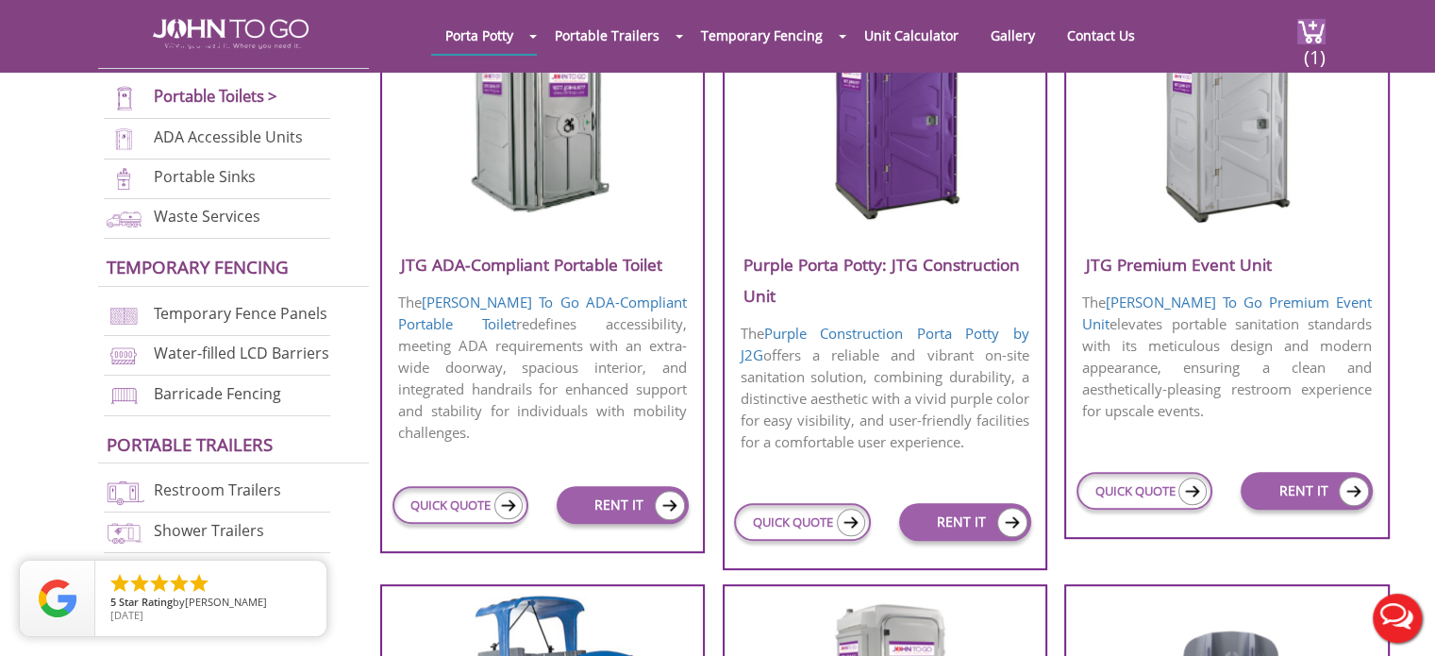
scroll to position [0, 0]
